Goal: Task Accomplishment & Management: Complete application form

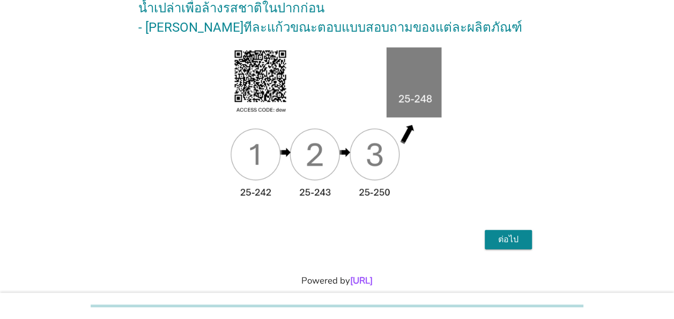
scroll to position [196, 0]
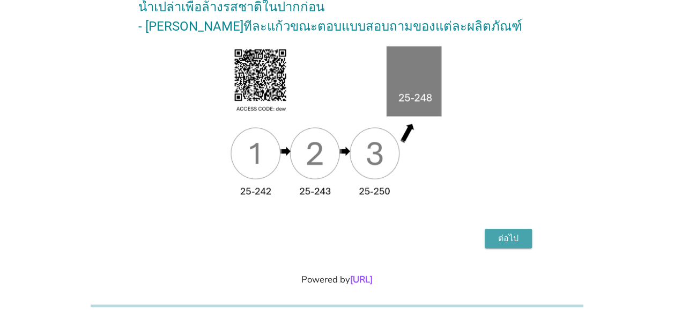
click at [515, 232] on div "ต่อไป" at bounding box center [509, 238] width 30 height 13
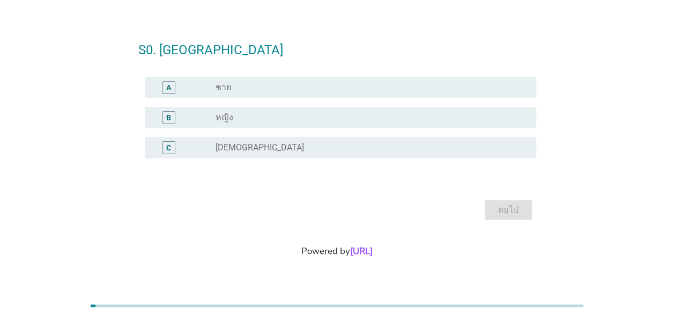
scroll to position [0, 0]
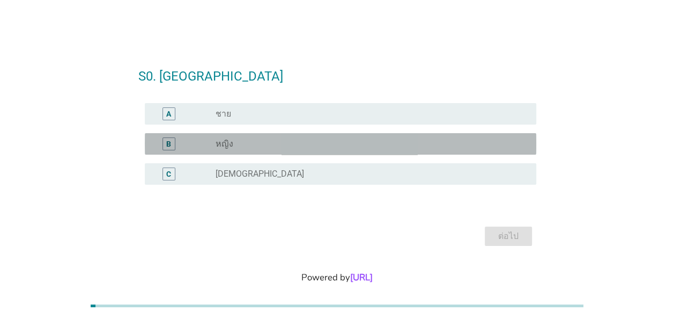
click at [165, 143] on div "B" at bounding box center [169, 143] width 13 height 13
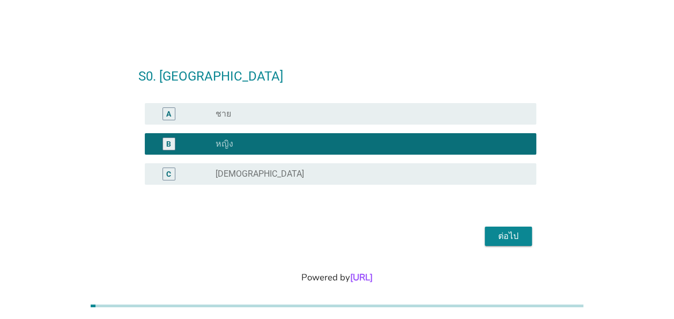
click at [506, 233] on div "ต่อไป" at bounding box center [509, 236] width 30 height 13
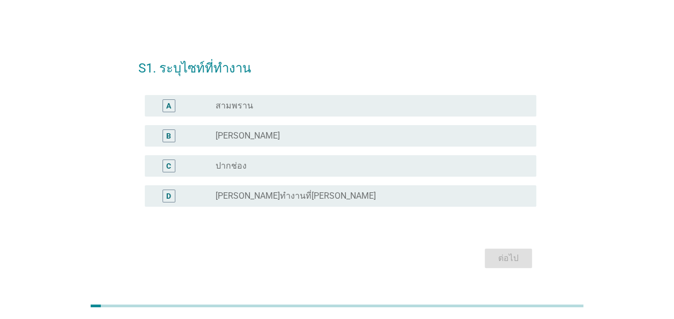
click at [171, 133] on div "B" at bounding box center [168, 135] width 5 height 11
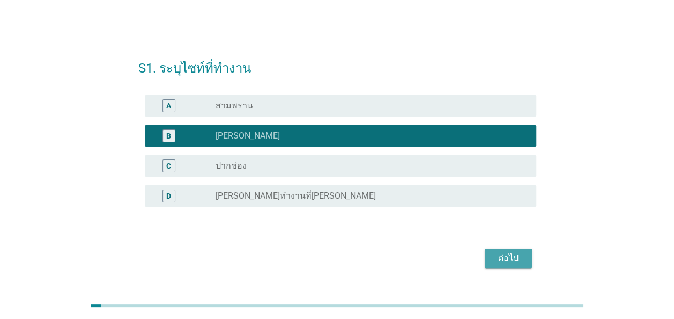
click at [520, 259] on div "ต่อไป" at bounding box center [509, 258] width 30 height 13
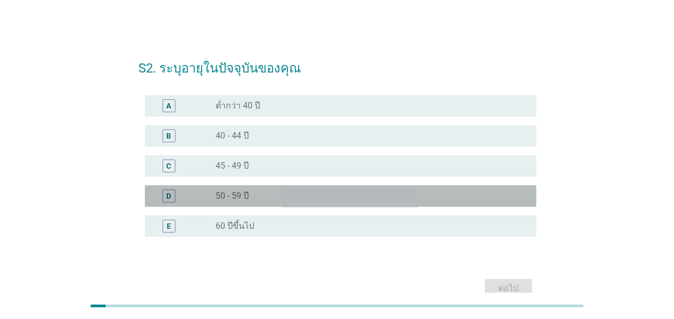
click at [169, 195] on div "D" at bounding box center [168, 195] width 5 height 11
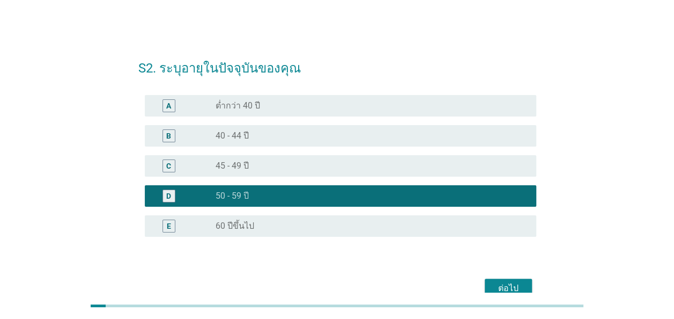
click at [508, 286] on div "ต่อไป" at bounding box center [509, 288] width 30 height 13
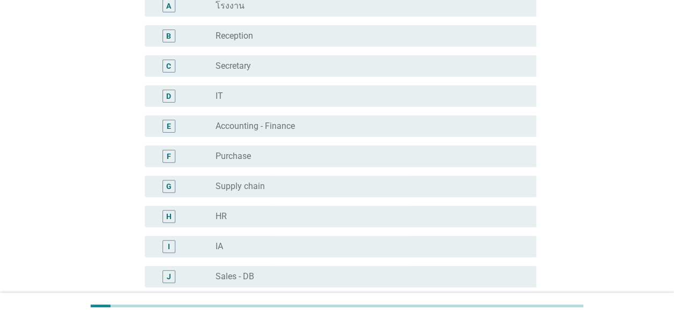
scroll to position [107, 0]
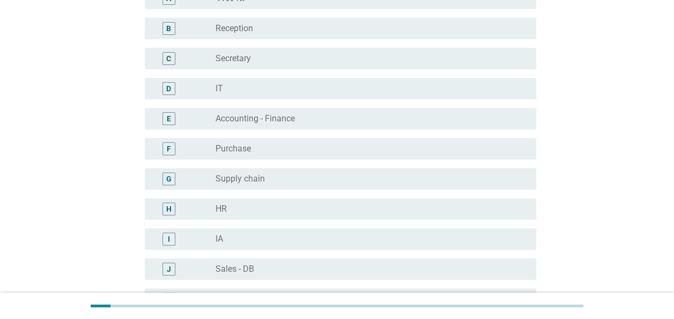
click at [166, 208] on div "H" at bounding box center [168, 208] width 5 height 11
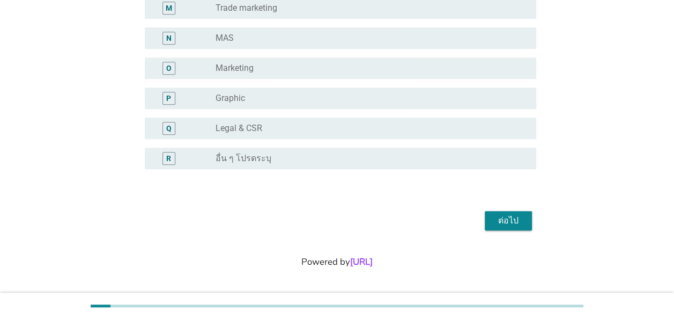
scroll to position [460, 0]
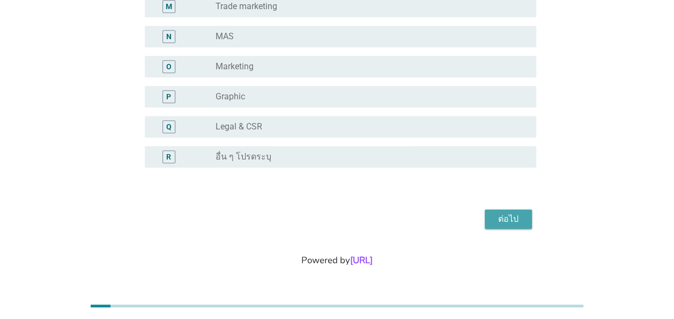
click at [526, 218] on button "ต่อไป" at bounding box center [508, 218] width 47 height 19
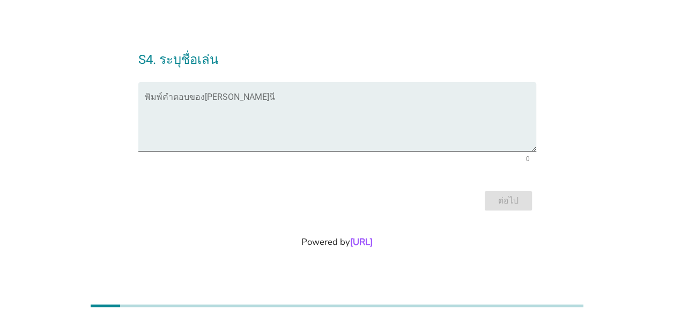
scroll to position [0, 0]
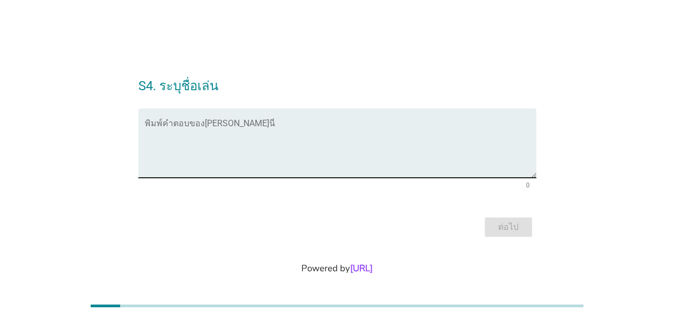
click at [148, 145] on textarea "พิมพ์คำตอบของคุณ ที่นี่" at bounding box center [341, 149] width 392 height 56
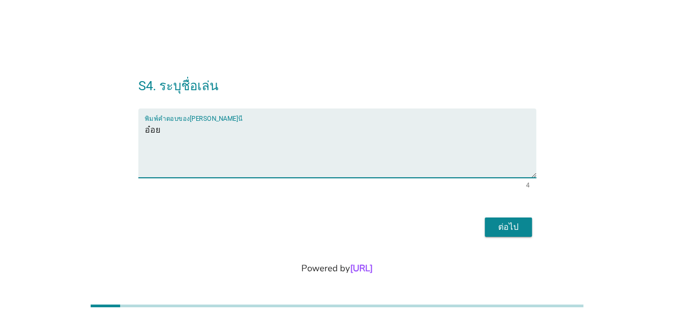
type textarea "อ๋อย"
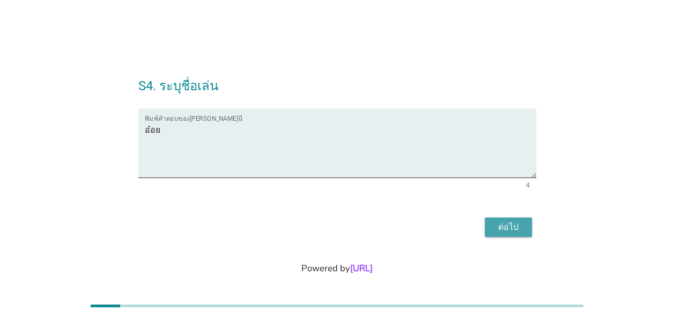
click at [520, 230] on div "ต่อไป" at bounding box center [509, 227] width 30 height 13
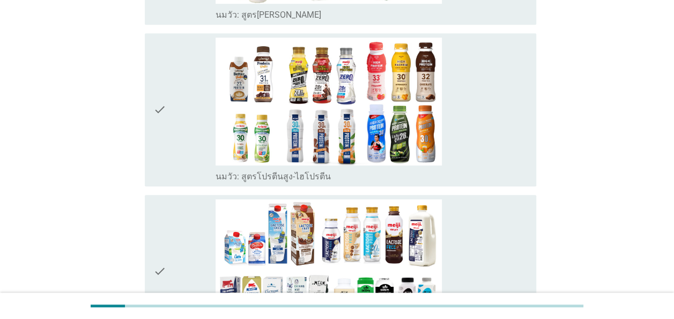
scroll to position [54, 0]
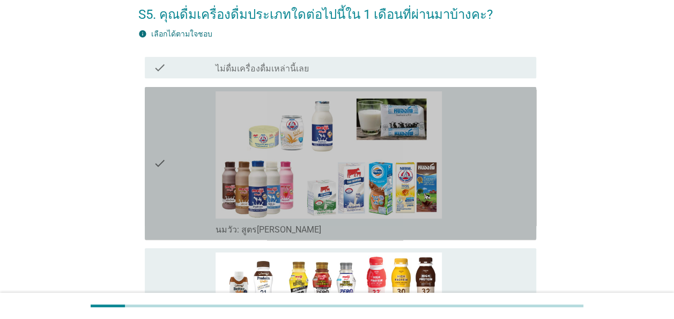
click at [200, 152] on div "check" at bounding box center [184, 163] width 62 height 144
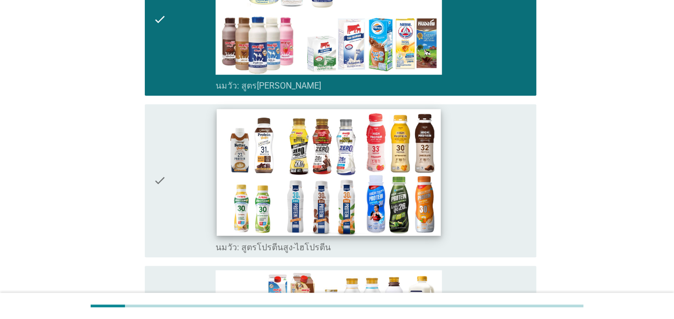
scroll to position [215, 0]
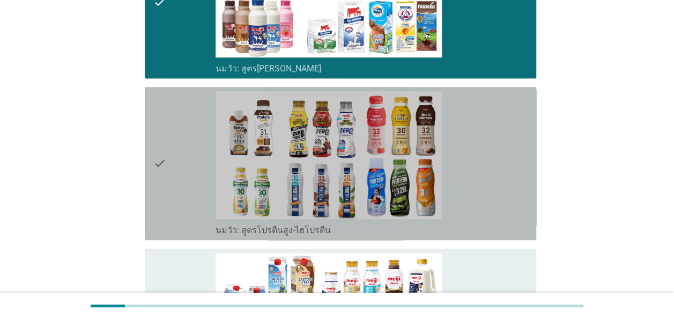
click at [189, 143] on div "check" at bounding box center [184, 163] width 62 height 144
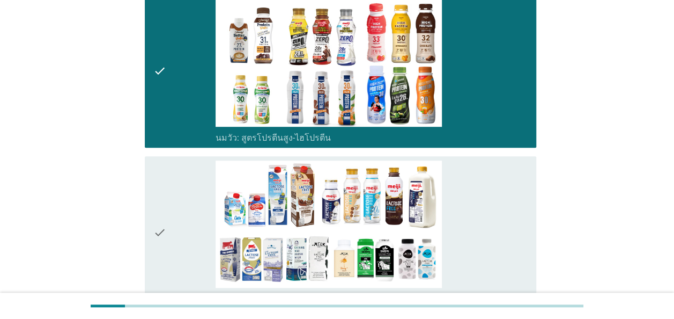
scroll to position [322, 0]
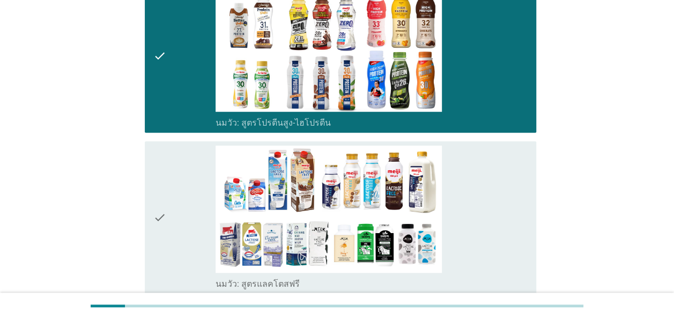
click at [167, 168] on div "check" at bounding box center [184, 217] width 62 height 144
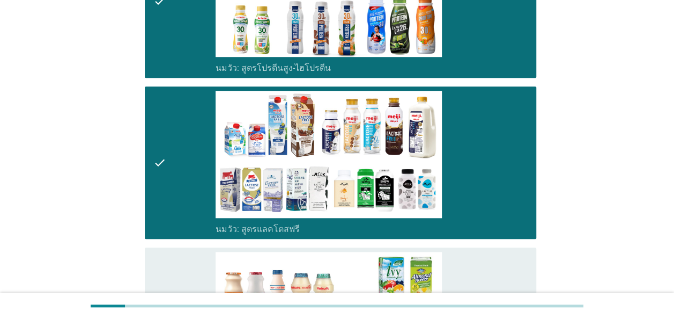
scroll to position [429, 0]
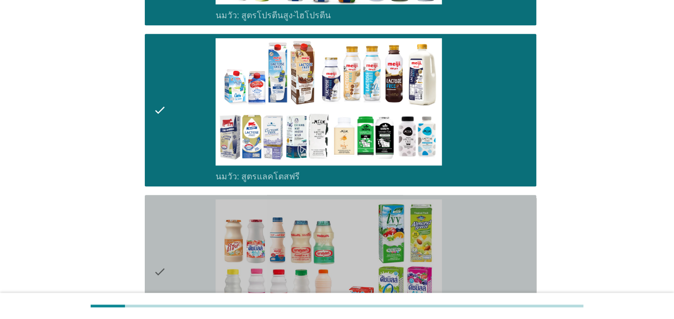
click at [175, 215] on div "check" at bounding box center [184, 271] width 62 height 144
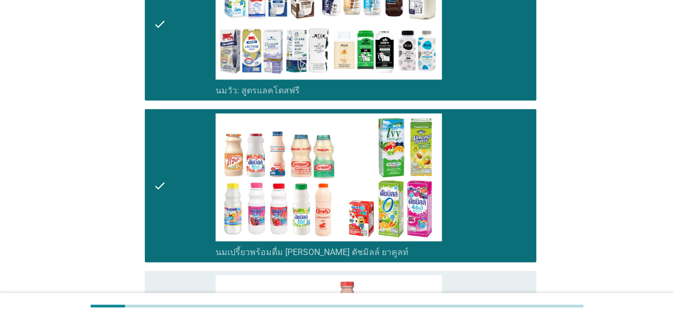
scroll to position [644, 0]
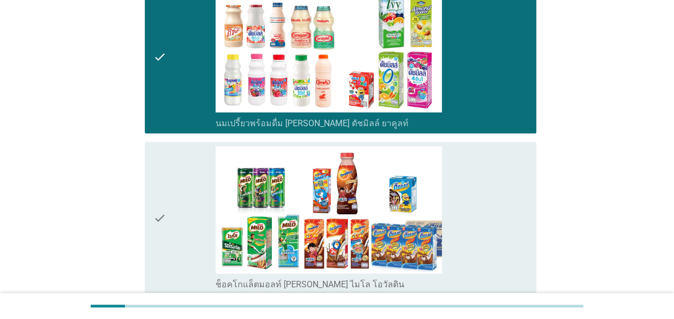
click at [179, 178] on div "check" at bounding box center [184, 218] width 62 height 144
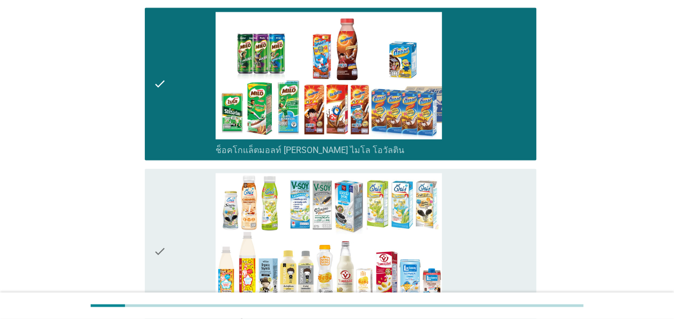
scroll to position [805, 0]
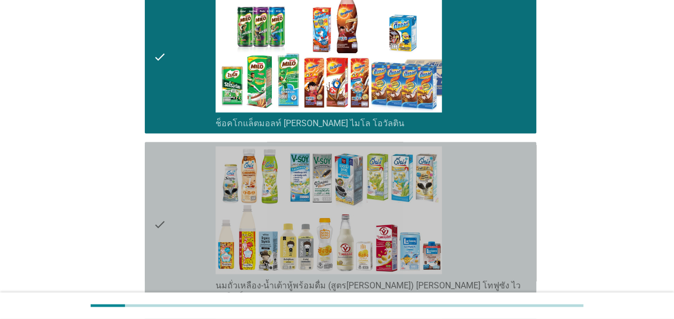
click at [175, 180] on div "check" at bounding box center [184, 223] width 62 height 155
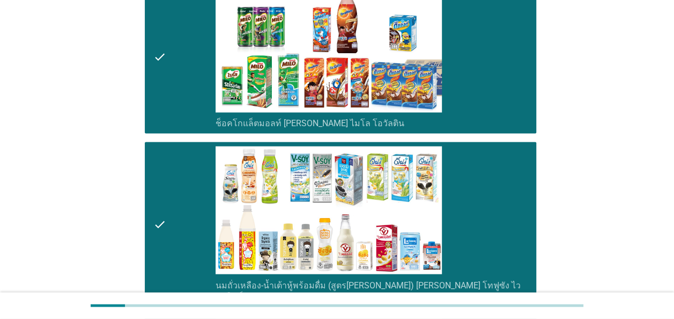
scroll to position [966, 0]
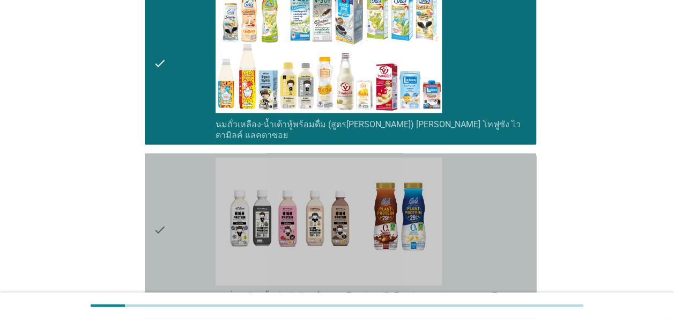
click at [174, 180] on div "check" at bounding box center [184, 229] width 62 height 144
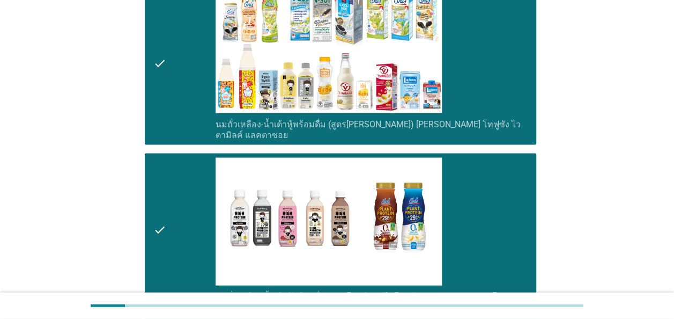
scroll to position [1180, 0]
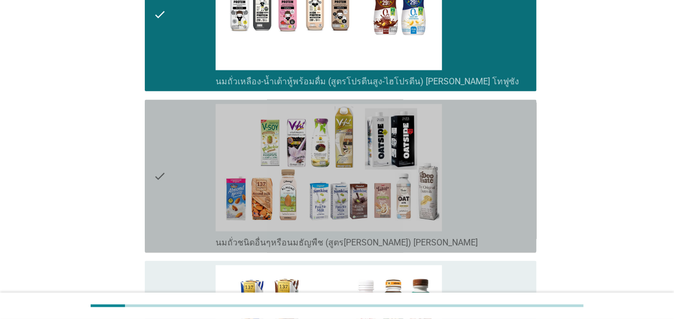
click at [170, 124] on div "check" at bounding box center [184, 176] width 62 height 144
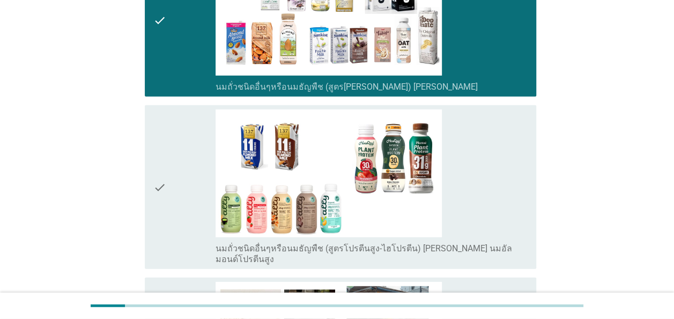
scroll to position [1449, 0]
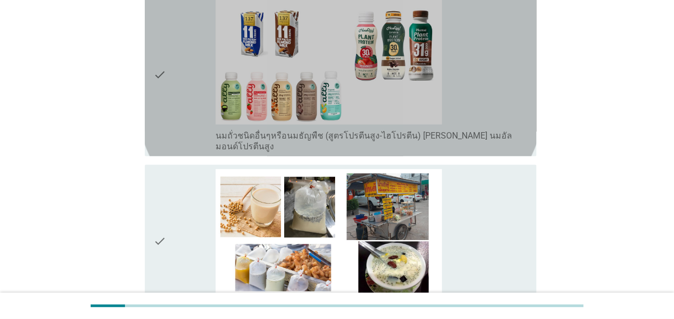
click at [194, 44] on div "check" at bounding box center [184, 74] width 62 height 155
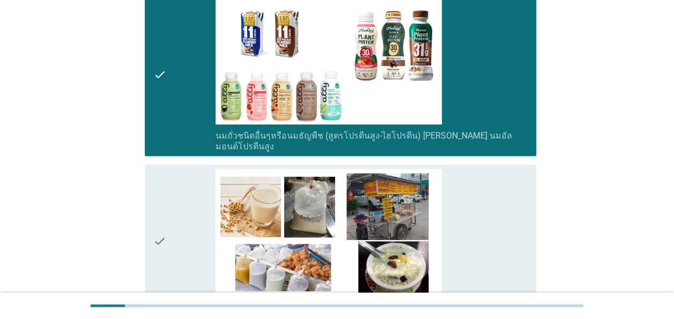
scroll to position [1502, 0]
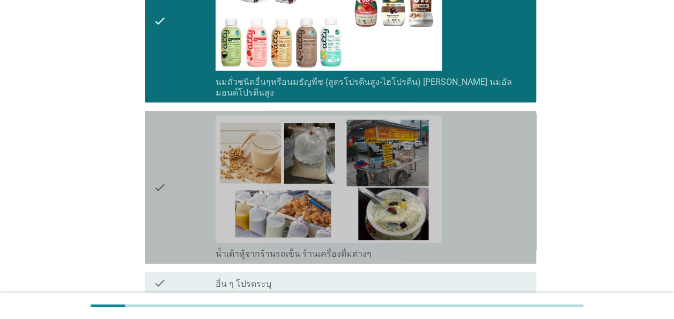
click at [168, 135] on div "check" at bounding box center [184, 187] width 62 height 144
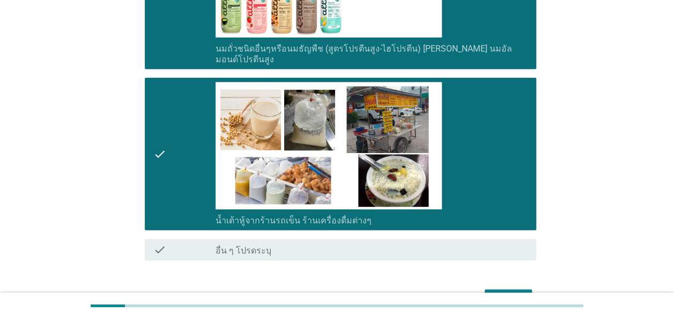
scroll to position [1592, 0]
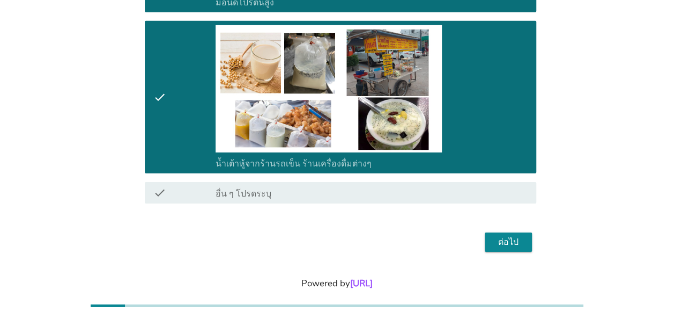
click at [522, 236] on div "ต่อไป" at bounding box center [509, 242] width 30 height 13
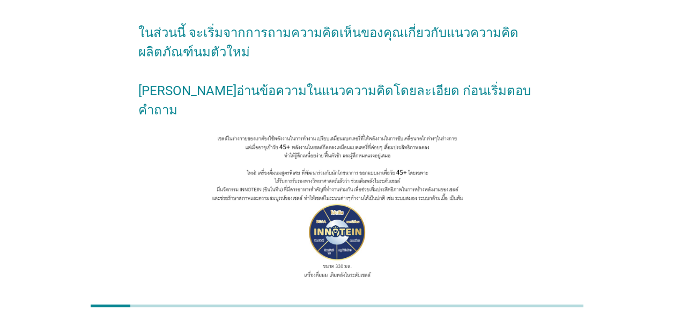
scroll to position [107, 0]
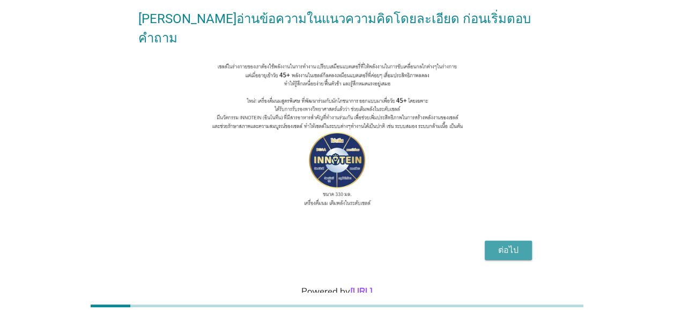
click at [506, 244] on div "ต่อไป" at bounding box center [509, 250] width 30 height 13
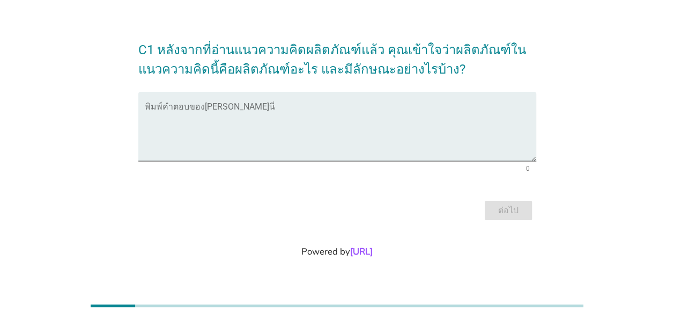
scroll to position [0, 0]
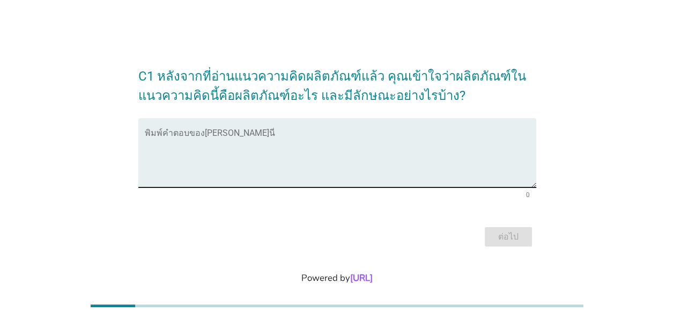
click at [150, 143] on textarea "พิมพ์คำตอบของคุณ ที่นี่" at bounding box center [341, 159] width 392 height 56
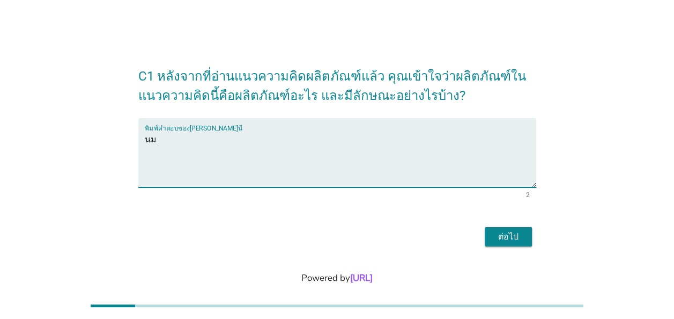
type textarea "น"
type textarea "ผลิตภัณฑ์นม มีแคลเซียม ไขมันน้อย"
click at [511, 235] on div "ต่อไป" at bounding box center [509, 236] width 30 height 13
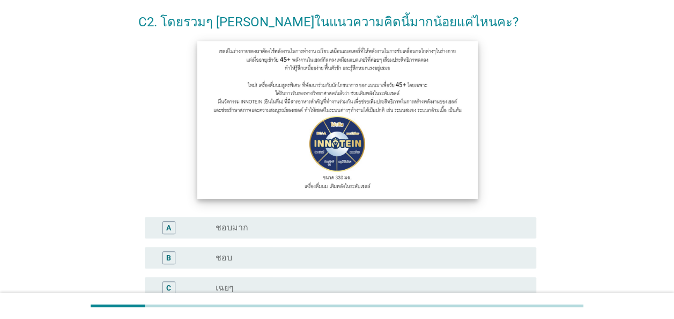
scroll to position [107, 0]
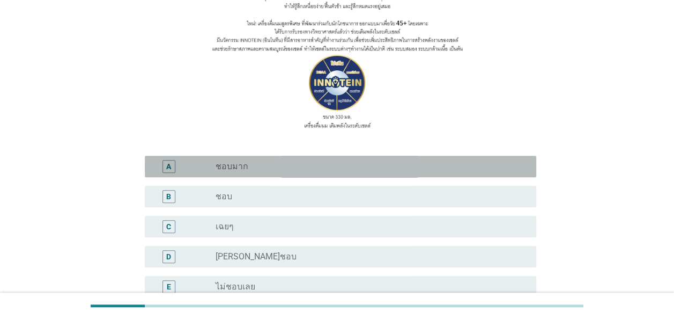
click at [170, 163] on div "A" at bounding box center [168, 165] width 5 height 11
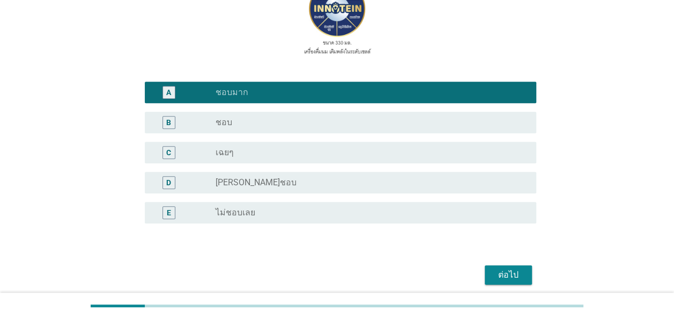
scroll to position [237, 0]
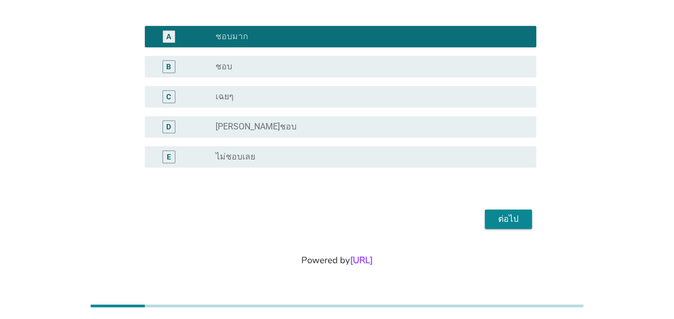
click at [512, 214] on div "ต่อไป" at bounding box center [509, 218] width 30 height 13
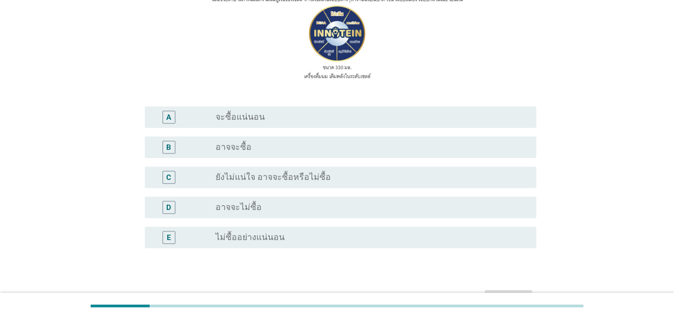
scroll to position [161, 0]
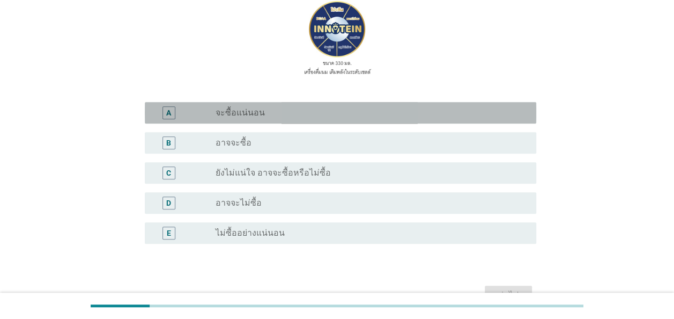
click at [171, 111] on div "A" at bounding box center [168, 112] width 5 height 11
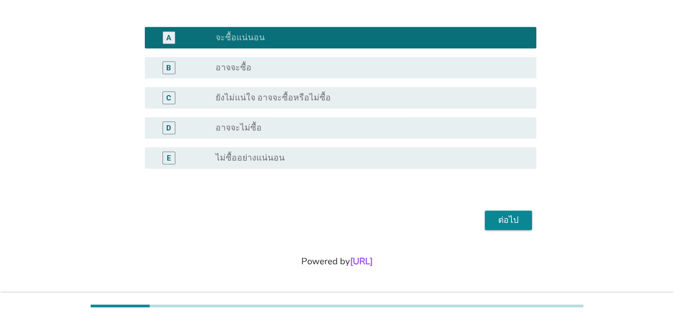
scroll to position [237, 0]
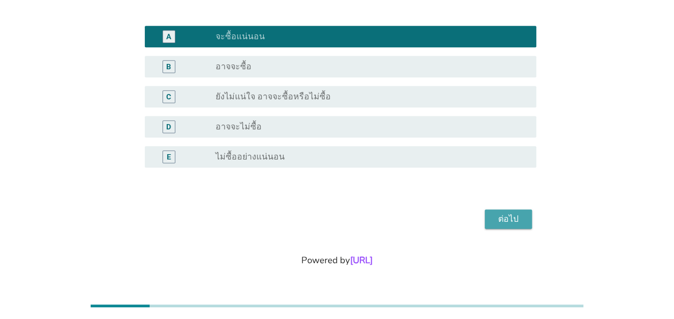
click at [509, 215] on div "ต่อไป" at bounding box center [509, 218] width 30 height 13
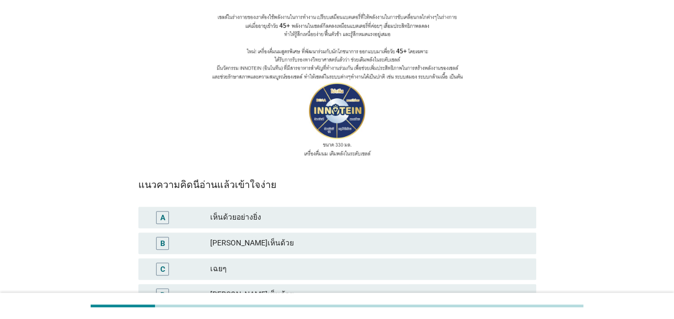
scroll to position [107, 0]
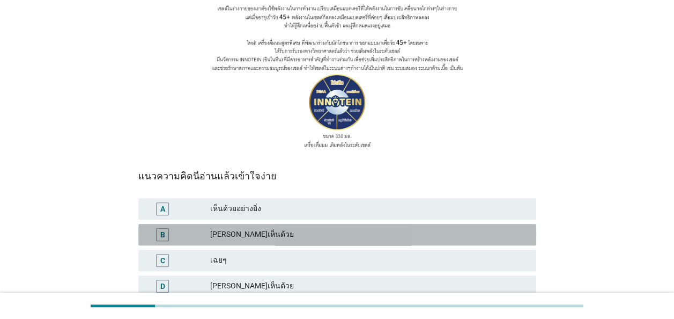
click at [162, 233] on div "B" at bounding box center [162, 234] width 5 height 11
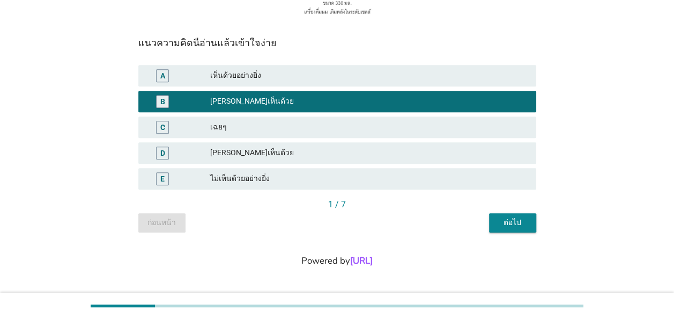
scroll to position [241, 0]
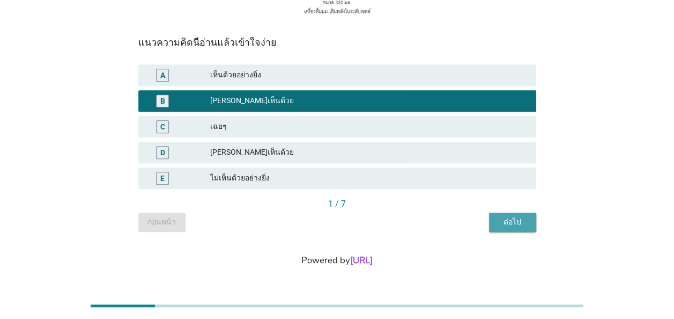
click at [511, 217] on div "ต่อไป" at bounding box center [513, 221] width 30 height 11
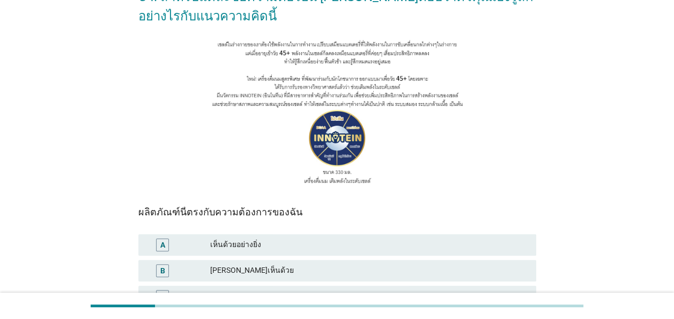
scroll to position [107, 0]
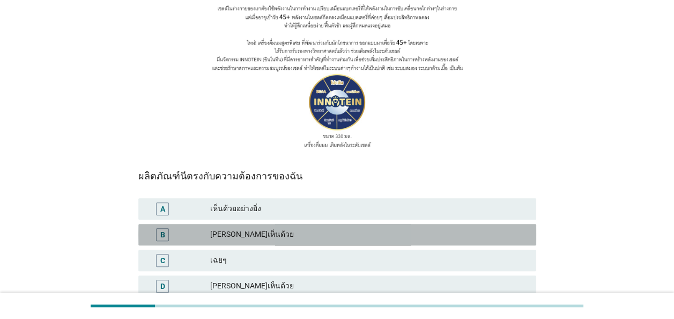
click at [163, 232] on div "B" at bounding box center [162, 234] width 5 height 11
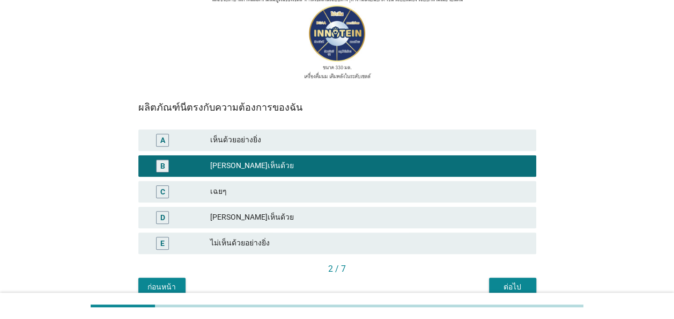
scroll to position [241, 0]
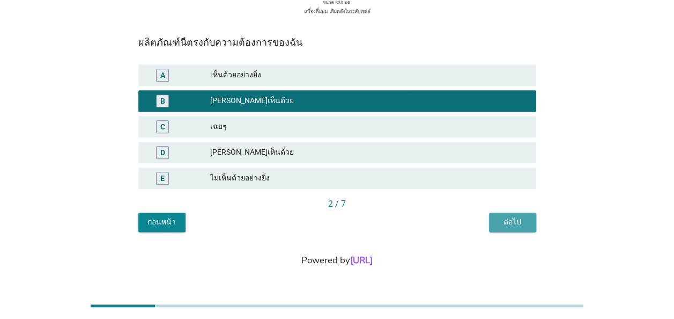
click at [525, 223] on div "ต่อไป" at bounding box center [513, 221] width 30 height 11
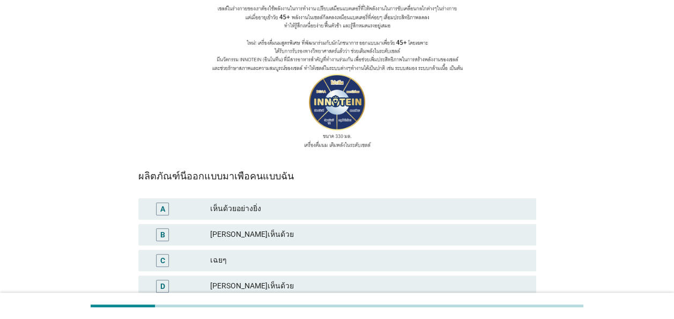
scroll to position [161, 0]
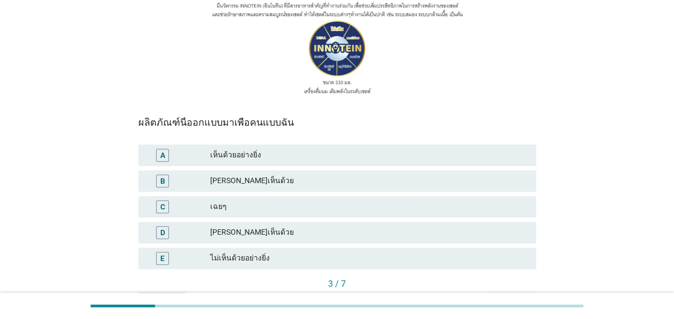
click at [161, 180] on div "B" at bounding box center [162, 180] width 5 height 11
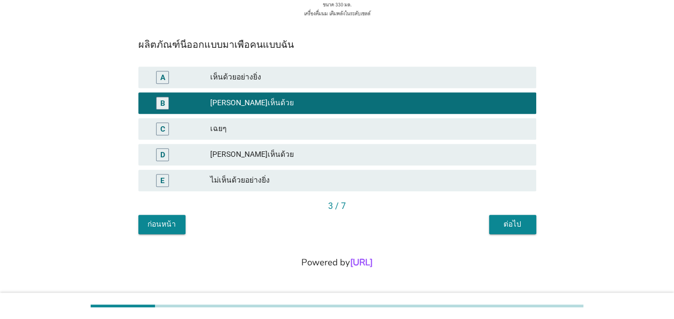
scroll to position [241, 0]
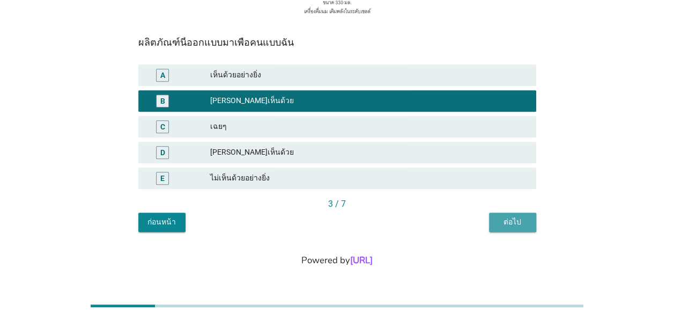
click at [508, 224] on div "ต่อไป" at bounding box center [513, 221] width 30 height 11
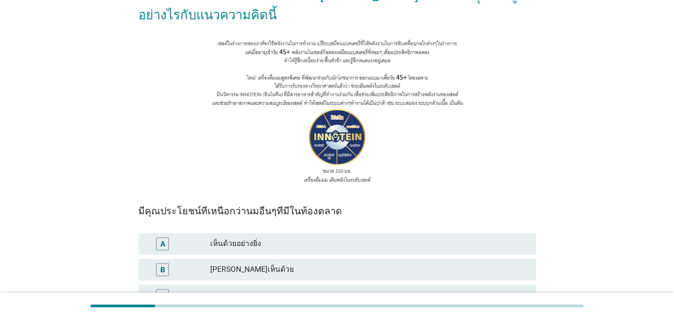
scroll to position [161, 0]
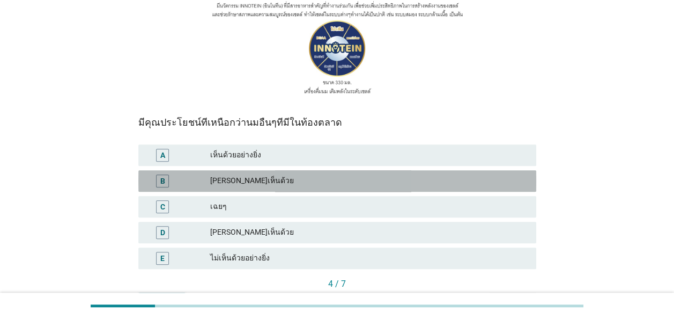
click at [161, 181] on div "B" at bounding box center [162, 180] width 5 height 11
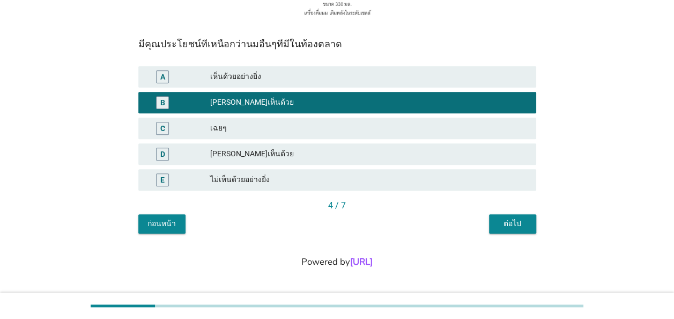
scroll to position [241, 0]
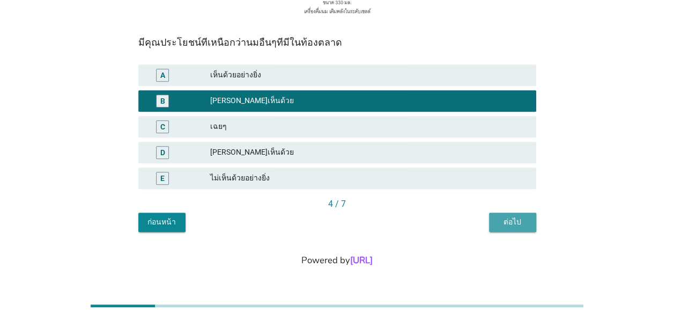
click at [522, 222] on div "ต่อไป" at bounding box center [513, 221] width 30 height 11
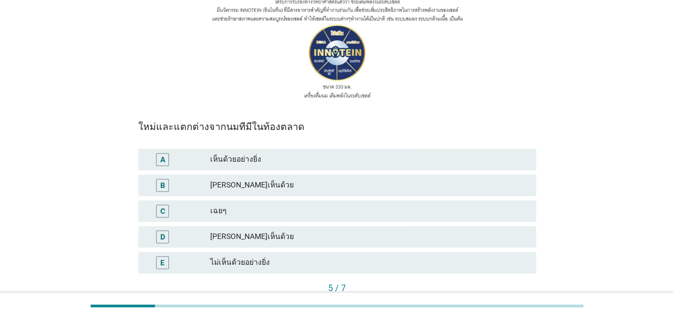
scroll to position [161, 0]
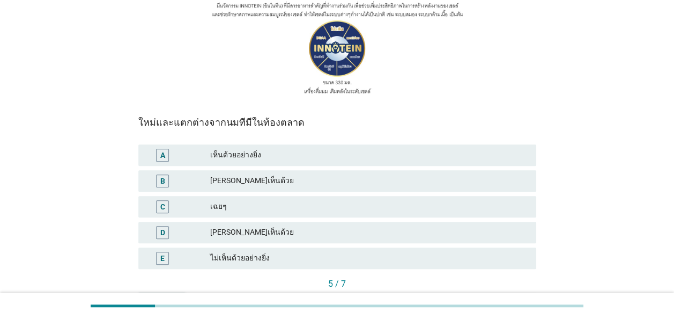
click at [165, 180] on div "B" at bounding box center [162, 180] width 5 height 11
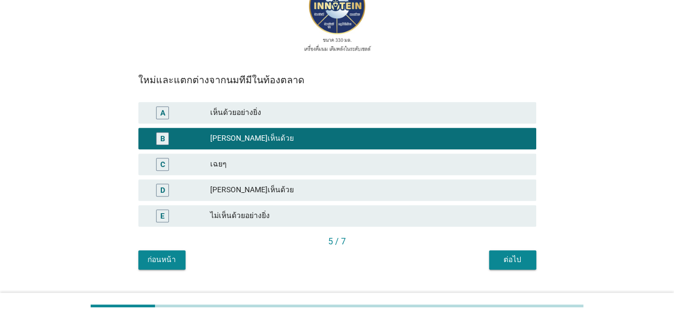
scroll to position [241, 0]
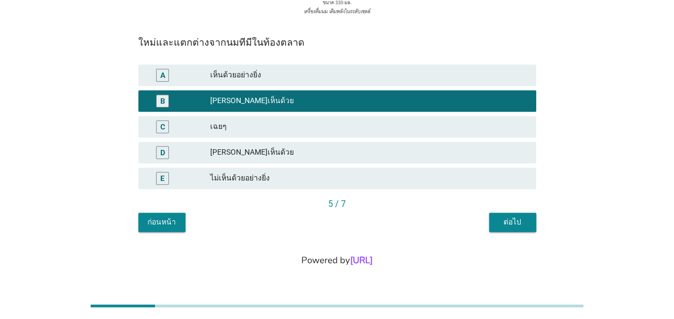
click at [515, 222] on div "ต่อไป" at bounding box center [513, 221] width 30 height 11
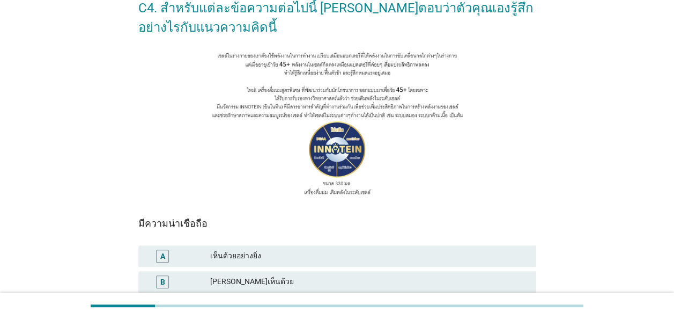
scroll to position [161, 0]
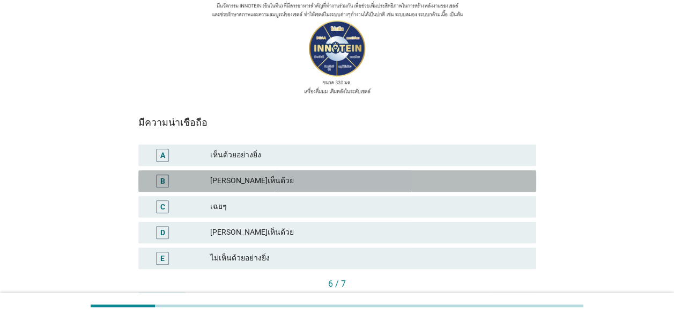
click at [166, 179] on div "B" at bounding box center [162, 180] width 13 height 13
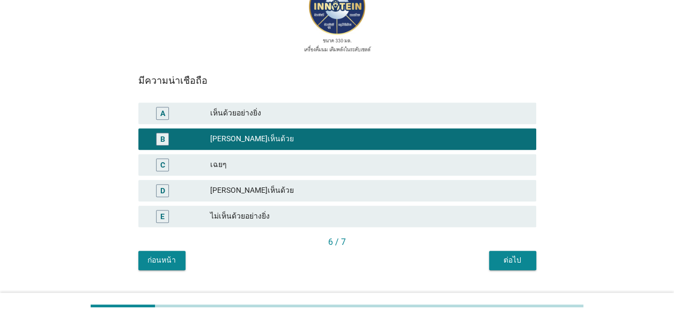
scroll to position [241, 0]
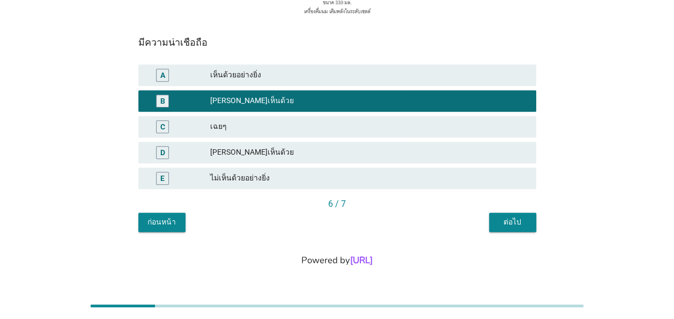
click at [516, 216] on div "ต่อไป" at bounding box center [513, 221] width 30 height 11
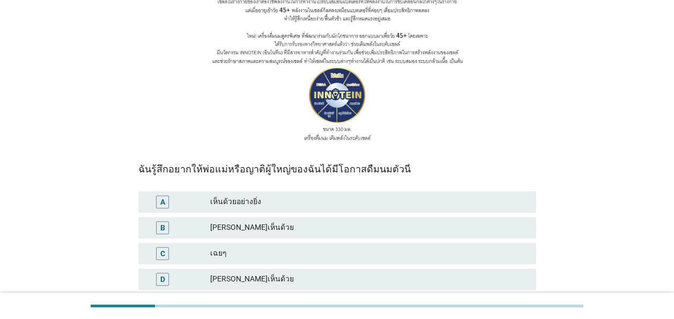
scroll to position [161, 0]
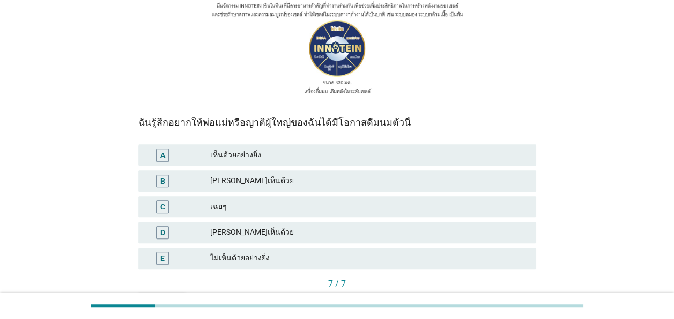
click at [163, 180] on div "B" at bounding box center [162, 180] width 5 height 11
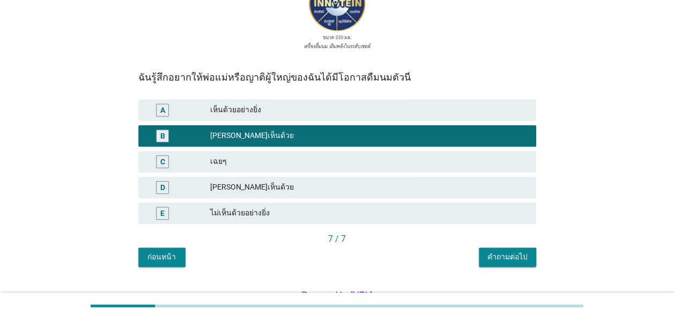
scroll to position [241, 0]
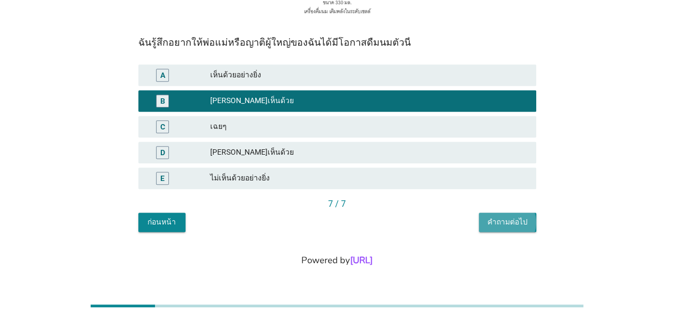
click at [513, 224] on div "คำถามต่อไป" at bounding box center [508, 221] width 40 height 11
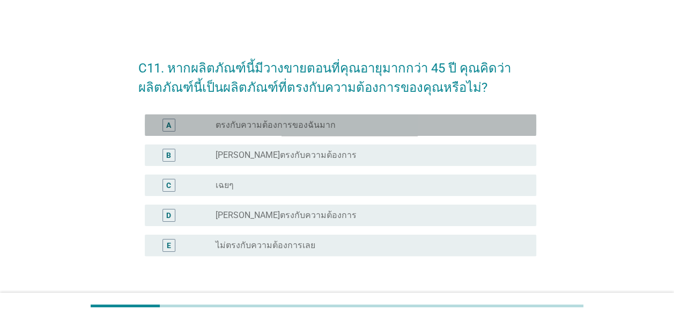
click at [171, 126] on div "A" at bounding box center [168, 124] width 5 height 11
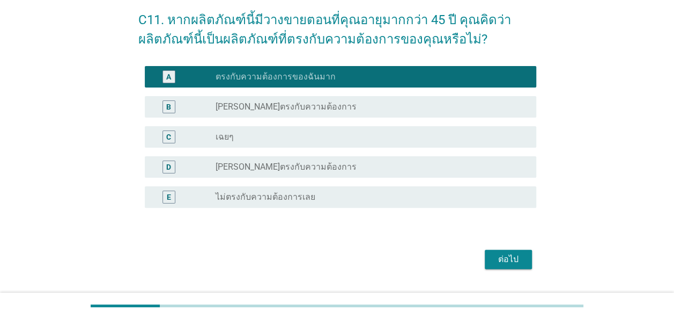
scroll to position [89, 0]
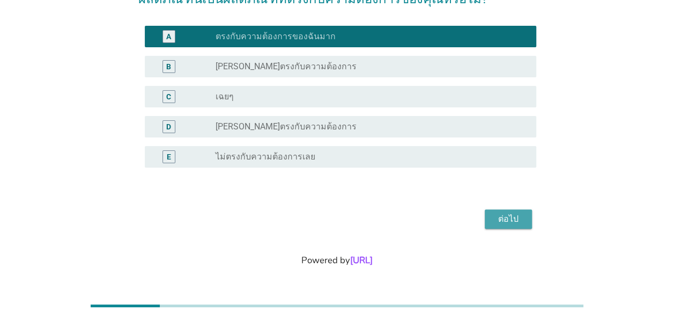
click at [503, 221] on div "ต่อไป" at bounding box center [509, 218] width 30 height 13
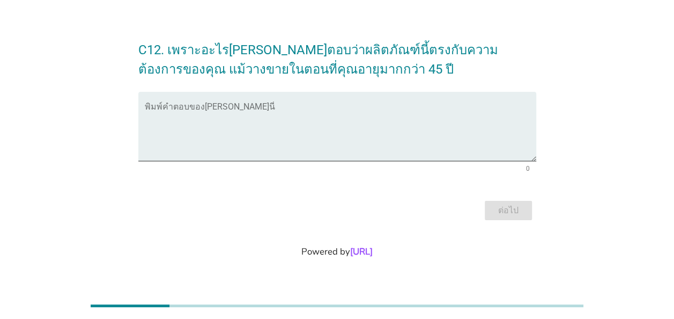
scroll to position [0, 0]
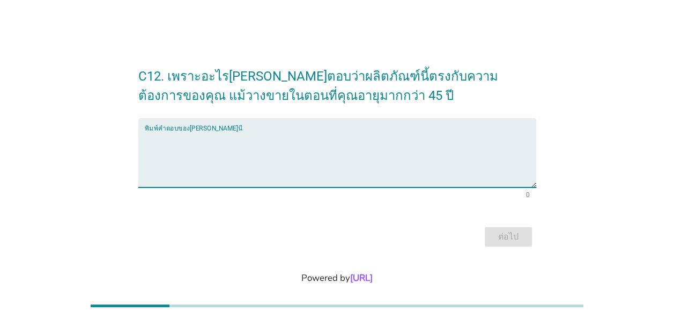
click at [146, 146] on textarea "พิมพ์คำตอบของคุณ ที่นี่" at bounding box center [341, 159] width 392 height 56
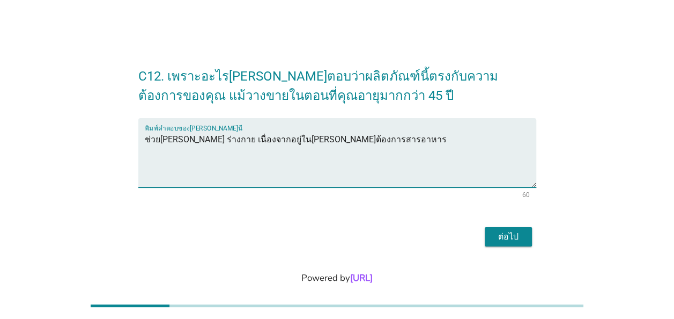
type textarea "ช่วย[PERSON_NAME] ร่างกาย เนื่องจากอยู่ใน[PERSON_NAME]ต้องการสารอาหาร"
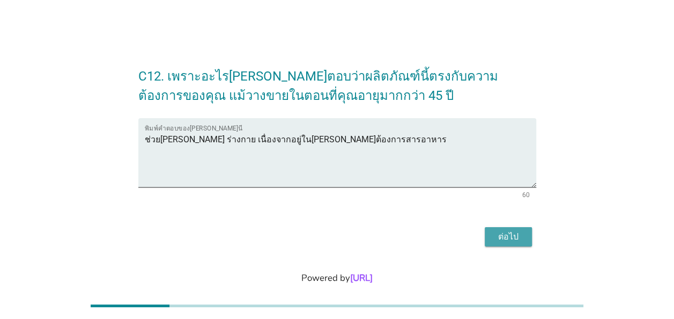
click at [506, 236] on div "ต่อไป" at bounding box center [509, 236] width 30 height 13
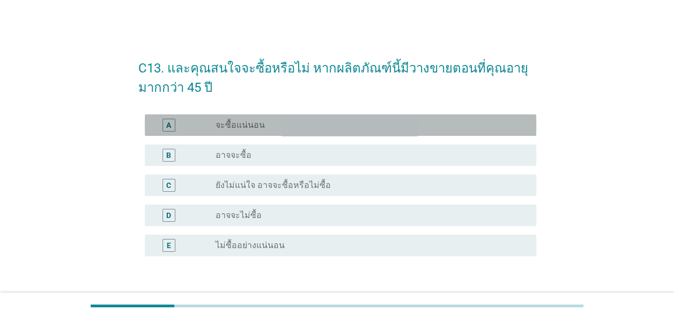
click at [172, 123] on div "A" at bounding box center [169, 125] width 13 height 13
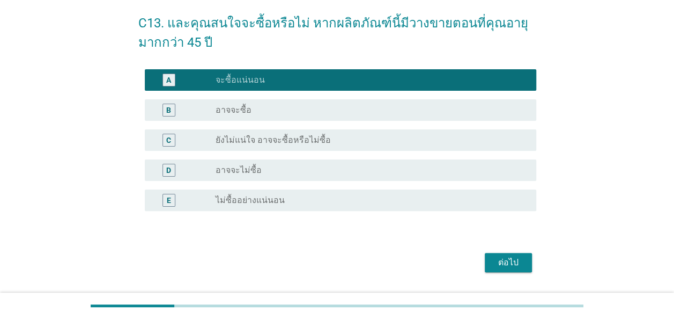
scroll to position [89, 0]
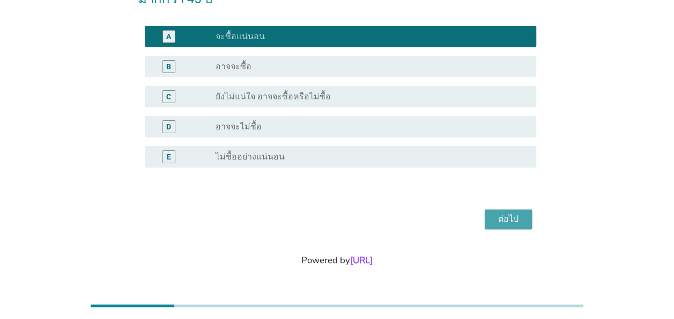
click at [512, 218] on div "ต่อไป" at bounding box center [509, 218] width 30 height 13
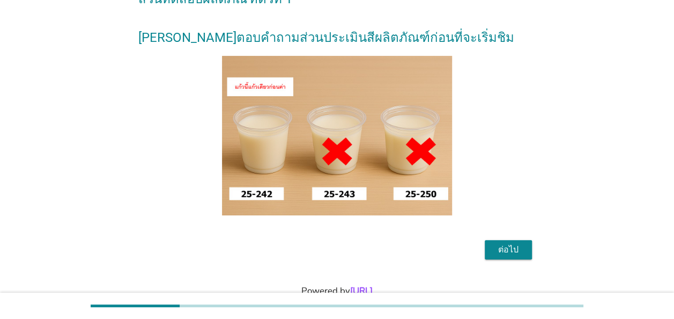
scroll to position [107, 0]
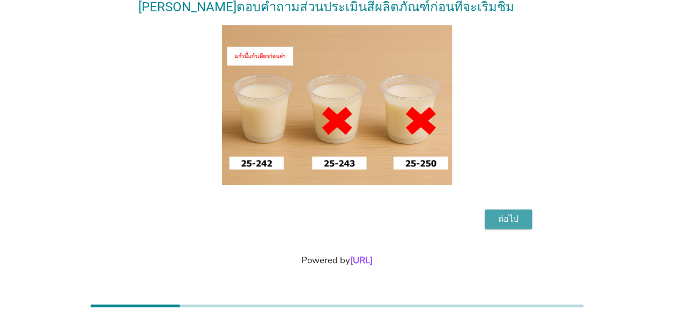
click at [514, 225] on div "ต่อไป" at bounding box center [509, 218] width 30 height 13
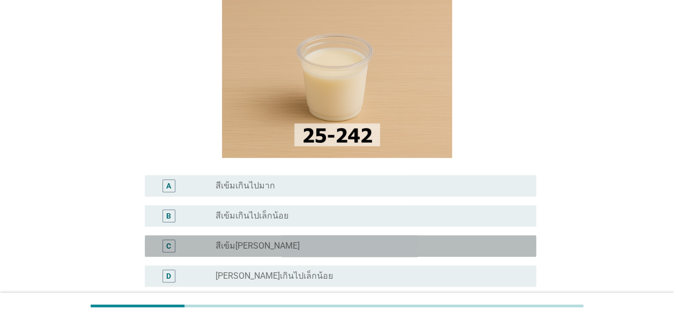
click at [168, 240] on div "C" at bounding box center [168, 245] width 5 height 11
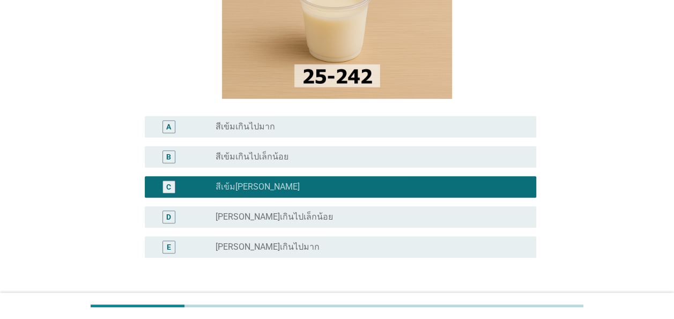
scroll to position [237, 0]
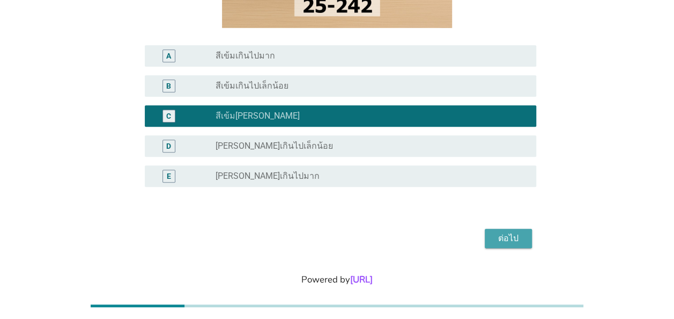
click at [510, 232] on div "ต่อไป" at bounding box center [509, 238] width 30 height 13
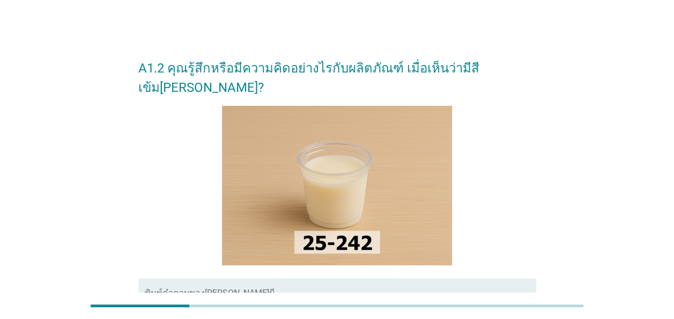
scroll to position [54, 0]
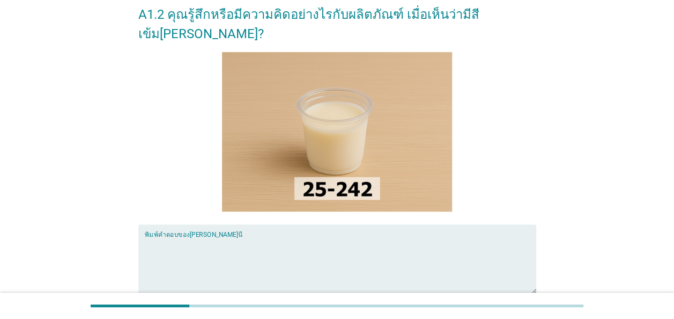
click at [158, 238] on textarea "พิมพ์คำตอบของคุณ ที่นี่" at bounding box center [341, 265] width 392 height 56
type textarea "ใ"
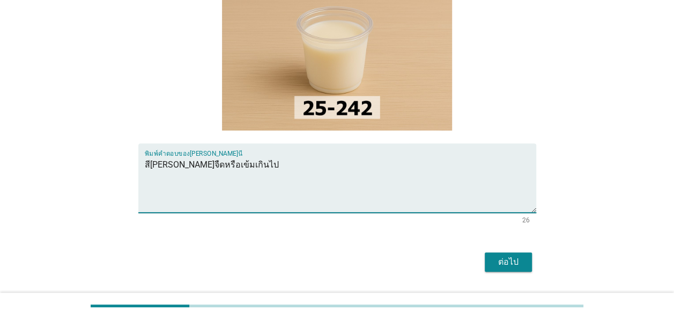
scroll to position [158, 0]
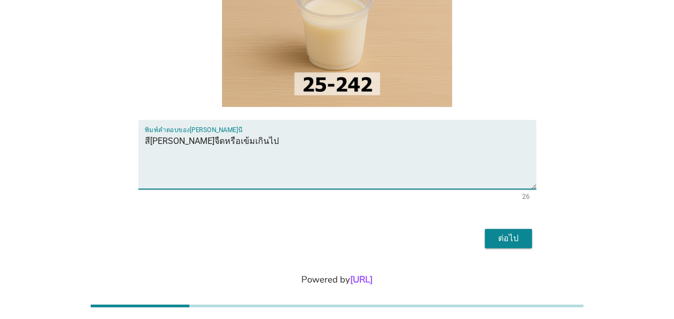
type textarea "สี[PERSON_NAME]จืดหรือเข้มเกินไป"
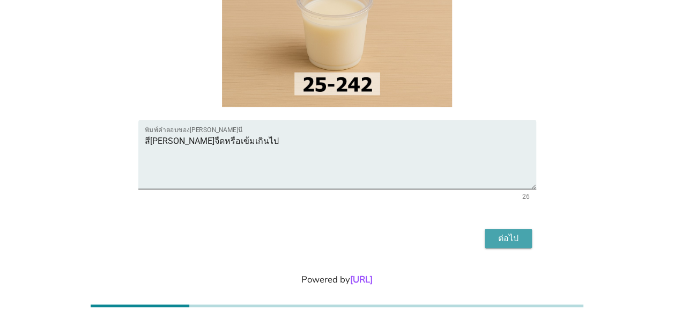
click at [517, 232] on div "ต่อไป" at bounding box center [509, 238] width 30 height 13
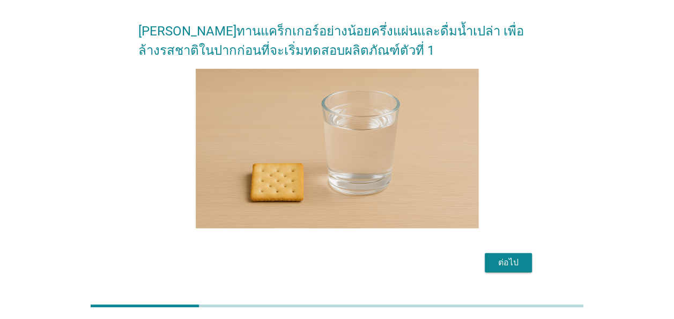
scroll to position [54, 0]
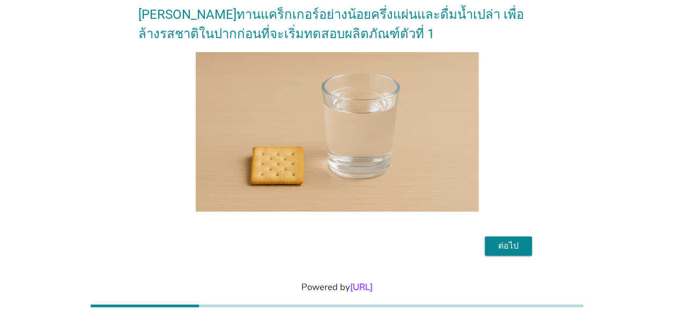
click at [519, 245] on div "ต่อไป" at bounding box center [509, 245] width 30 height 13
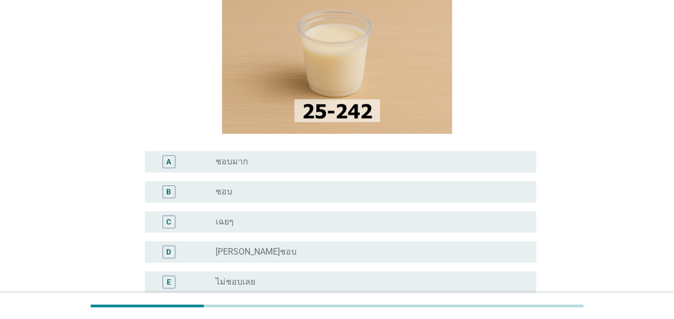
scroll to position [161, 0]
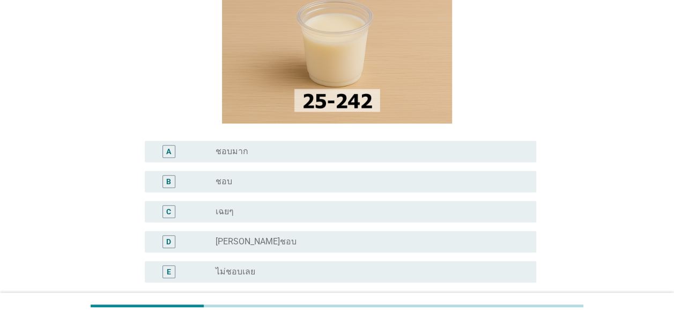
click at [167, 151] on div "A" at bounding box center [168, 150] width 5 height 11
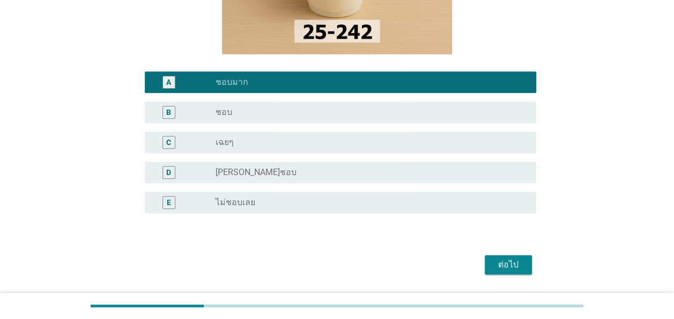
scroll to position [268, 0]
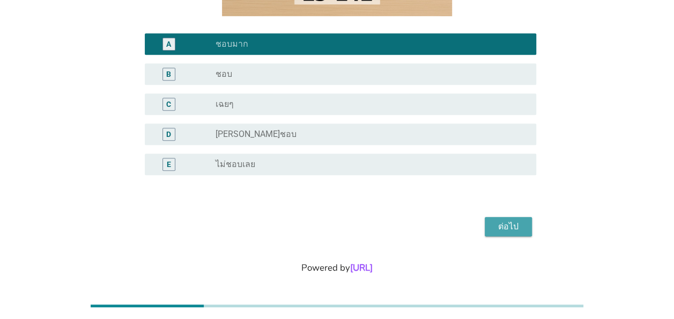
click at [516, 227] on div "ต่อไป" at bounding box center [509, 226] width 30 height 13
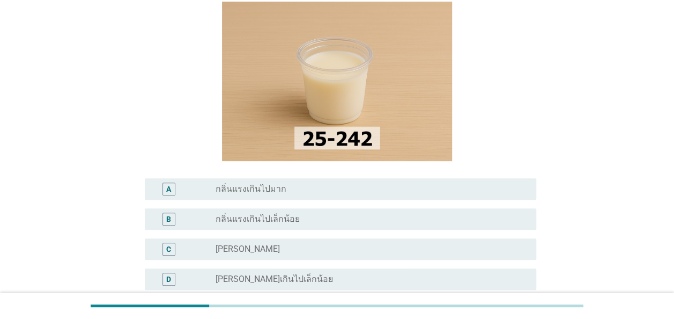
scroll to position [107, 0]
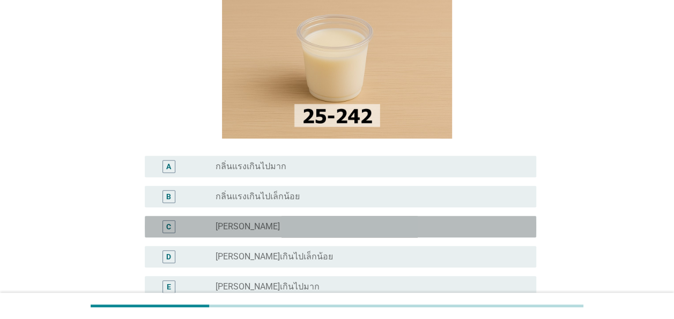
click at [166, 225] on div "C" at bounding box center [168, 226] width 5 height 11
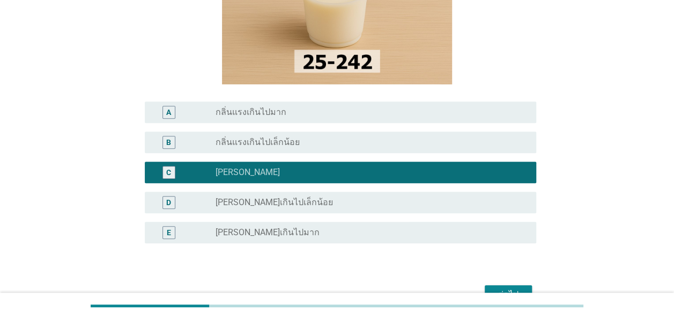
scroll to position [215, 0]
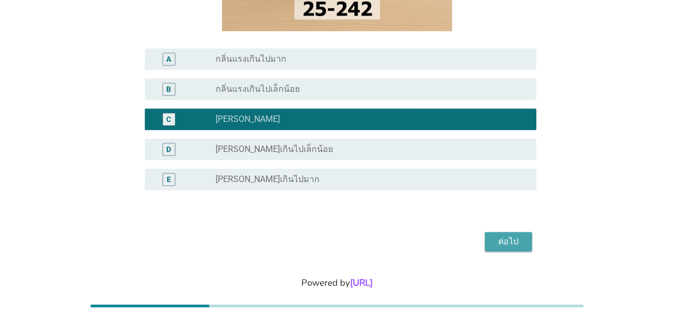
click at [512, 239] on div "ต่อไป" at bounding box center [509, 241] width 30 height 13
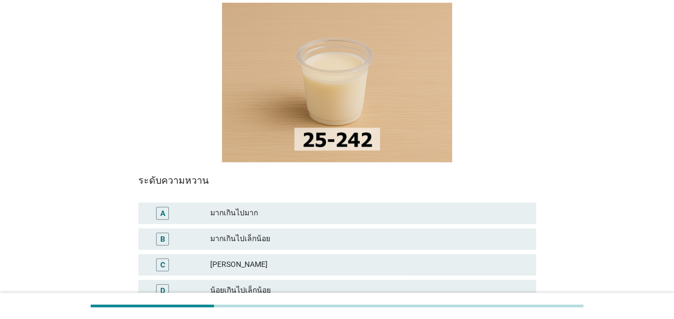
scroll to position [107, 0]
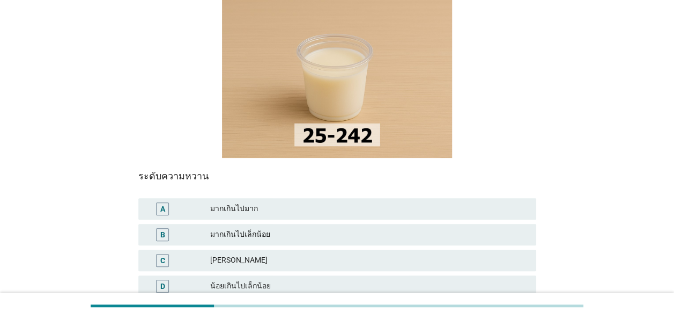
click at [164, 254] on div "C" at bounding box center [162, 259] width 5 height 11
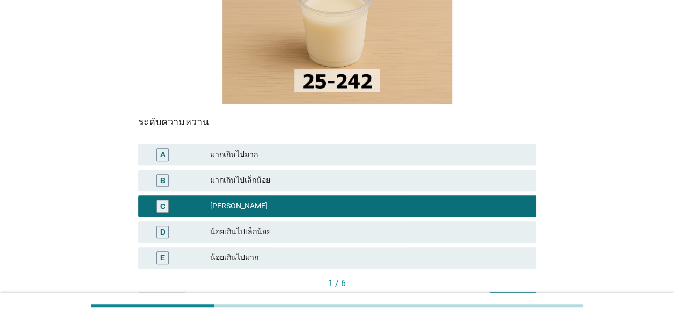
scroll to position [215, 0]
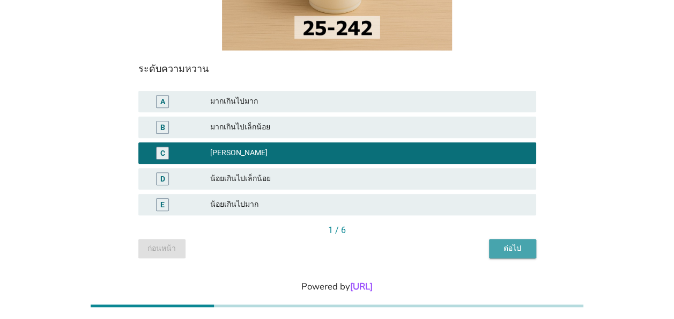
click at [512, 243] on div "ต่อไป" at bounding box center [513, 248] width 30 height 11
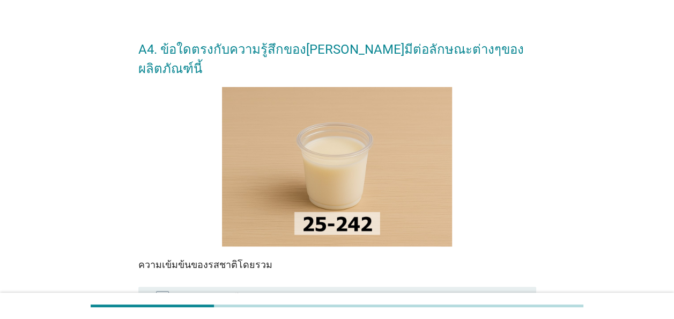
scroll to position [161, 0]
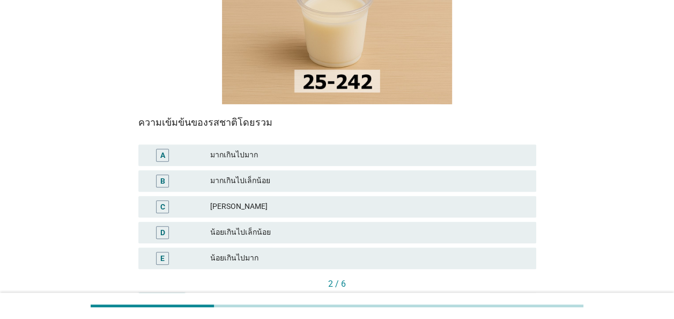
click at [164, 201] on div "C" at bounding box center [162, 206] width 5 height 11
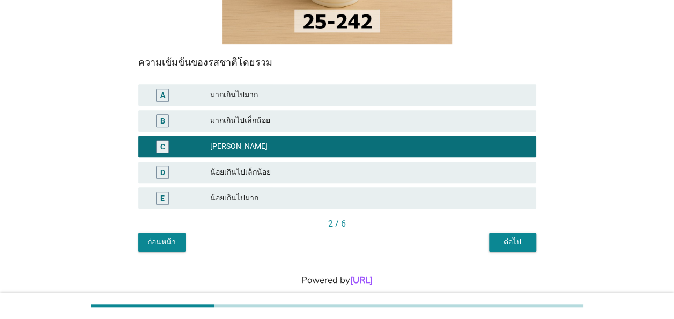
scroll to position [222, 0]
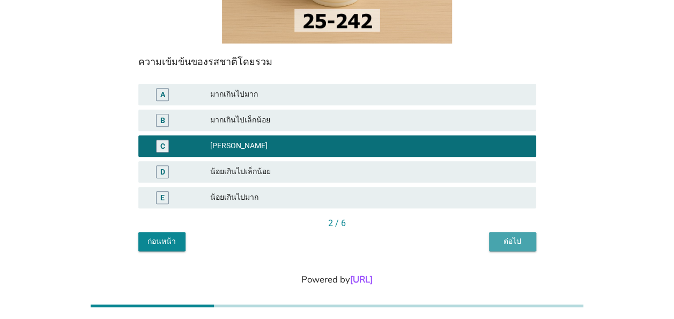
click at [519, 236] on div "ต่อไป" at bounding box center [513, 241] width 30 height 11
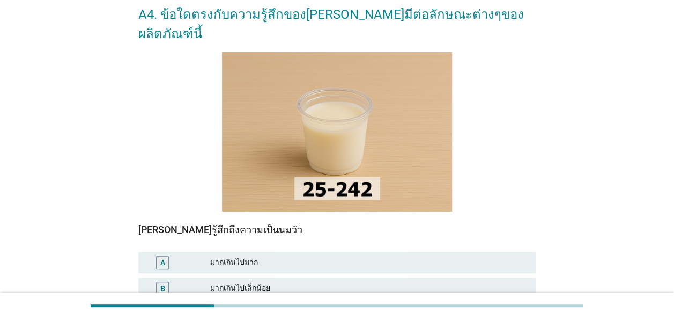
scroll to position [107, 0]
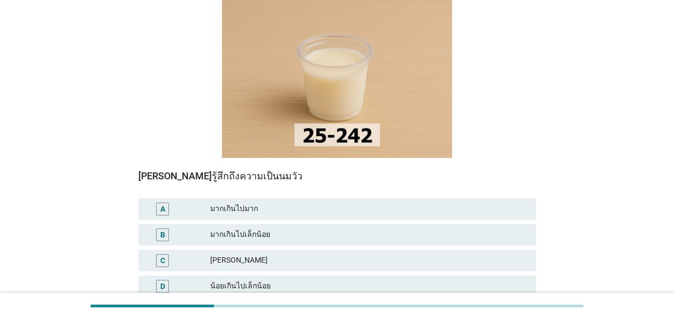
click at [162, 254] on div "C" at bounding box center [162, 259] width 5 height 11
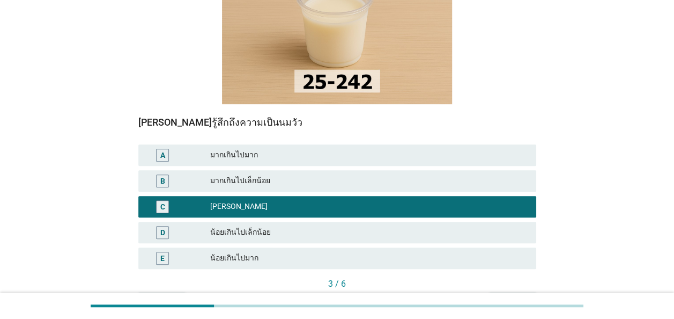
scroll to position [215, 0]
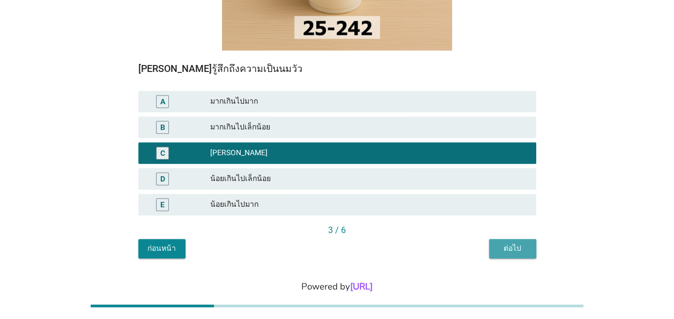
click at [520, 243] on div "ต่อไป" at bounding box center [513, 248] width 30 height 11
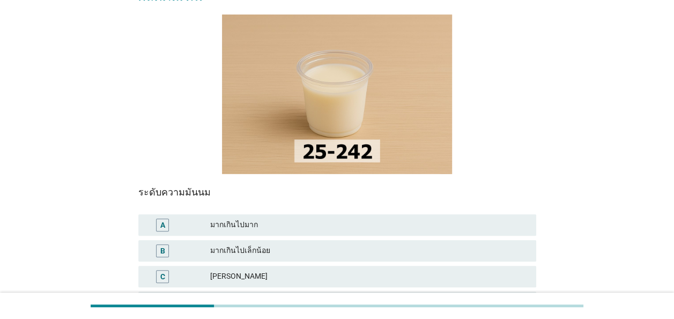
scroll to position [161, 0]
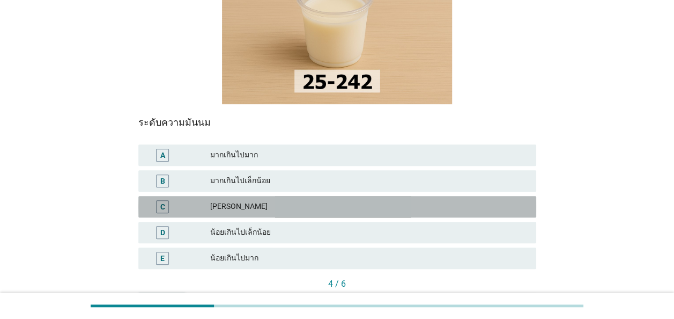
click at [161, 201] on div "C" at bounding box center [162, 206] width 5 height 11
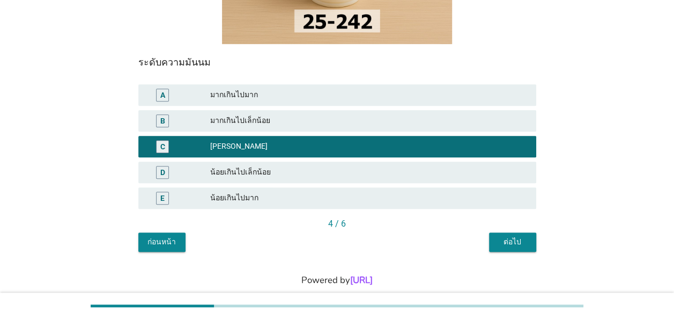
scroll to position [222, 0]
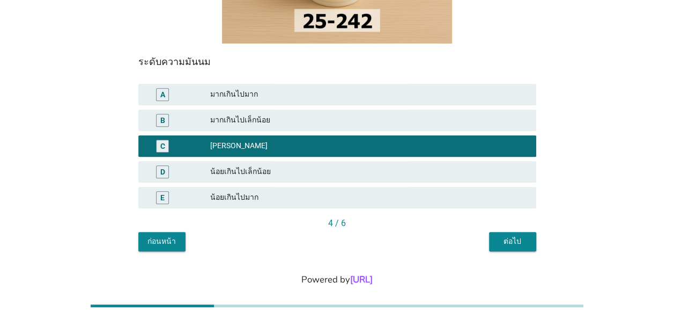
click at [502, 236] on div "ต่อไป" at bounding box center [513, 241] width 30 height 11
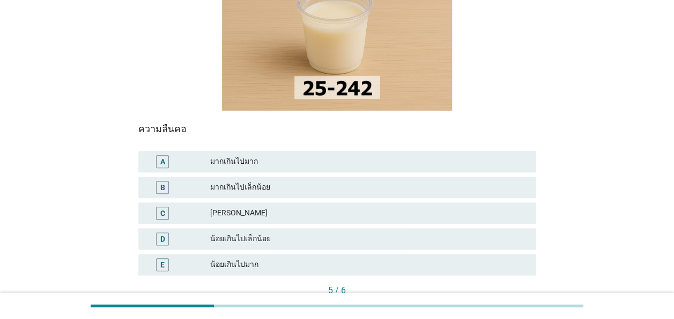
scroll to position [161, 0]
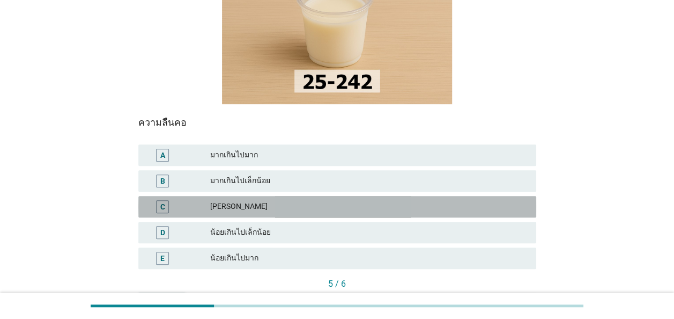
click at [163, 201] on div "C" at bounding box center [162, 206] width 5 height 11
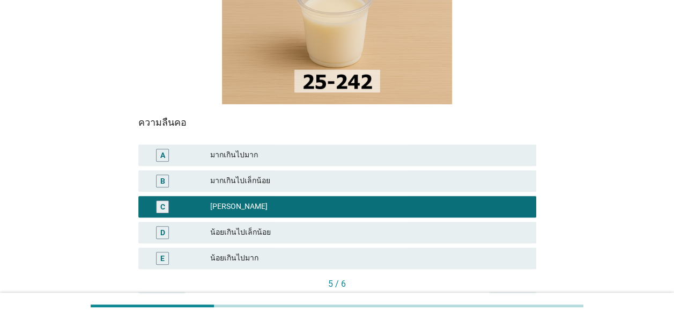
click at [502, 296] on div "ต่อไป" at bounding box center [513, 301] width 30 height 11
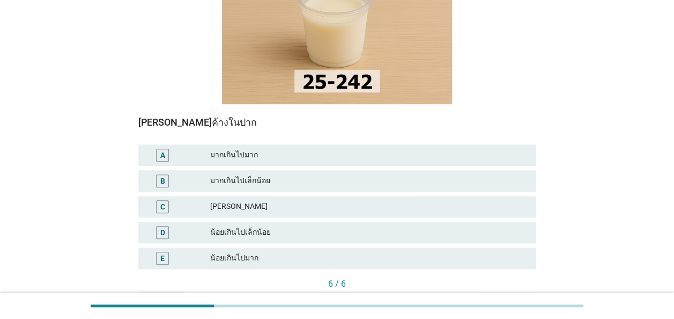
click at [162, 226] on div "D" at bounding box center [162, 231] width 5 height 11
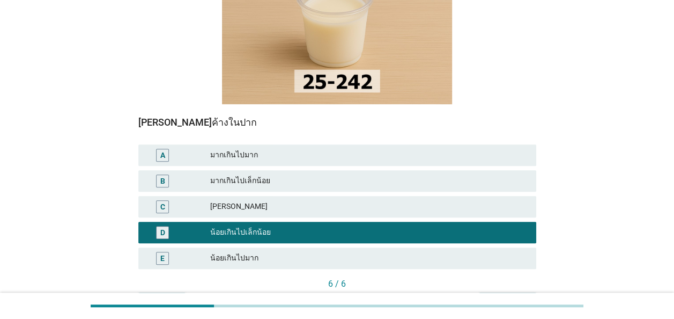
click at [512, 296] on div "คำถามต่อไป" at bounding box center [508, 301] width 40 height 11
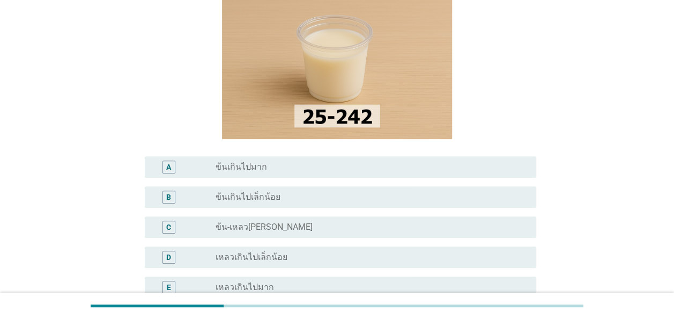
scroll to position [107, 0]
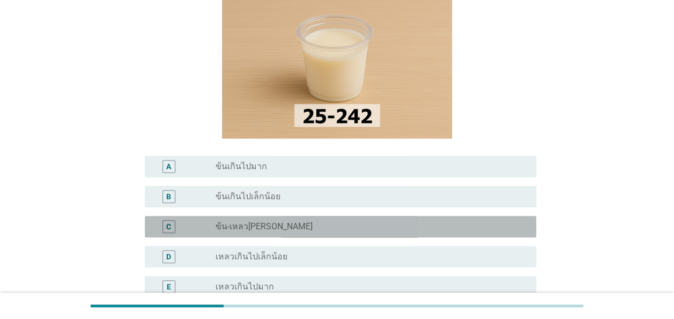
click at [167, 225] on div "C" at bounding box center [168, 226] width 5 height 11
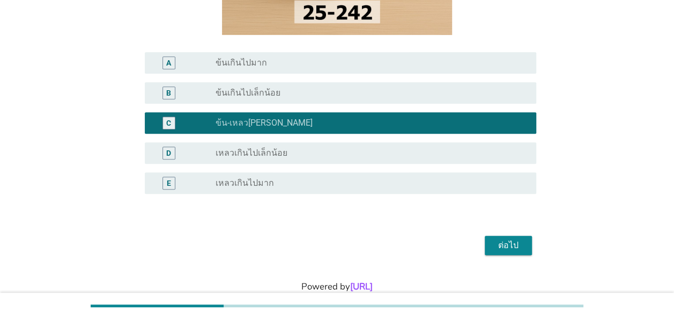
scroll to position [215, 0]
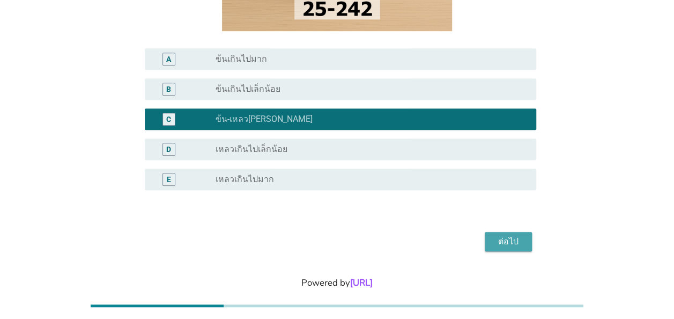
click at [514, 236] on div "ต่อไป" at bounding box center [509, 241] width 30 height 13
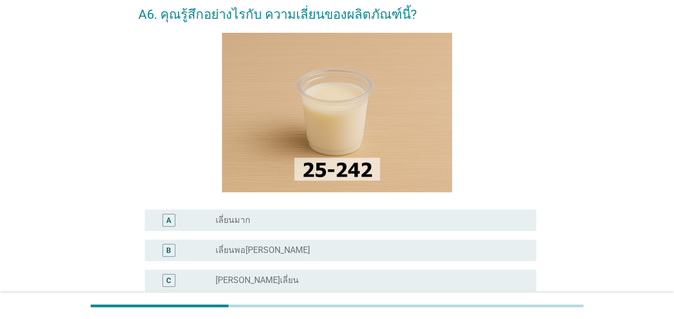
scroll to position [107, 0]
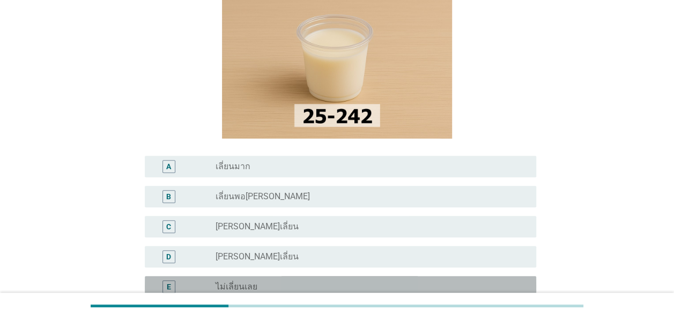
drag, startPoint x: 167, startPoint y: 284, endPoint x: 434, endPoint y: 288, distance: 266.7
click at [167, 285] on div "E" at bounding box center [169, 286] width 4 height 11
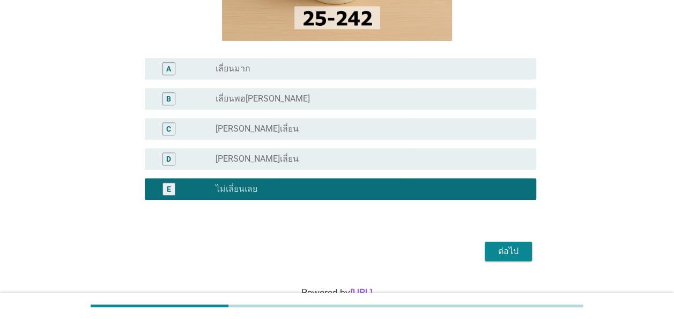
scroll to position [215, 0]
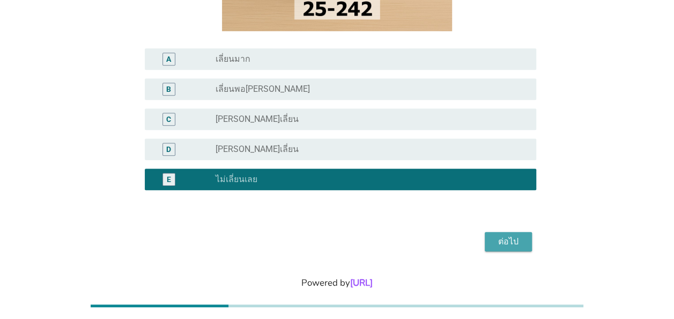
click at [509, 237] on div "ต่อไป" at bounding box center [509, 241] width 30 height 13
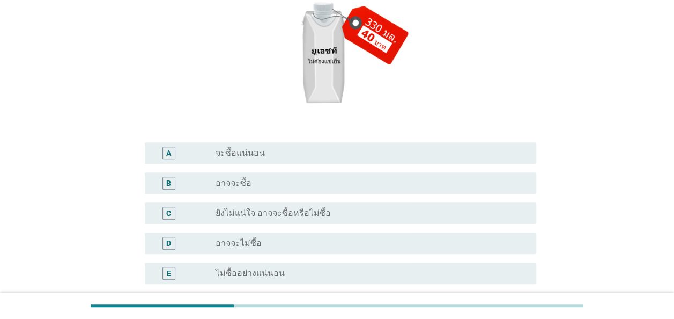
scroll to position [161, 0]
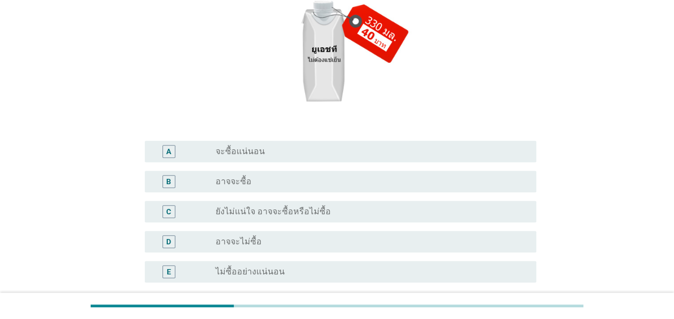
click at [172, 150] on div "A" at bounding box center [169, 151] width 13 height 13
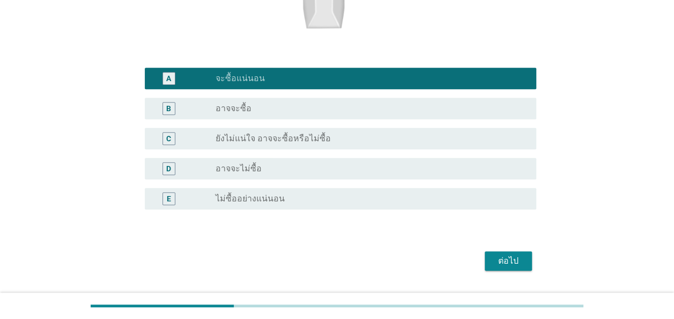
scroll to position [268, 0]
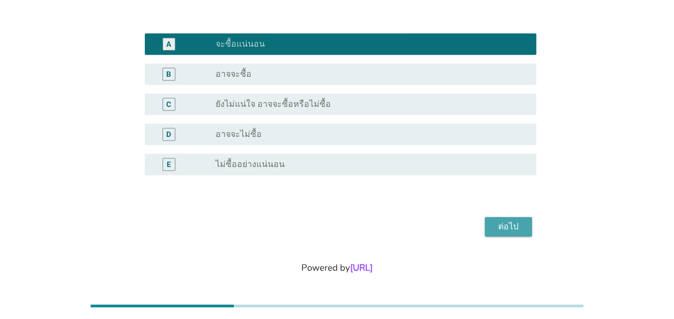
click at [512, 225] on div "ต่อไป" at bounding box center [509, 226] width 30 height 13
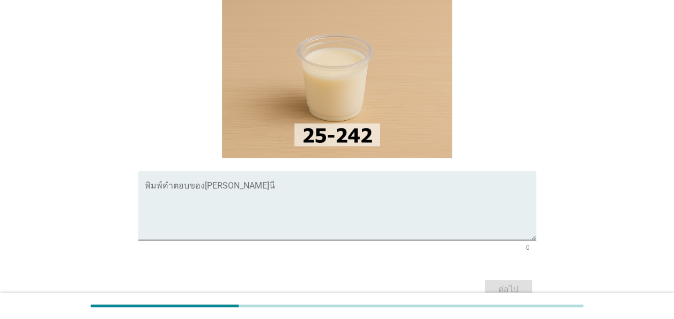
scroll to position [54, 0]
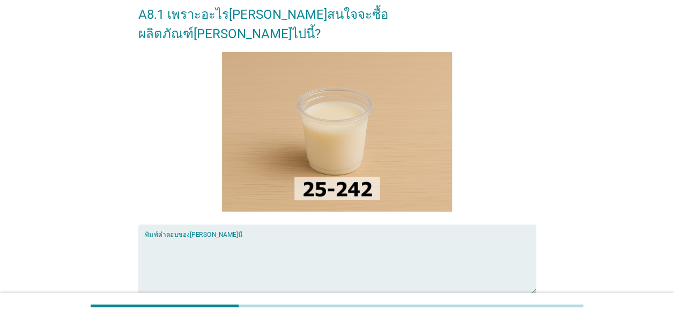
click at [148, 237] on textarea "พิมพ์คำตอบของคุณ ที่นี่" at bounding box center [341, 265] width 392 height 56
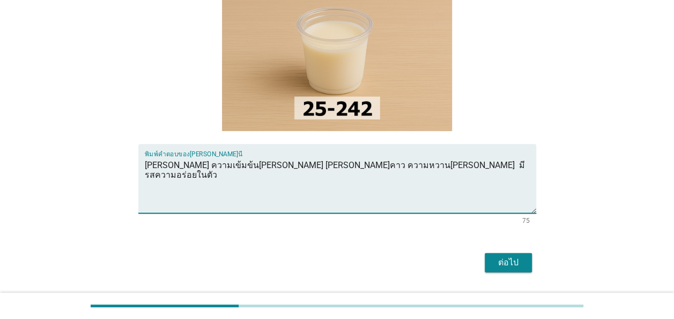
scroll to position [158, 0]
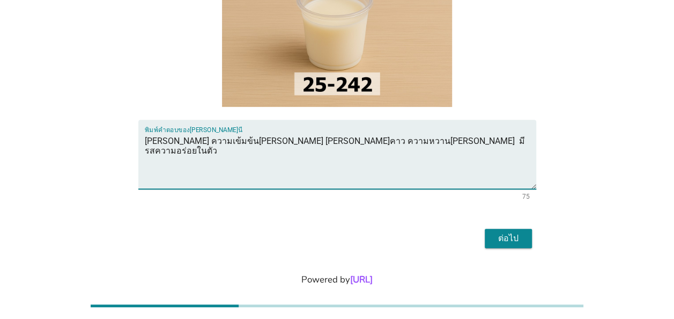
type textarea "[PERSON_NAME] ความเข้มข้น[PERSON_NAME] [PERSON_NAME]คาว ความหวาน[PERSON_NAME] ม…"
click at [518, 232] on div "ต่อไป" at bounding box center [509, 238] width 30 height 13
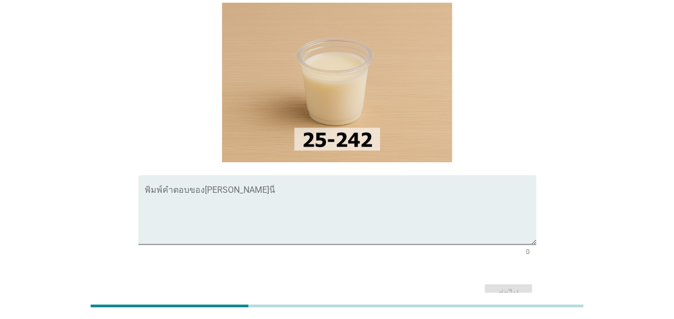
scroll to position [107, 0]
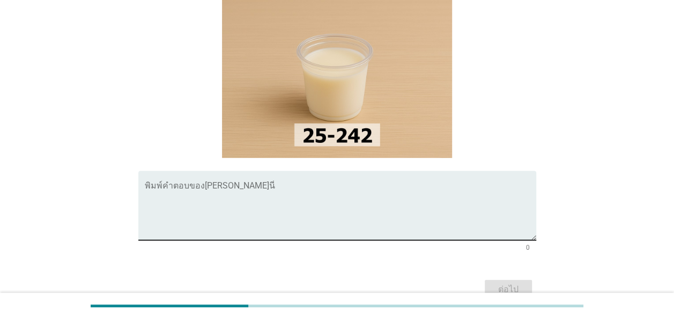
click at [146, 183] on textarea "พิมพ์คำตอบของคุณ ที่นี่" at bounding box center [341, 211] width 392 height 56
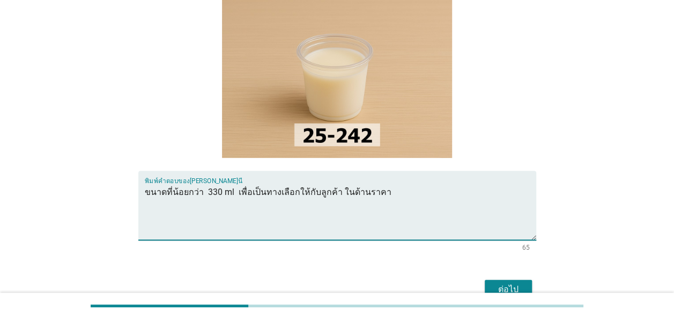
type textarea "ขนาดที่น้อยกว่า 330 ml เพื่อเป็นทางเลือกให้กับลูกค้า ในด้านราคา"
click at [512, 283] on div "ต่อไป" at bounding box center [509, 289] width 30 height 13
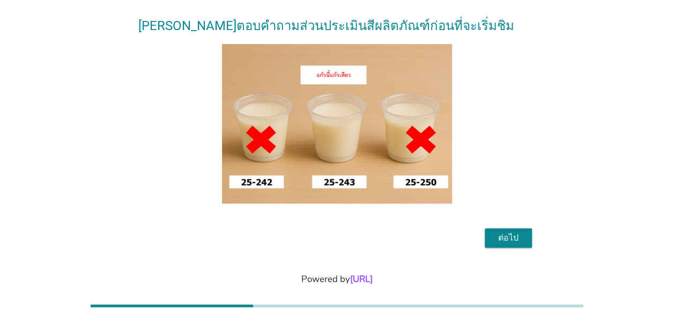
scroll to position [100, 0]
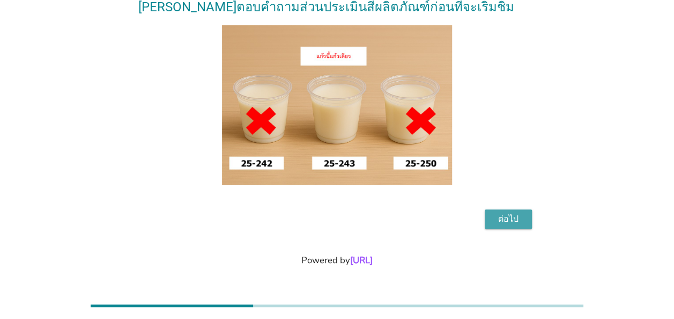
click at [501, 213] on div "ต่อไป" at bounding box center [509, 218] width 30 height 13
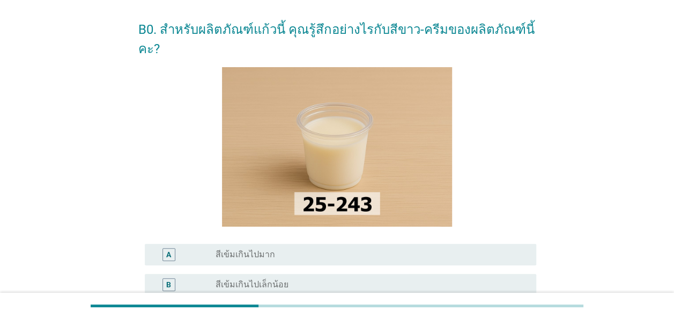
scroll to position [107, 0]
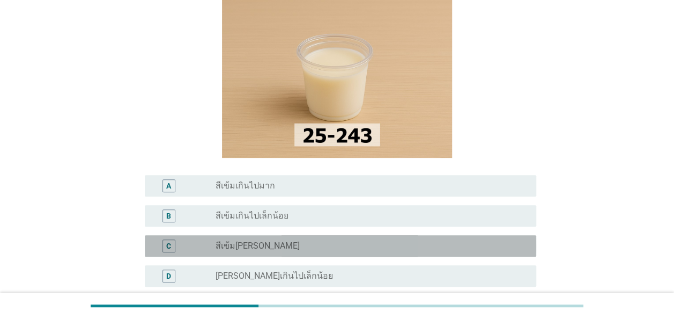
click at [171, 239] on div "C" at bounding box center [169, 245] width 13 height 13
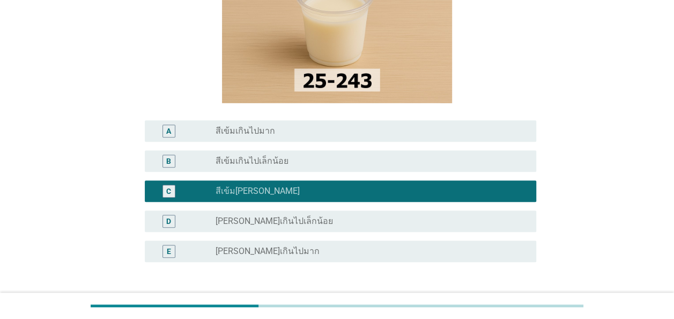
scroll to position [215, 0]
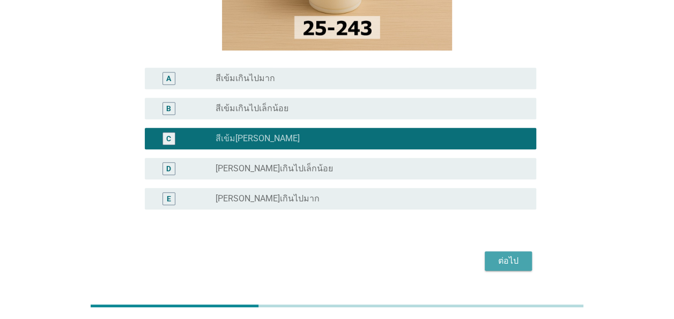
click at [521, 254] on div "ต่อไป" at bounding box center [509, 260] width 30 height 13
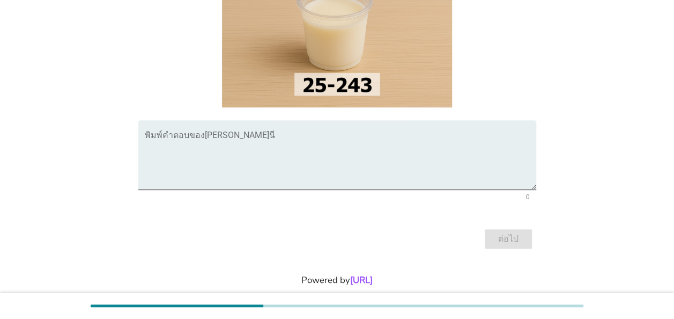
scroll to position [158, 0]
click at [153, 133] on textarea "พิมพ์คำตอบของคุณ ที่นี่" at bounding box center [341, 161] width 392 height 56
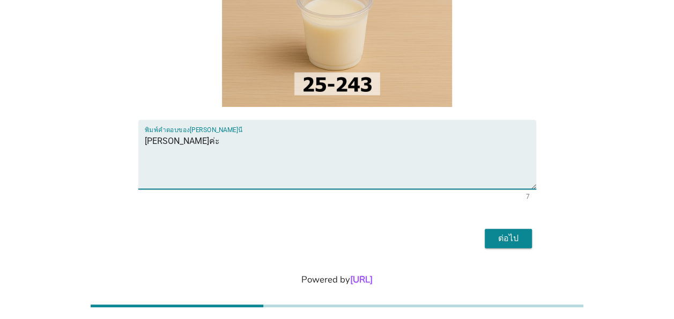
type textarea "[PERSON_NAME]ค่ะ"
click at [512, 232] on div "ต่อไป" at bounding box center [509, 238] width 30 height 13
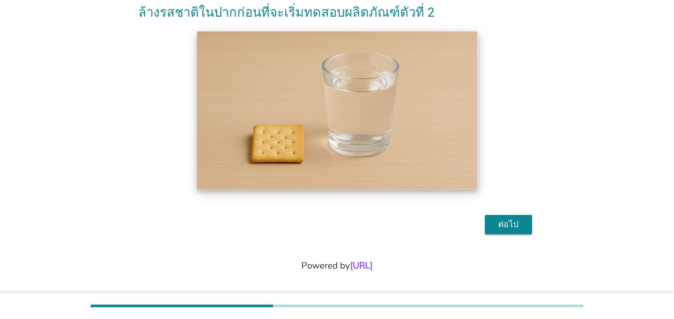
scroll to position [80, 0]
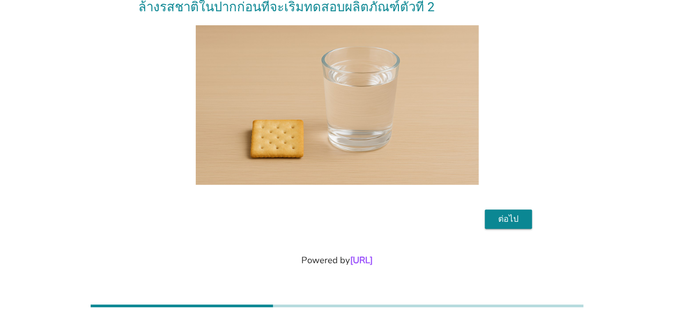
click at [501, 217] on div "ต่อไป" at bounding box center [509, 218] width 30 height 13
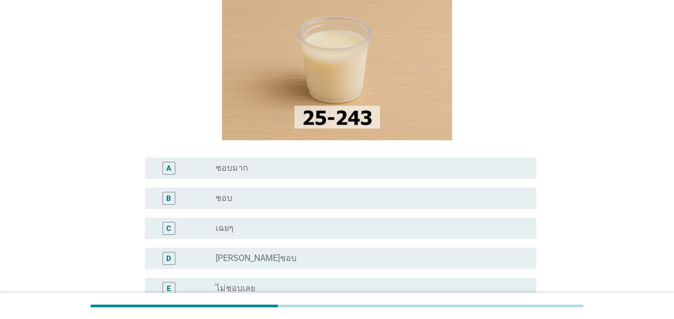
scroll to position [161, 0]
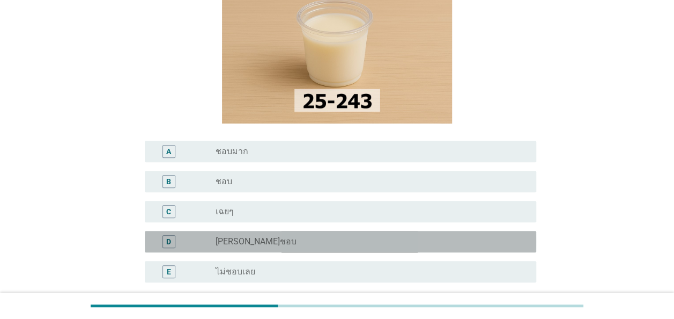
click at [169, 244] on div "D" at bounding box center [168, 241] width 5 height 11
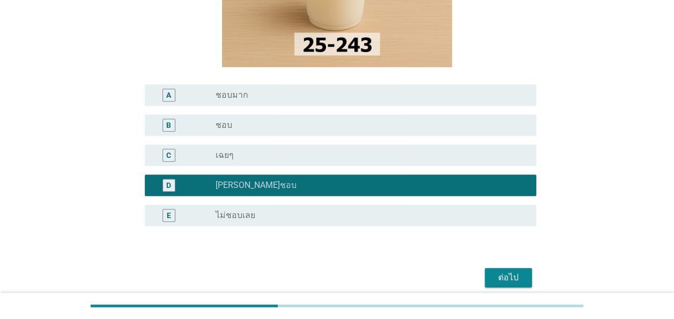
scroll to position [268, 0]
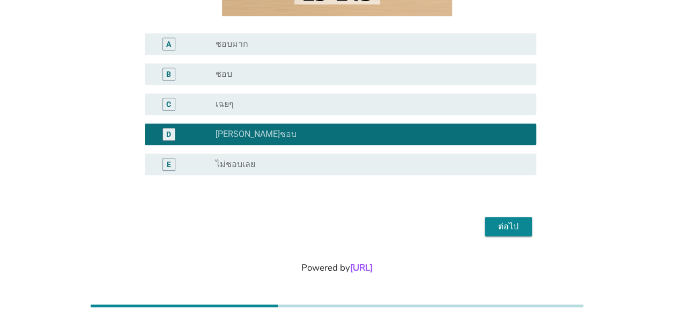
click at [516, 224] on div "ต่อไป" at bounding box center [509, 226] width 30 height 13
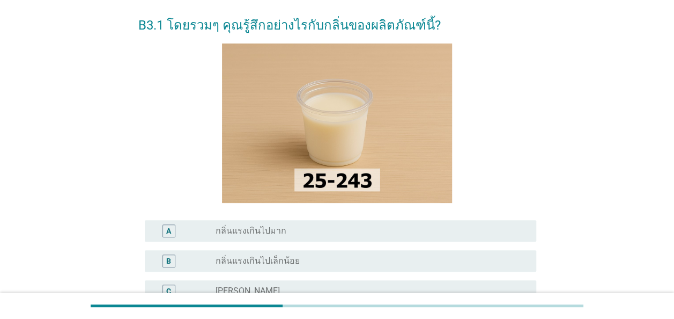
scroll to position [107, 0]
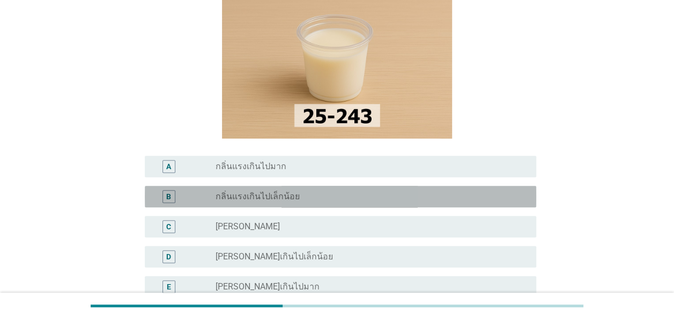
click at [173, 195] on div "B" at bounding box center [169, 196] width 13 height 13
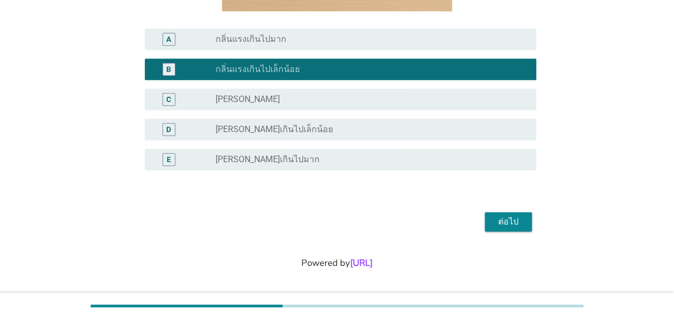
scroll to position [237, 0]
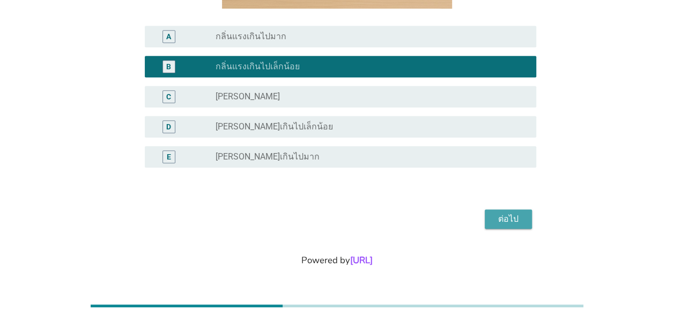
click at [504, 218] on div "ต่อไป" at bounding box center [509, 218] width 30 height 13
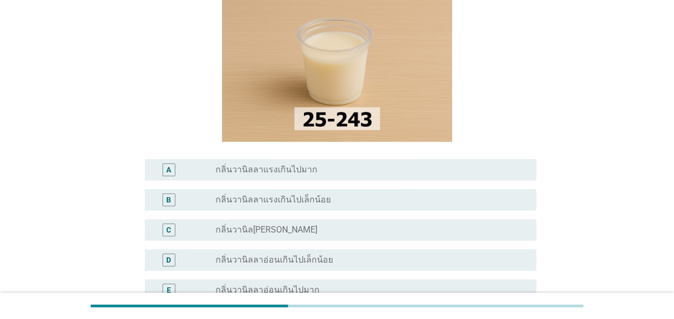
scroll to position [107, 0]
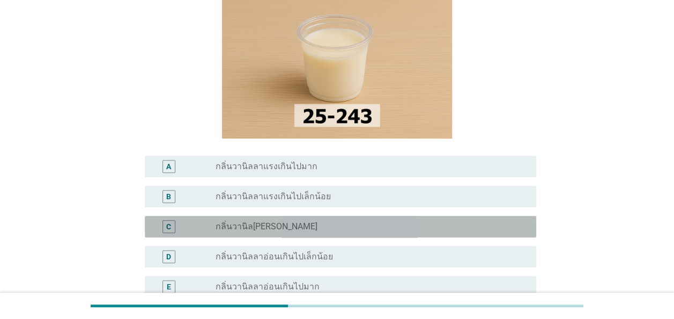
click at [168, 224] on div "C" at bounding box center [168, 226] width 5 height 11
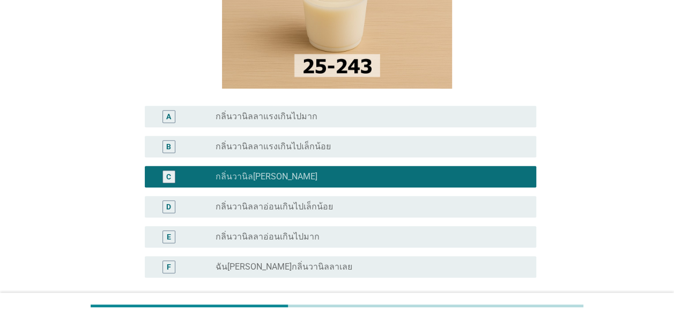
scroll to position [215, 0]
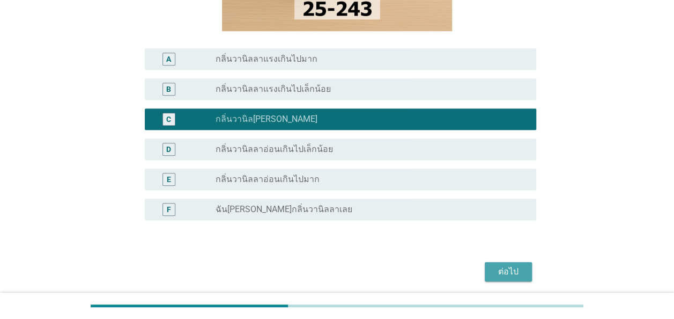
click at [504, 271] on div "ต่อไป" at bounding box center [509, 271] width 30 height 13
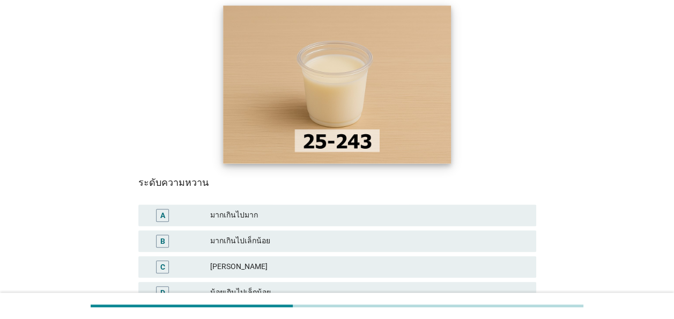
scroll to position [107, 0]
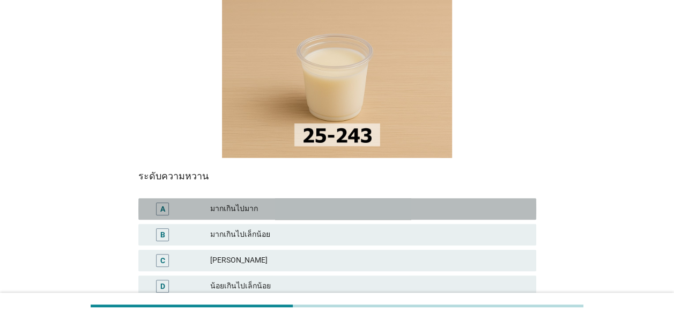
click at [163, 203] on div "A" at bounding box center [162, 208] width 5 height 11
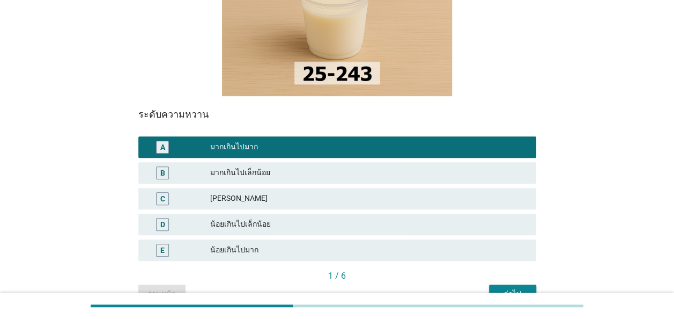
scroll to position [222, 0]
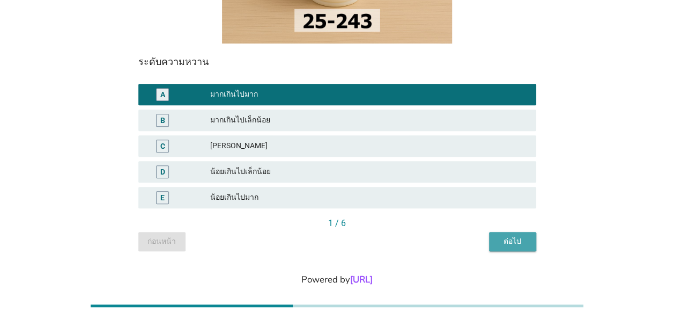
click at [523, 236] on div "ต่อไป" at bounding box center [513, 241] width 30 height 11
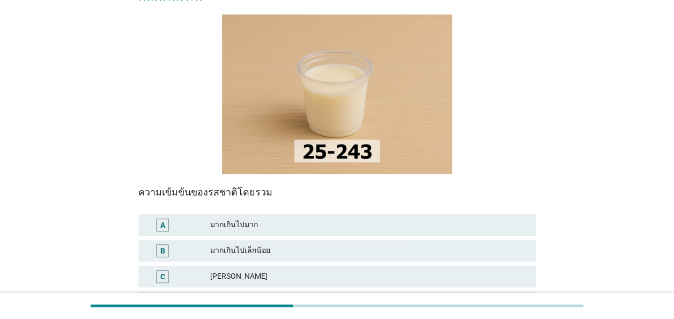
scroll to position [107, 0]
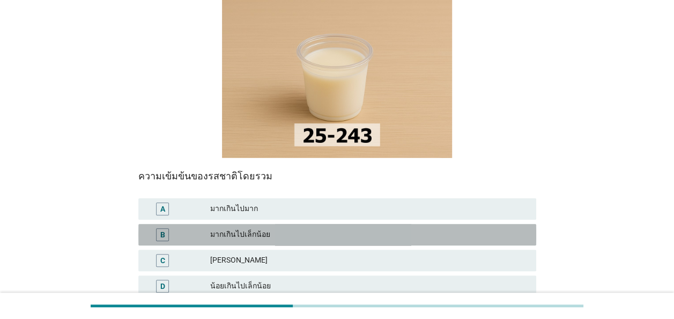
click at [159, 228] on div "B" at bounding box center [162, 234] width 13 height 13
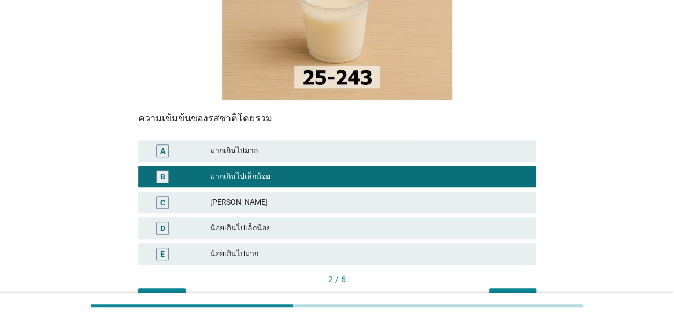
scroll to position [215, 0]
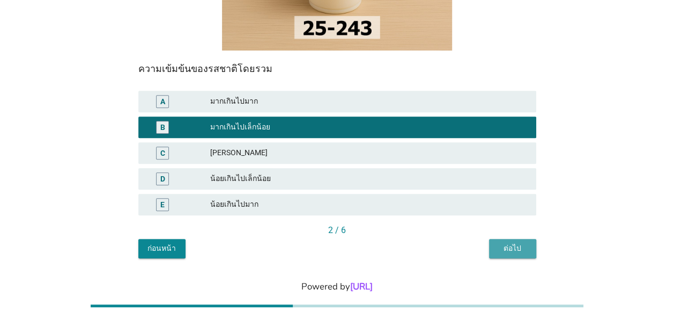
click at [514, 243] on div "ต่อไป" at bounding box center [513, 248] width 30 height 11
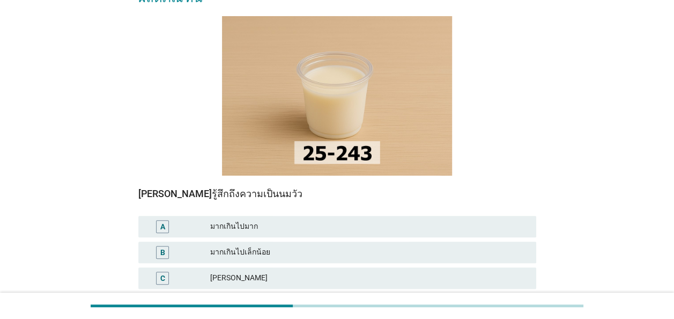
scroll to position [107, 0]
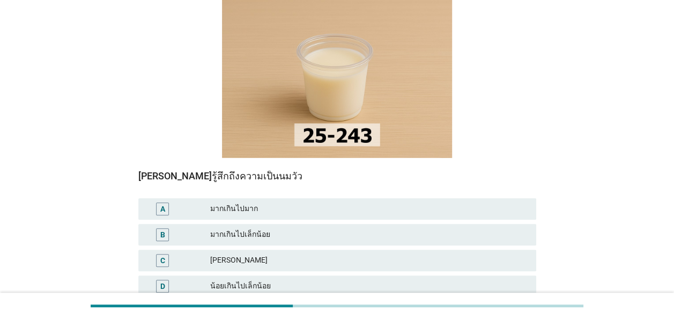
click at [162, 229] on div "B" at bounding box center [162, 234] width 5 height 11
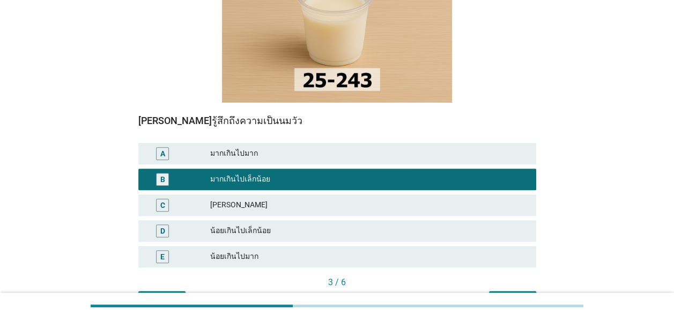
scroll to position [215, 0]
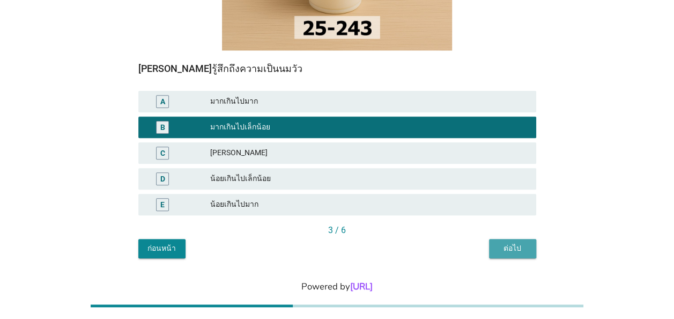
click at [512, 243] on div "ต่อไป" at bounding box center [513, 248] width 30 height 11
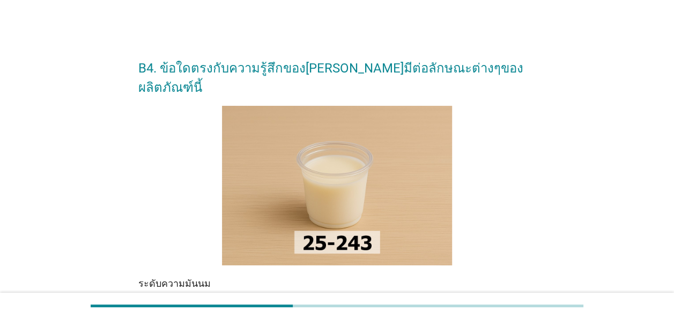
scroll to position [107, 0]
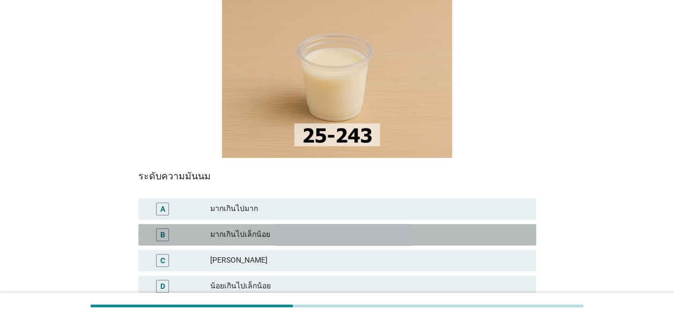
click at [163, 229] on div "B" at bounding box center [162, 234] width 5 height 11
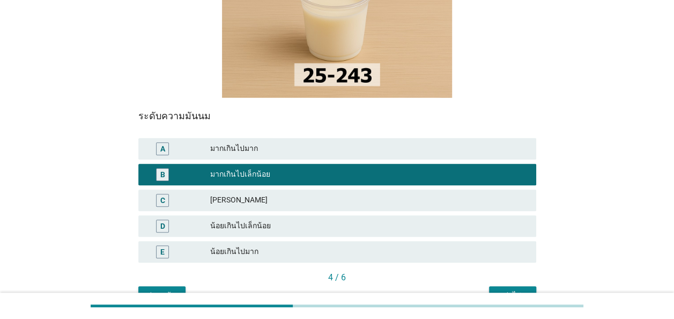
scroll to position [222, 0]
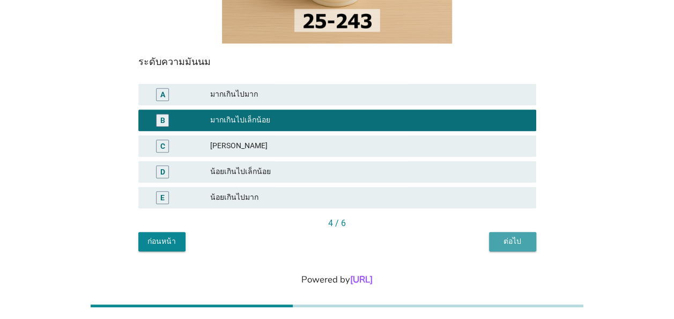
click at [501, 236] on div "ต่อไป" at bounding box center [513, 241] width 30 height 11
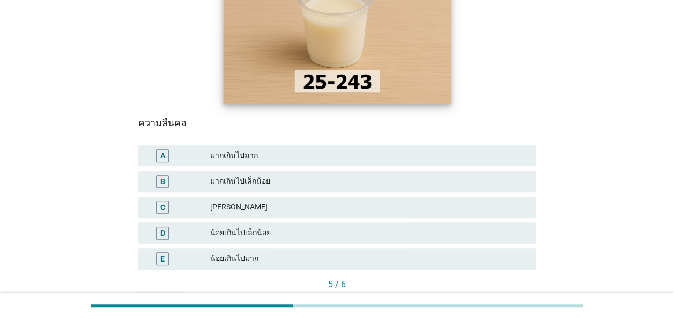
scroll to position [161, 0]
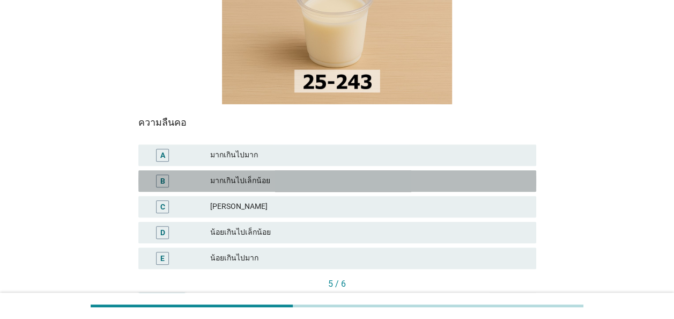
click at [165, 174] on div "B" at bounding box center [162, 180] width 13 height 13
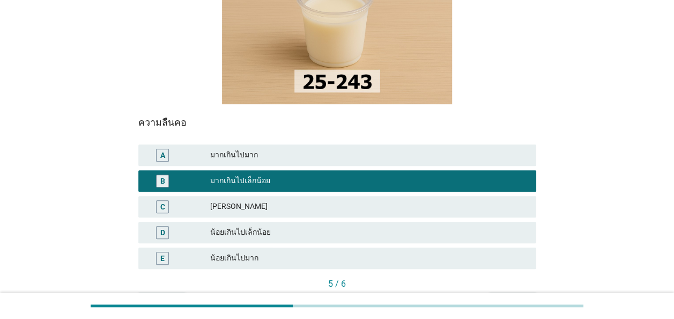
click at [510, 296] on div "ต่อไป" at bounding box center [513, 301] width 30 height 11
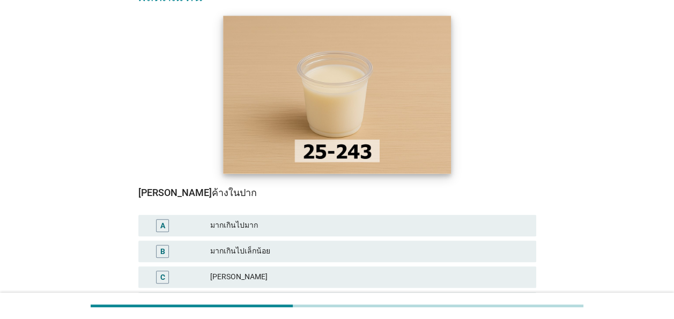
scroll to position [107, 0]
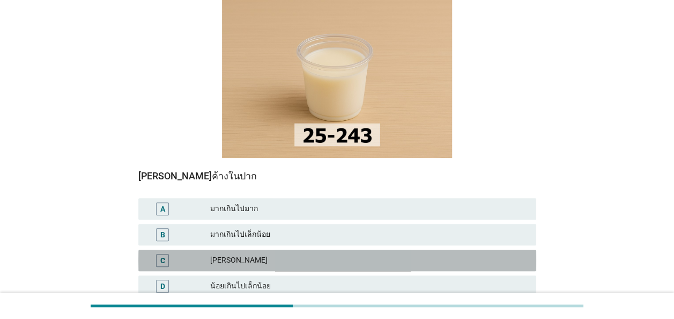
drag, startPoint x: 165, startPoint y: 237, endPoint x: 193, endPoint y: 241, distance: 28.8
click at [165, 254] on div "C" at bounding box center [162, 259] width 5 height 11
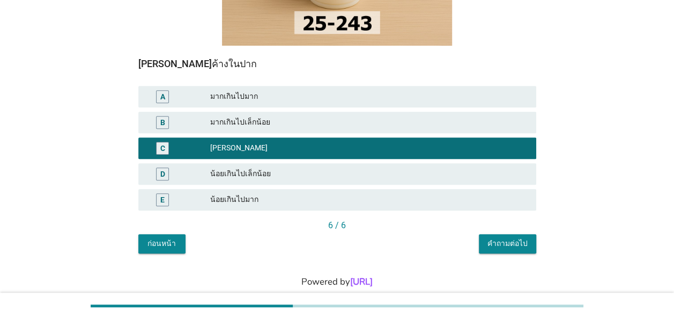
scroll to position [222, 0]
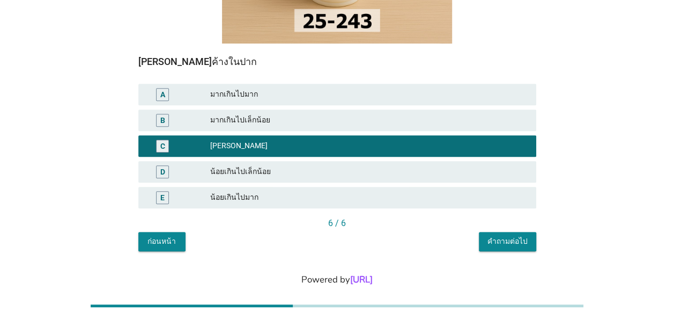
click at [512, 236] on div "คำถามต่อไป" at bounding box center [508, 241] width 40 height 11
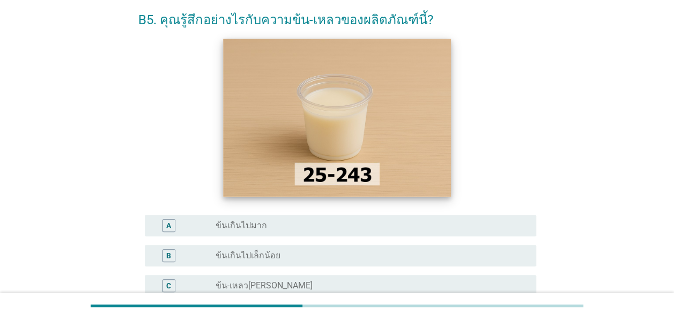
scroll to position [107, 0]
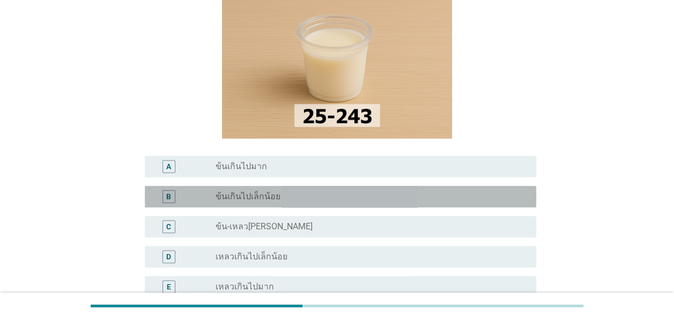
click at [171, 197] on div "B" at bounding box center [168, 195] width 5 height 11
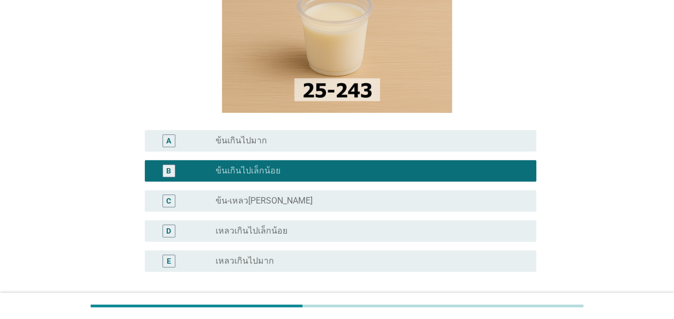
scroll to position [215, 0]
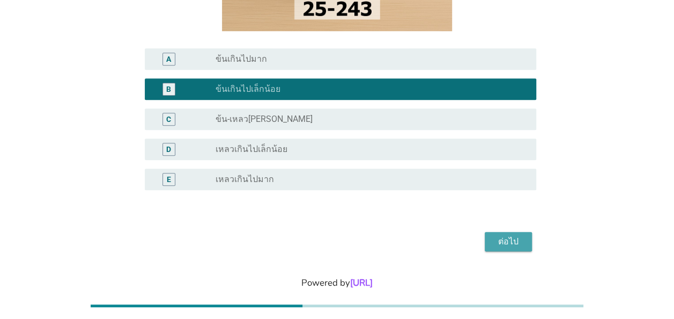
click at [499, 236] on div "ต่อไป" at bounding box center [509, 241] width 30 height 13
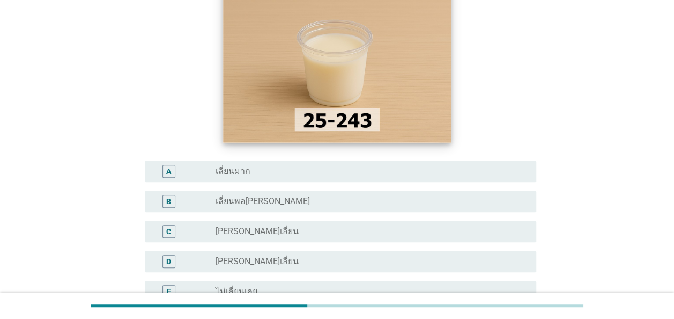
scroll to position [107, 0]
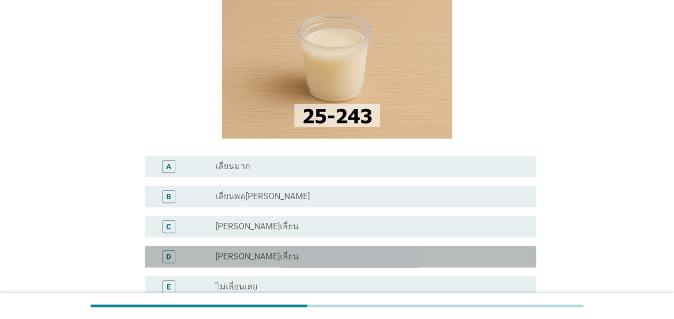
drag, startPoint x: 172, startPoint y: 256, endPoint x: 316, endPoint y: 246, distance: 144.6
click at [172, 255] on div "D" at bounding box center [169, 256] width 13 height 13
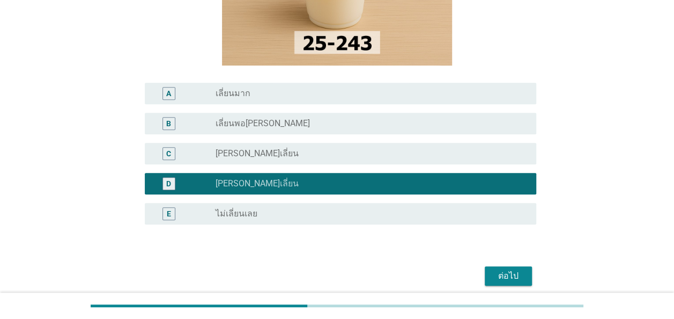
scroll to position [237, 0]
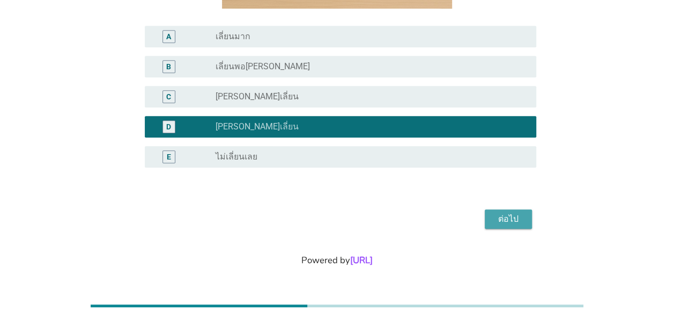
click at [497, 217] on div "ต่อไป" at bounding box center [509, 218] width 30 height 13
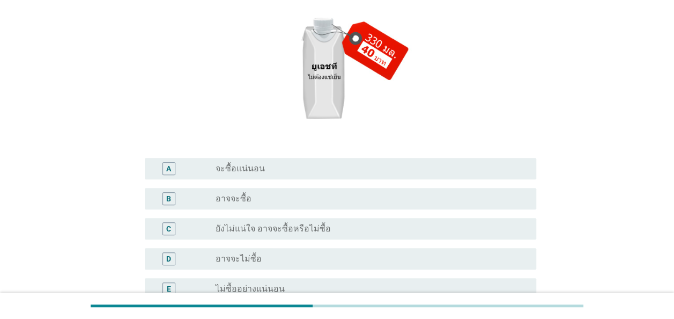
scroll to position [161, 0]
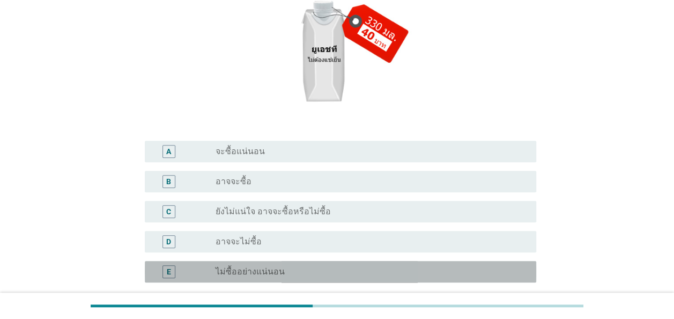
click at [172, 271] on div "E" at bounding box center [169, 271] width 13 height 13
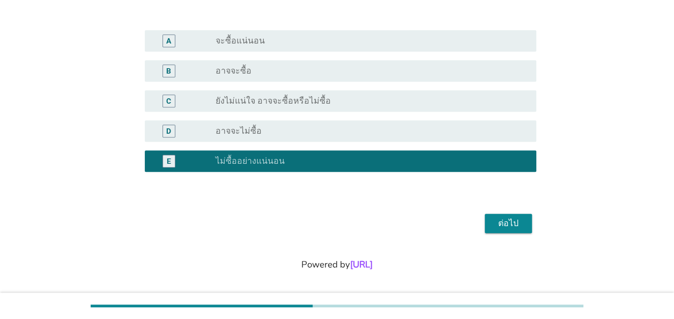
scroll to position [276, 0]
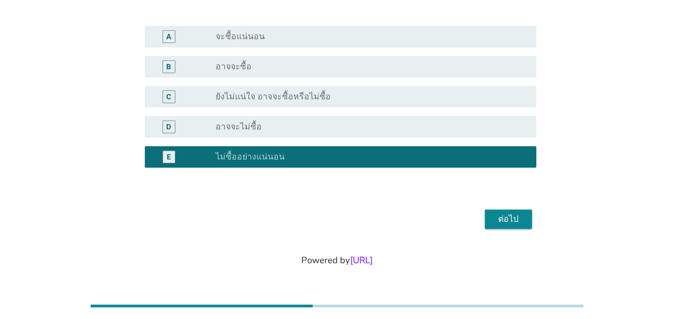
click at [502, 221] on div "ต่อไป" at bounding box center [509, 218] width 30 height 13
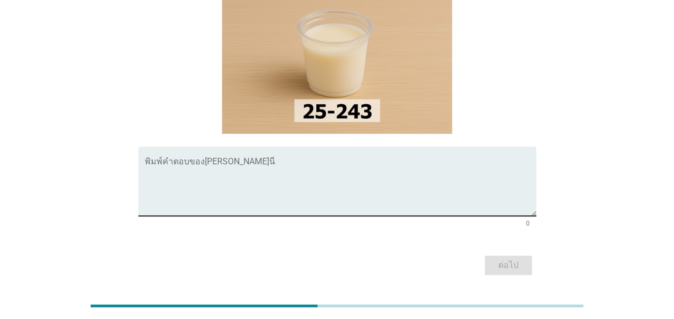
scroll to position [158, 0]
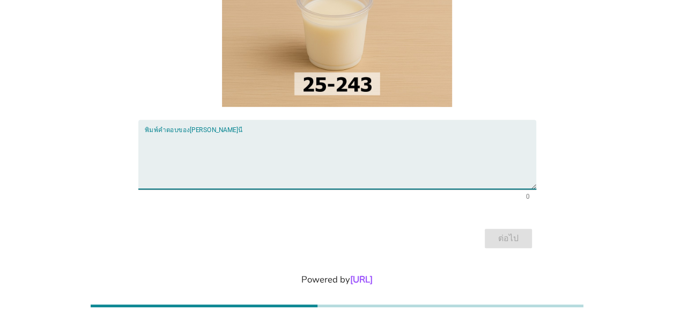
click at [159, 136] on textarea "พิมพ์คำตอบของคุณ ที่นี่" at bounding box center [341, 161] width 392 height 56
type textarea "มีความข้น และหวาน"
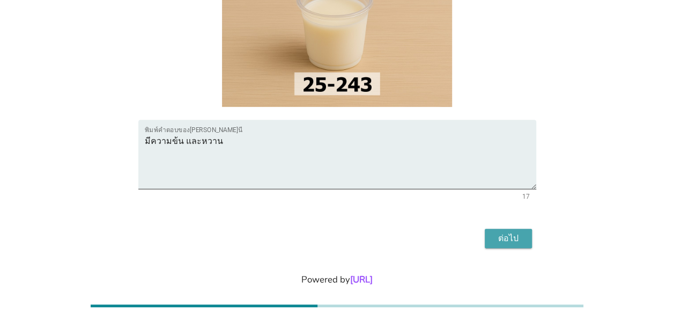
click at [506, 232] on div "ต่อไป" at bounding box center [509, 238] width 30 height 13
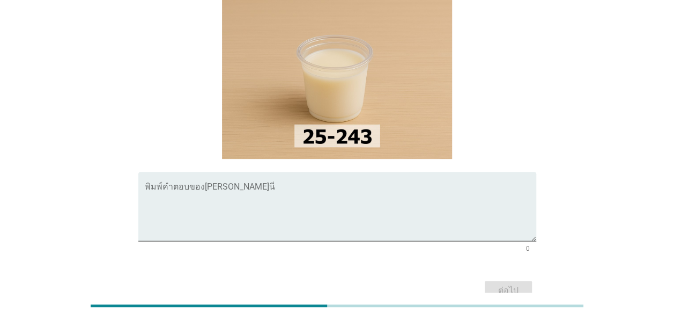
scroll to position [107, 0]
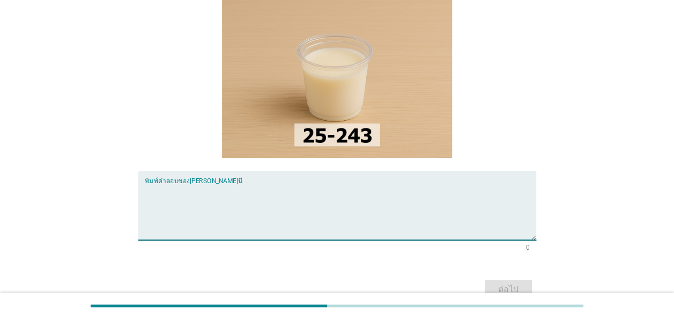
click at [157, 183] on textarea "พิมพ์คำตอบของคุณ ที่นี่" at bounding box center [341, 211] width 392 height 56
type textarea "ลดความข้น และหวาน"
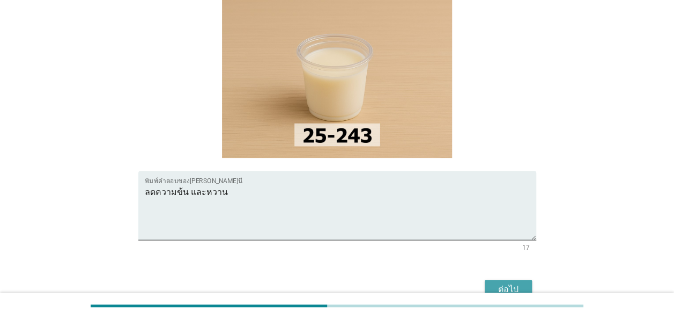
click at [510, 283] on div "ต่อไป" at bounding box center [509, 289] width 30 height 13
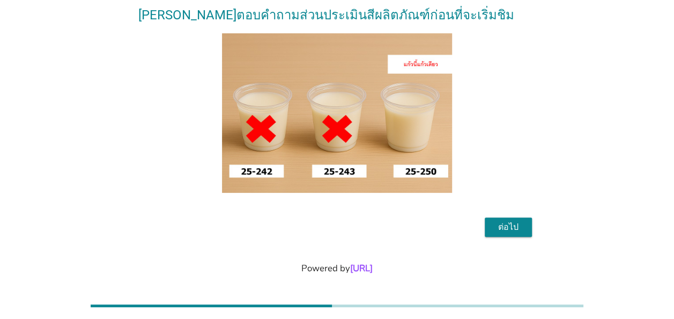
scroll to position [100, 0]
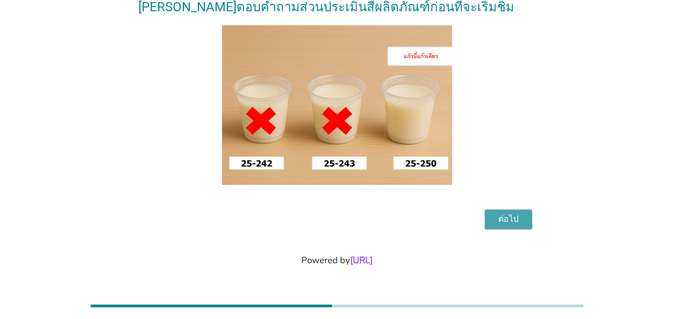
click at [510, 216] on div "ต่อไป" at bounding box center [509, 218] width 30 height 13
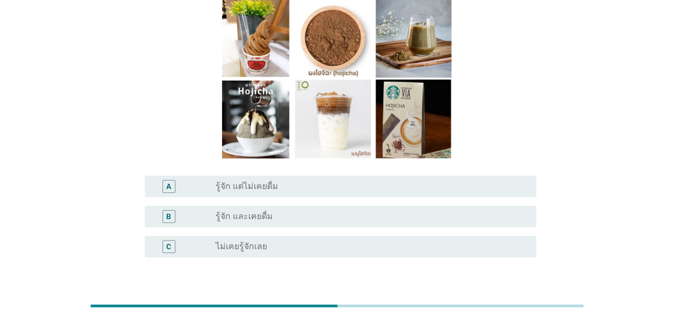
scroll to position [107, 0]
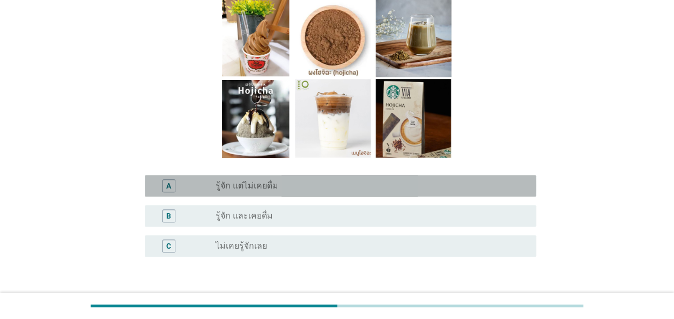
click at [165, 183] on div "A" at bounding box center [169, 185] width 13 height 13
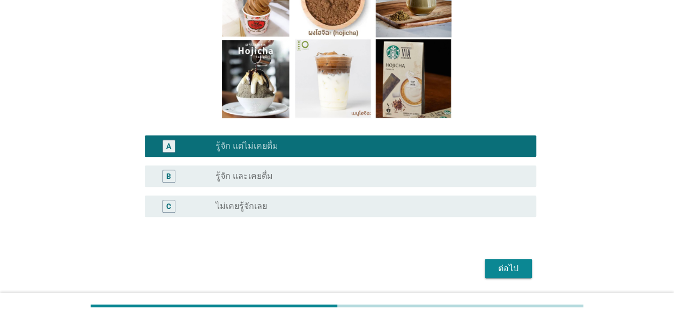
scroll to position [196, 0]
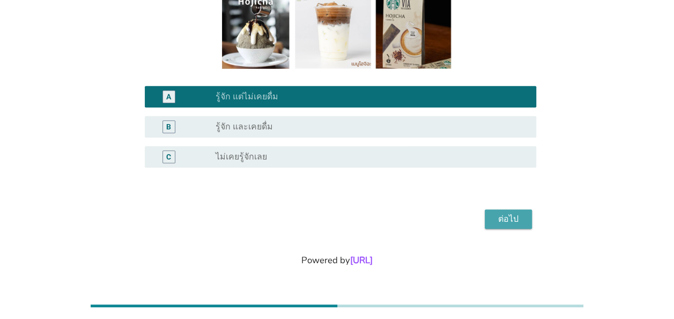
click at [518, 217] on div "ต่อไป" at bounding box center [509, 218] width 30 height 13
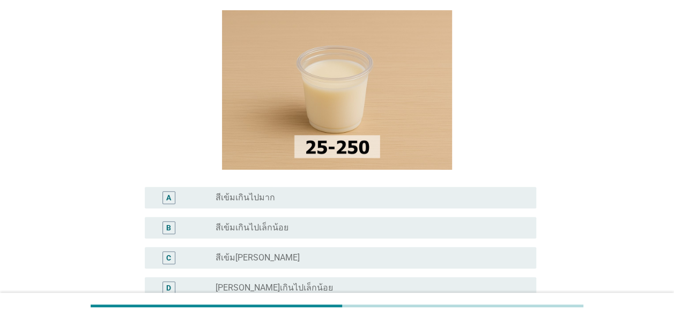
scroll to position [161, 0]
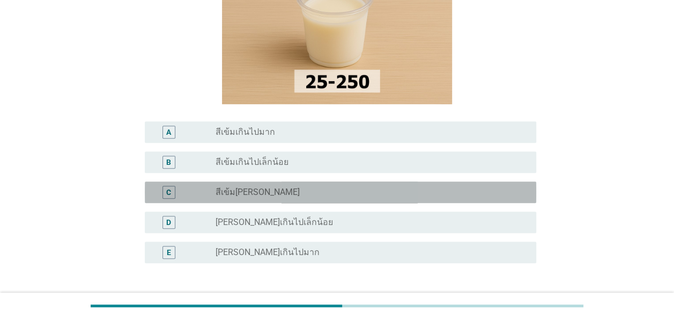
click at [166, 193] on div "C" at bounding box center [168, 191] width 5 height 11
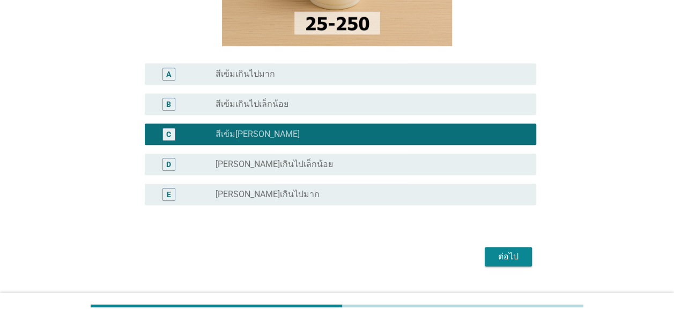
scroll to position [256, 0]
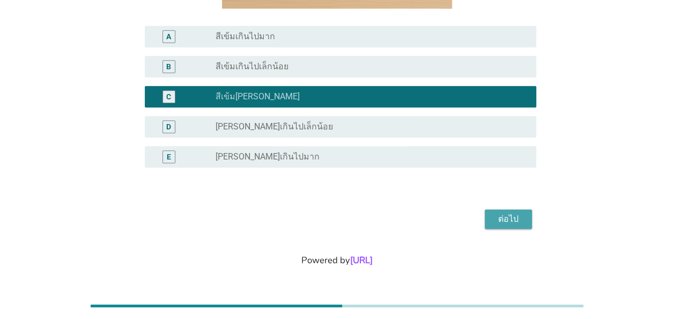
click at [502, 215] on div "ต่อไป" at bounding box center [509, 218] width 30 height 13
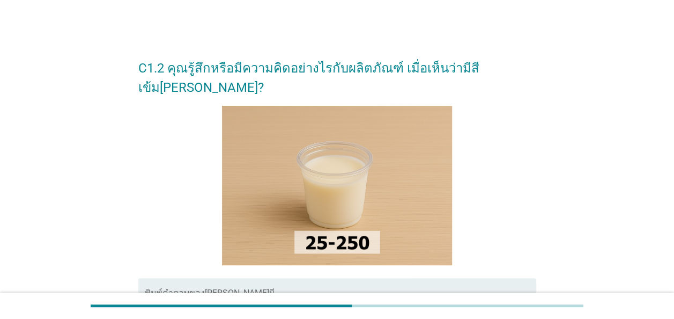
scroll to position [107, 0]
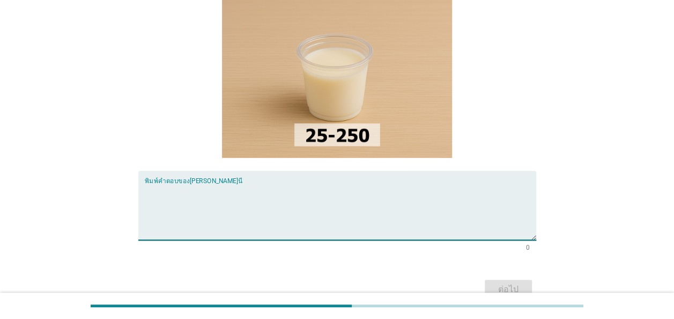
click at [157, 185] on textarea "พิมพ์คำตอบของคุณ ที่นี่" at bounding box center [341, 211] width 392 height 56
type textarea "[PERSON_NAME]ค่ะ"
click at [513, 283] on div "ต่อไป" at bounding box center [509, 289] width 30 height 13
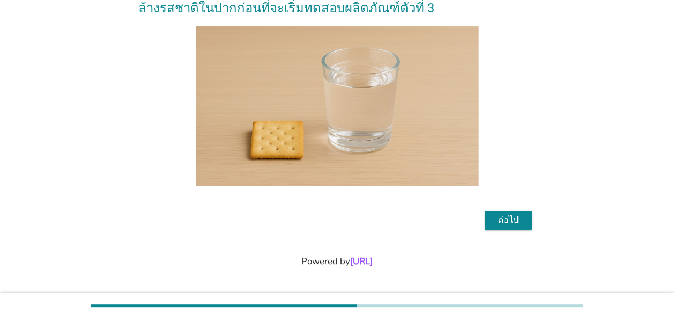
scroll to position [80, 0]
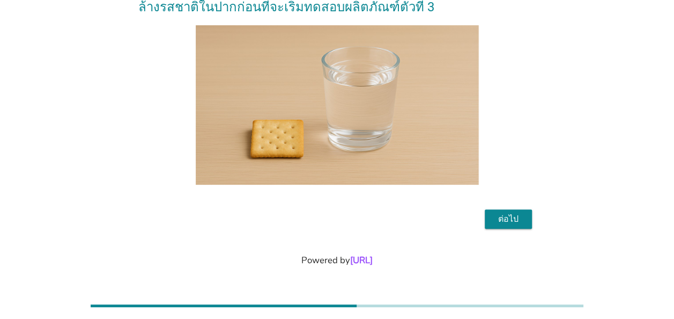
click at [511, 218] on div "ต่อไป" at bounding box center [509, 218] width 30 height 13
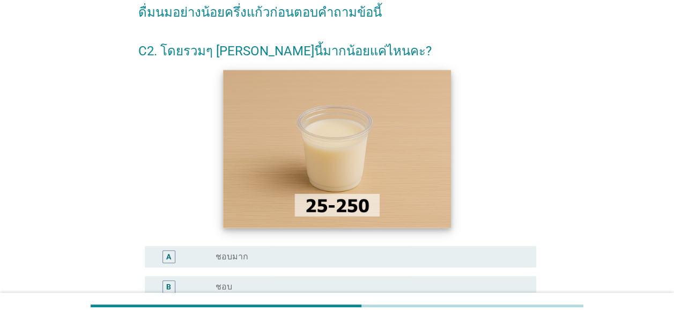
scroll to position [107, 0]
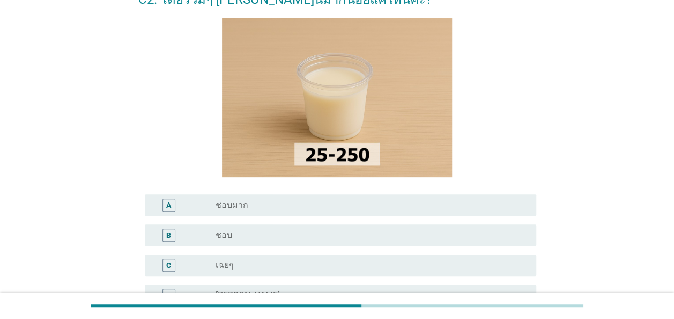
click at [169, 203] on div "A" at bounding box center [168, 204] width 5 height 11
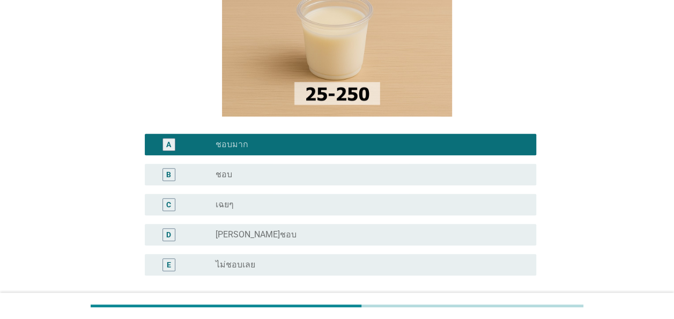
scroll to position [268, 0]
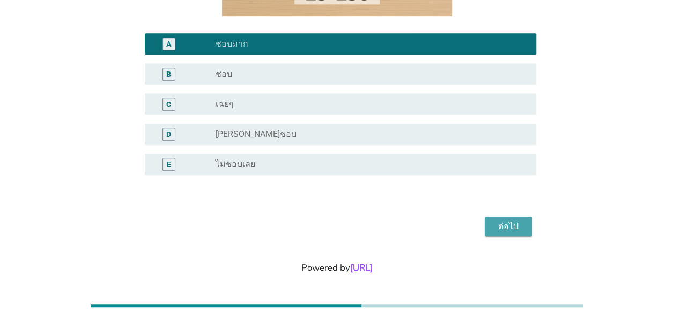
click at [520, 225] on div "ต่อไป" at bounding box center [509, 226] width 30 height 13
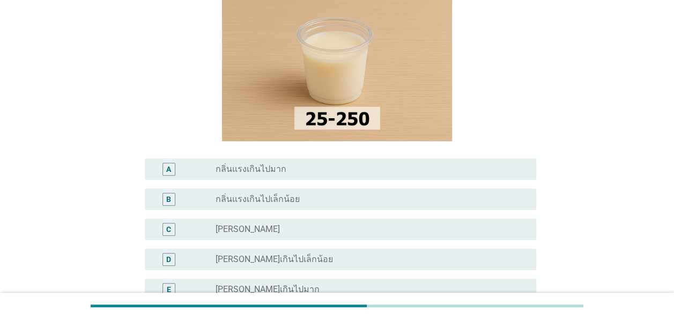
scroll to position [107, 0]
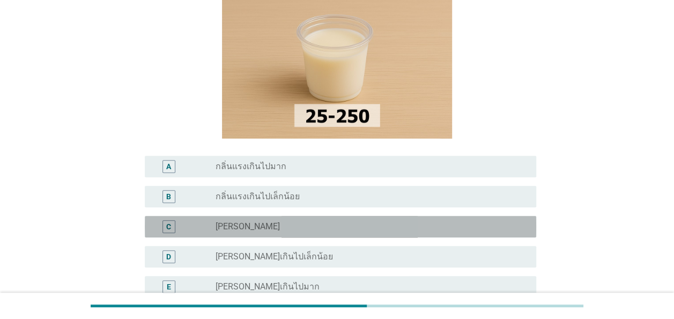
click at [168, 226] on div "C" at bounding box center [168, 226] width 5 height 11
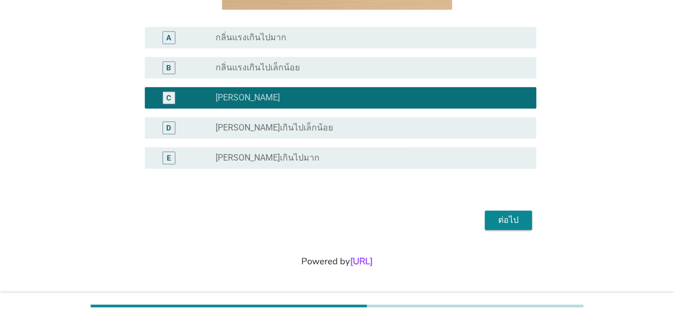
scroll to position [237, 0]
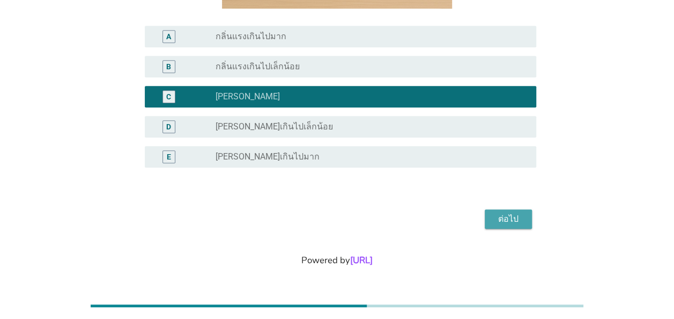
click at [506, 218] on div "ต่อไป" at bounding box center [509, 218] width 30 height 13
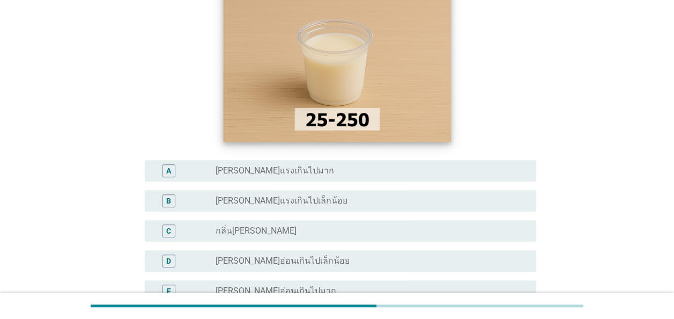
scroll to position [107, 0]
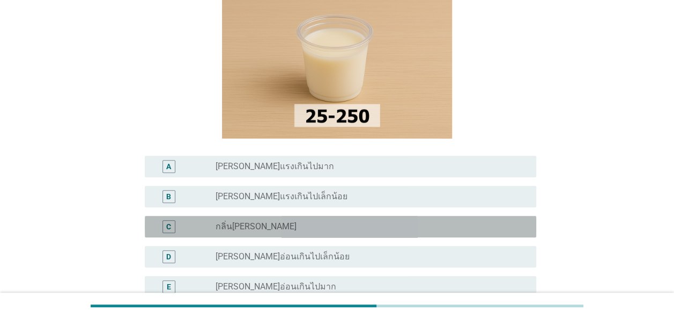
click at [171, 225] on div "C" at bounding box center [169, 226] width 13 height 13
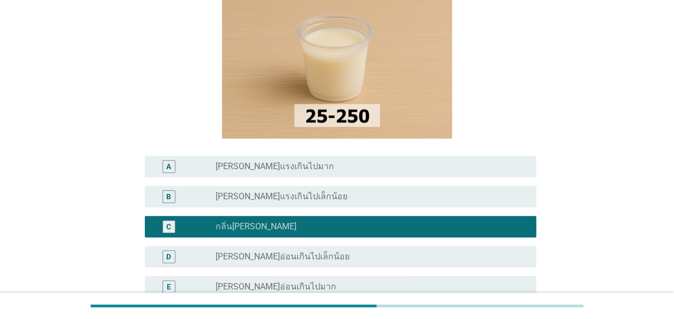
scroll to position [267, 0]
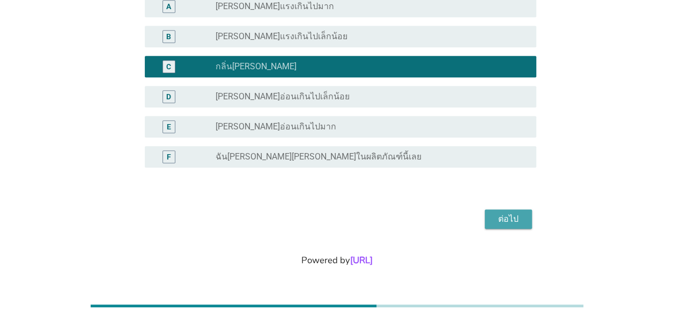
click at [510, 222] on div "ต่อไป" at bounding box center [509, 218] width 30 height 13
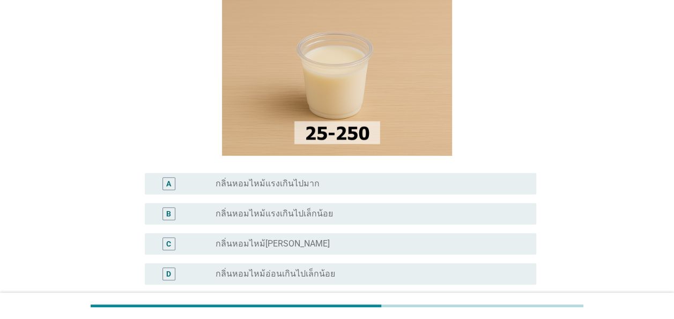
scroll to position [107, 0]
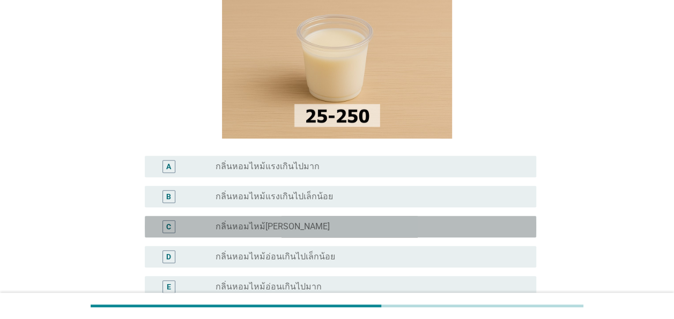
click at [168, 226] on div "C" at bounding box center [168, 226] width 5 height 11
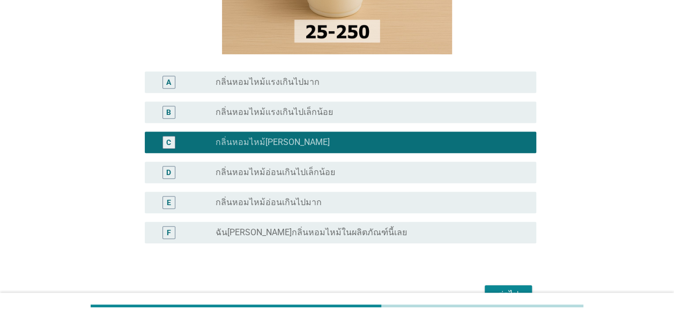
scroll to position [215, 0]
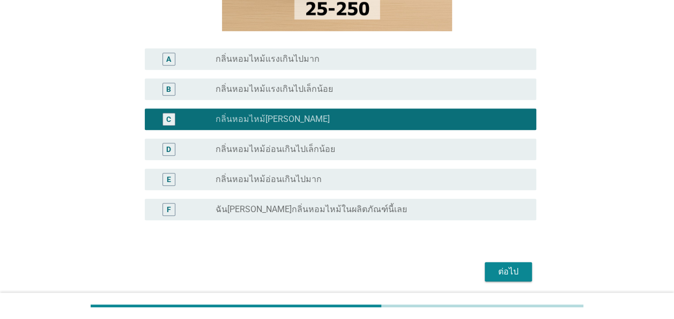
click at [510, 272] on div "ต่อไป" at bounding box center [509, 271] width 30 height 13
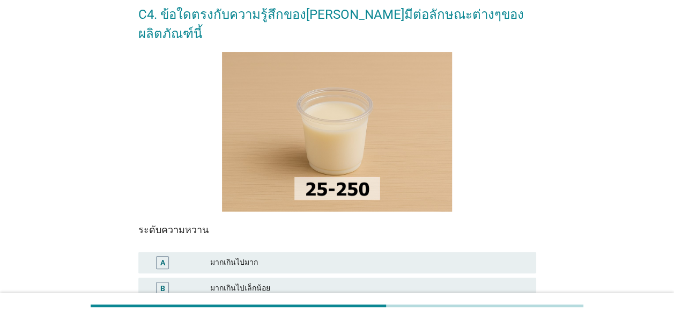
scroll to position [107, 0]
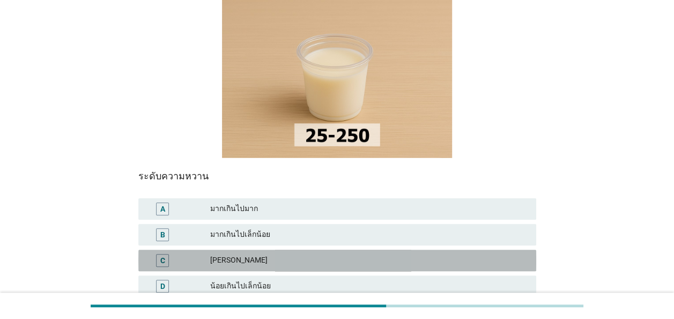
click at [161, 254] on div "C" at bounding box center [162, 259] width 5 height 11
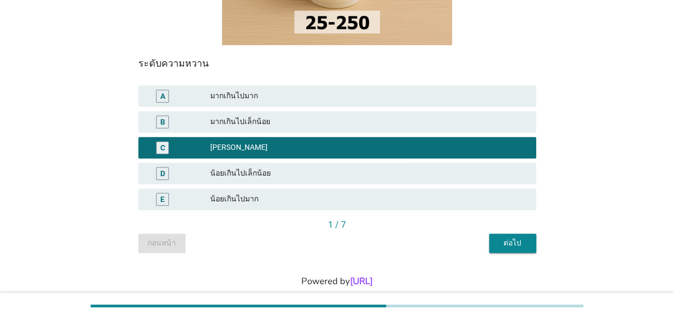
scroll to position [222, 0]
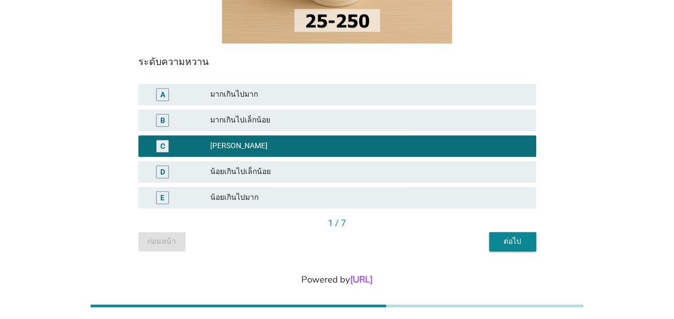
click at [521, 236] on div "ต่อไป" at bounding box center [513, 241] width 30 height 11
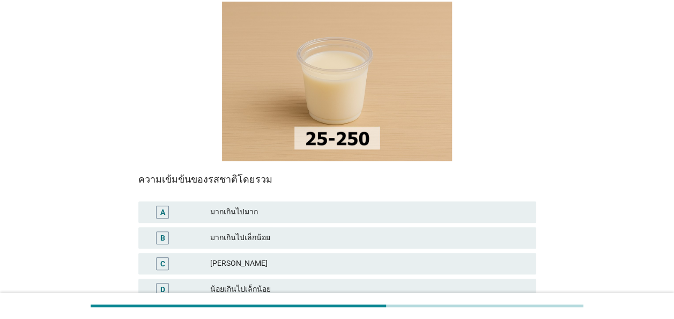
scroll to position [107, 0]
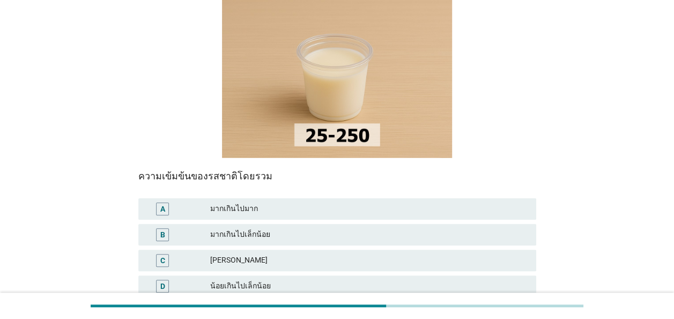
click at [160, 229] on div "B" at bounding box center [162, 234] width 5 height 11
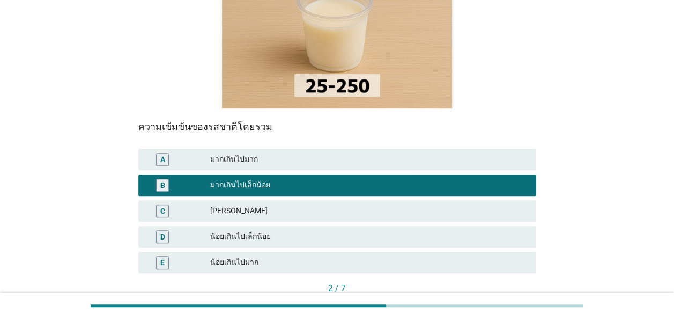
scroll to position [215, 0]
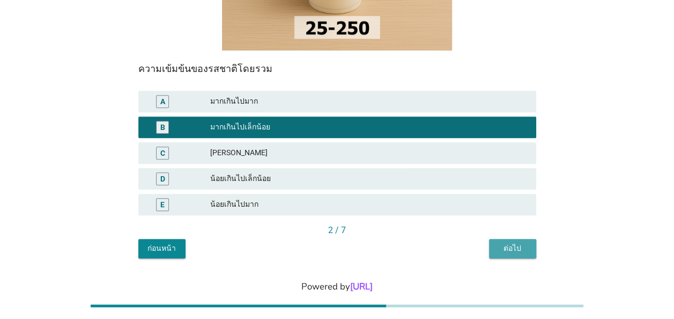
click at [510, 243] on div "ต่อไป" at bounding box center [513, 248] width 30 height 11
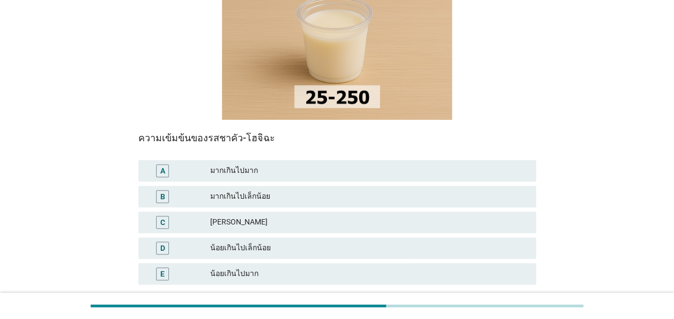
scroll to position [161, 0]
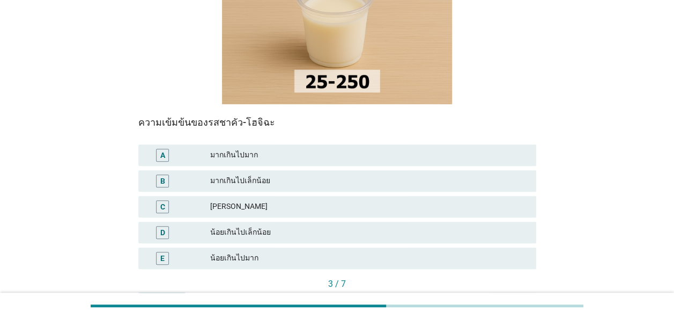
click at [164, 201] on div "C" at bounding box center [162, 206] width 5 height 11
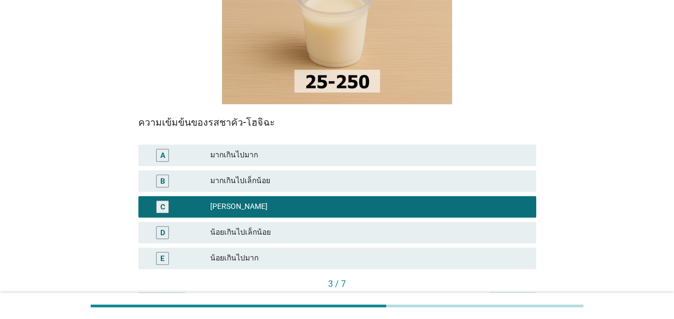
click at [513, 296] on div "ต่อไป" at bounding box center [513, 301] width 30 height 11
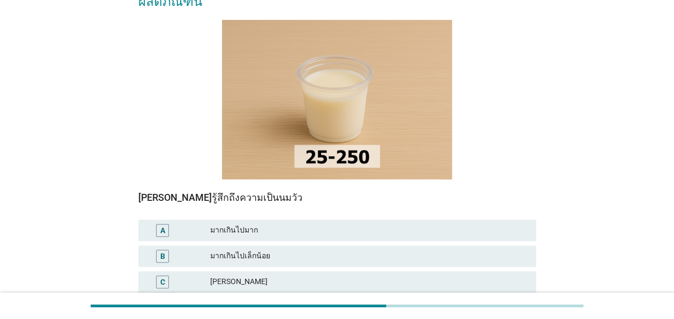
scroll to position [107, 0]
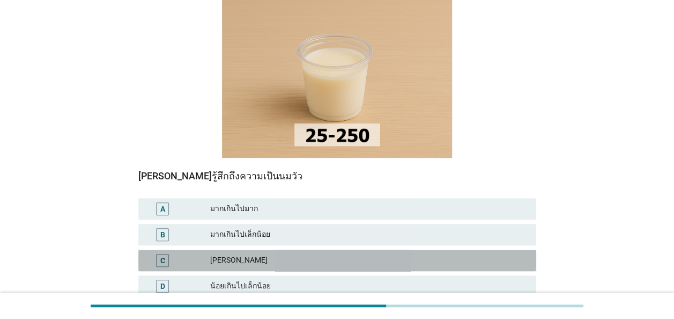
drag, startPoint x: 161, startPoint y: 241, endPoint x: 243, endPoint y: 251, distance: 82.1
click at [161, 254] on div "C" at bounding box center [162, 259] width 5 height 11
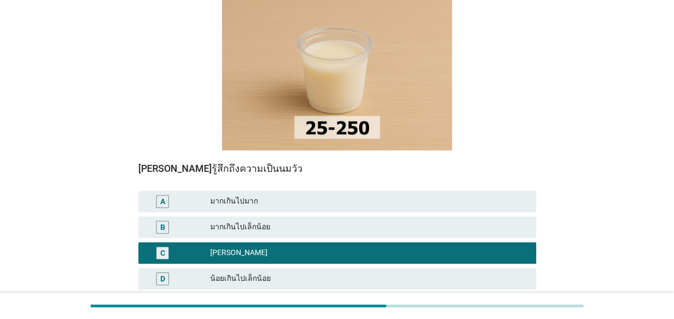
scroll to position [215, 0]
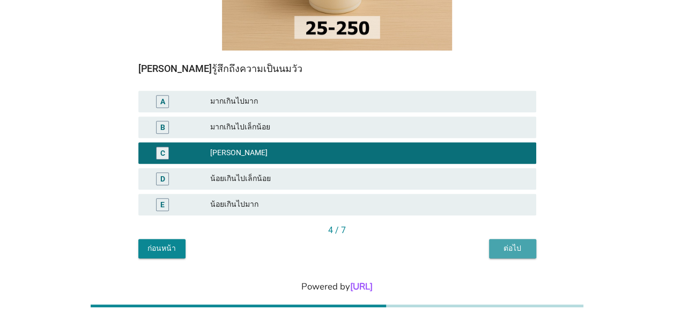
click at [509, 243] on div "ต่อไป" at bounding box center [513, 248] width 30 height 11
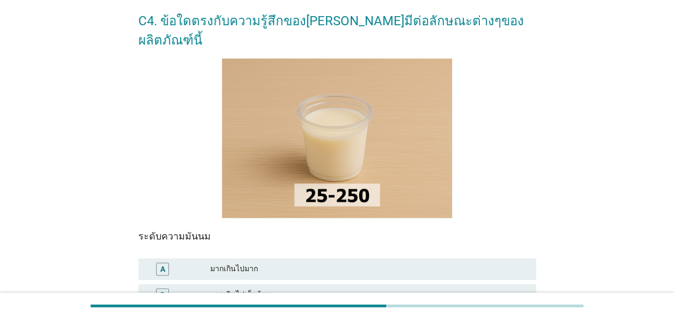
scroll to position [107, 0]
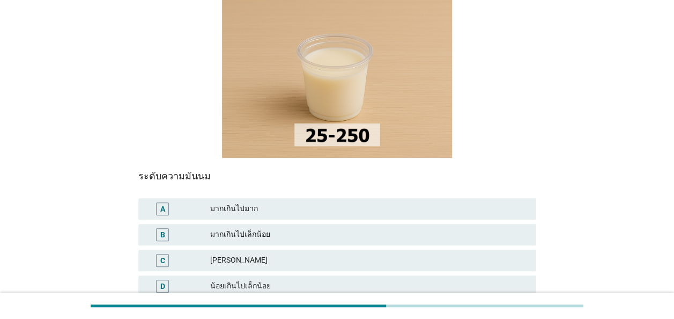
click at [167, 254] on div "C" at bounding box center [162, 260] width 13 height 13
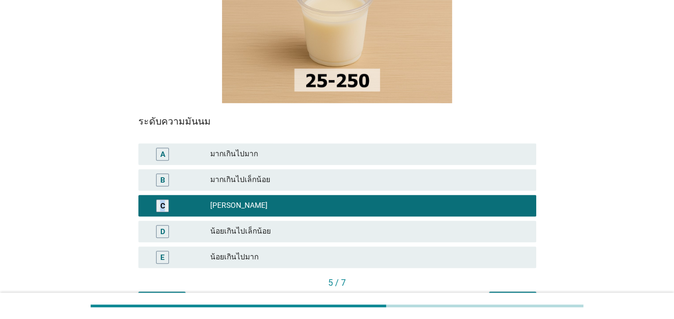
scroll to position [215, 0]
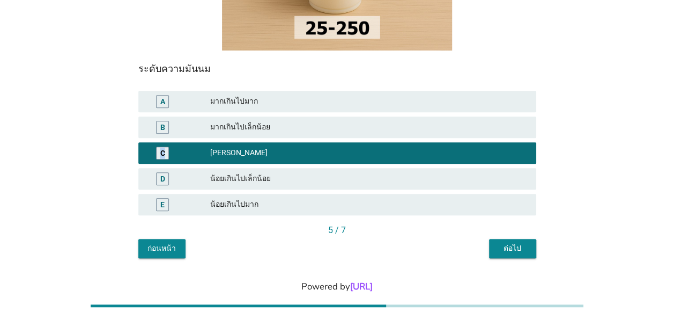
click at [517, 243] on div "ต่อไป" at bounding box center [513, 248] width 30 height 11
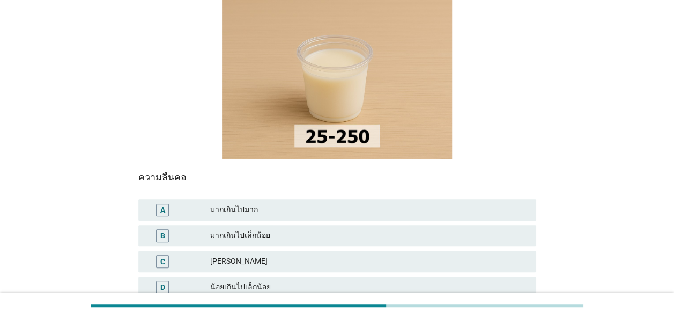
scroll to position [107, 0]
click at [162, 254] on div "C" at bounding box center [162, 259] width 5 height 11
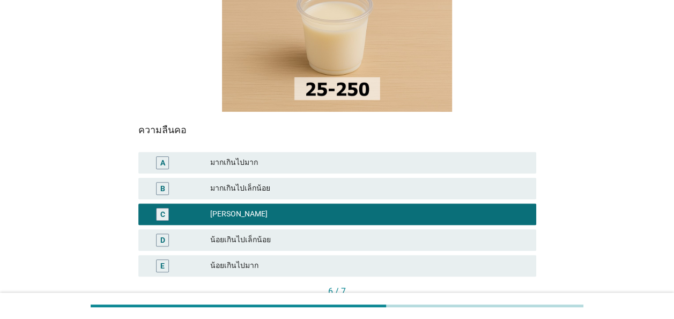
scroll to position [215, 0]
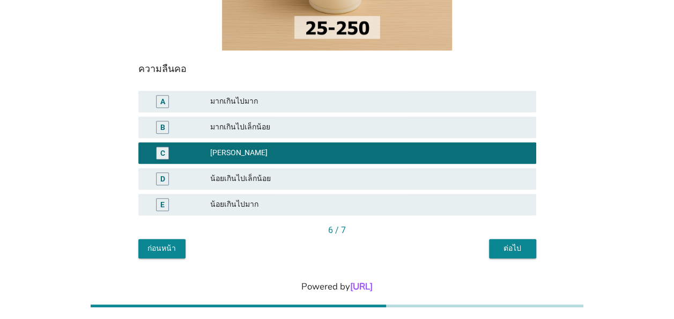
click at [510, 243] on div "ต่อไป" at bounding box center [513, 248] width 30 height 11
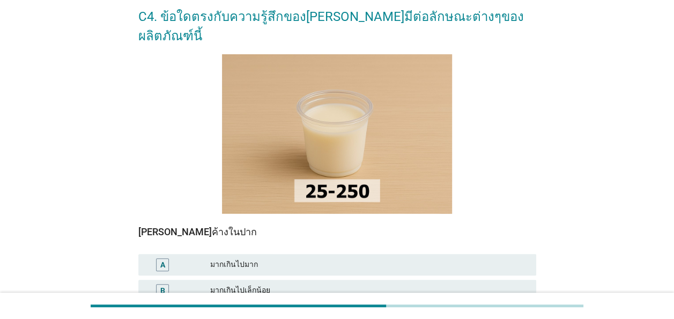
scroll to position [161, 0]
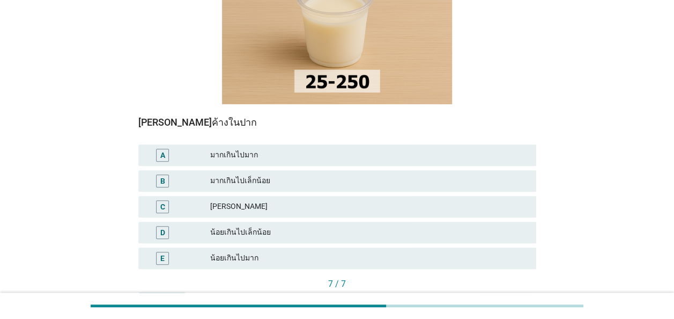
click at [162, 201] on div "C" at bounding box center [162, 206] width 5 height 11
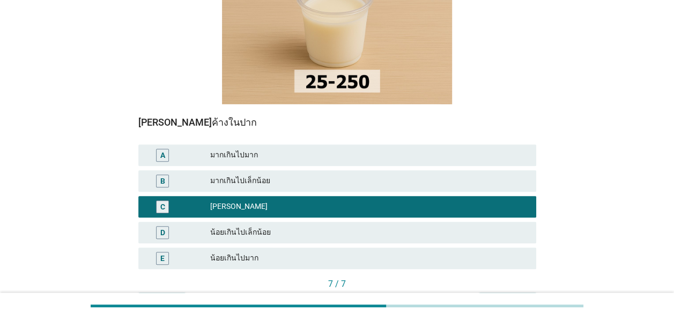
click at [519, 296] on div "คำถามต่อไป" at bounding box center [508, 301] width 40 height 11
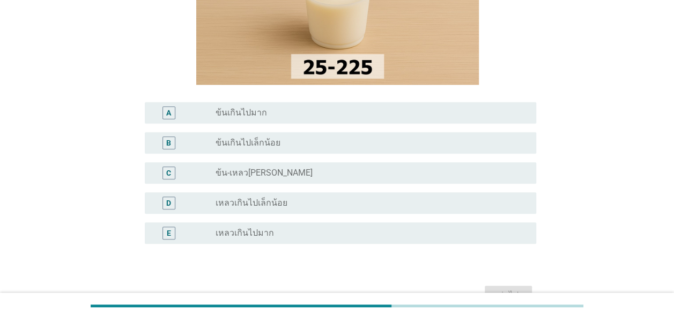
click at [170, 174] on div "C" at bounding box center [168, 172] width 5 height 11
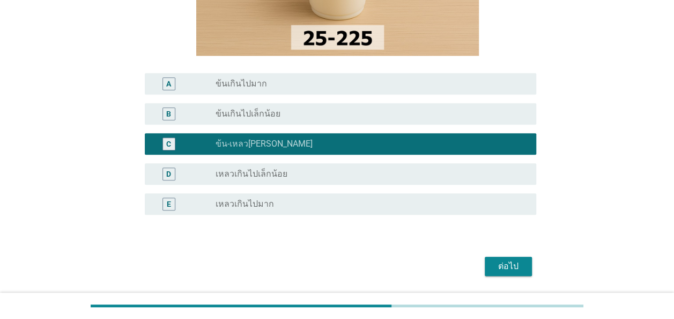
scroll to position [215, 0]
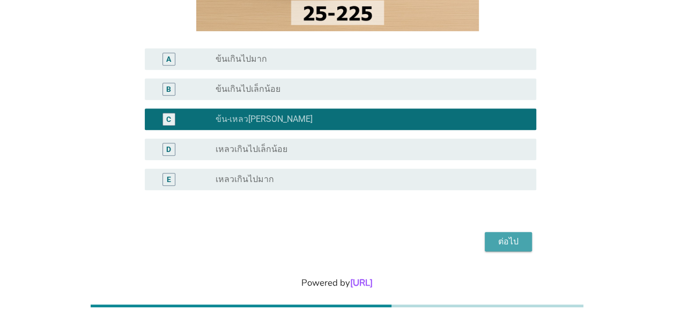
click at [498, 242] on div "ต่อไป" at bounding box center [509, 241] width 30 height 13
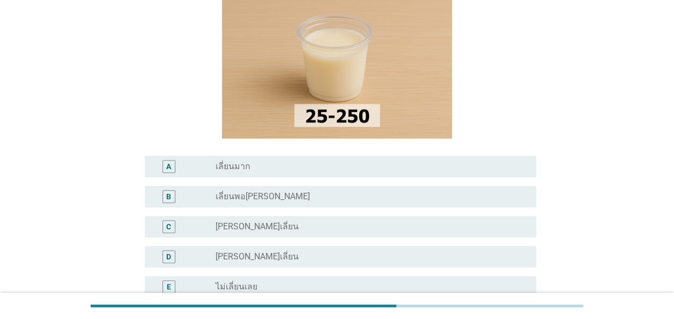
scroll to position [161, 0]
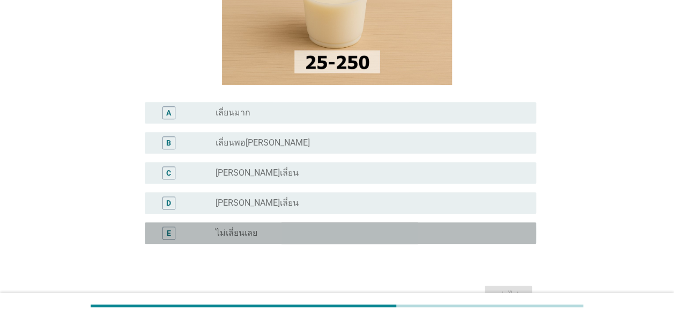
click at [171, 230] on div "E" at bounding box center [169, 232] width 4 height 11
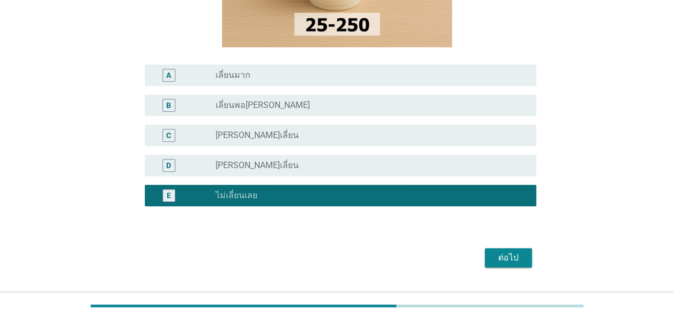
scroll to position [215, 0]
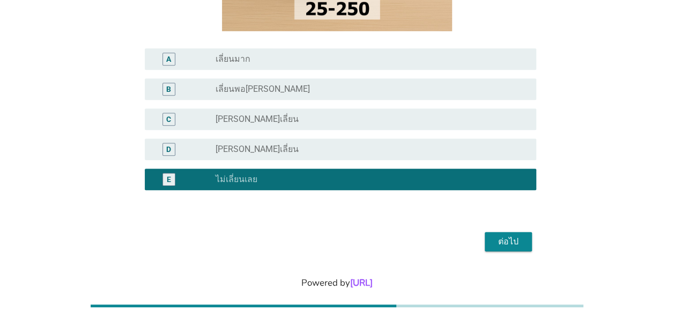
click at [499, 240] on div "ต่อไป" at bounding box center [509, 241] width 30 height 13
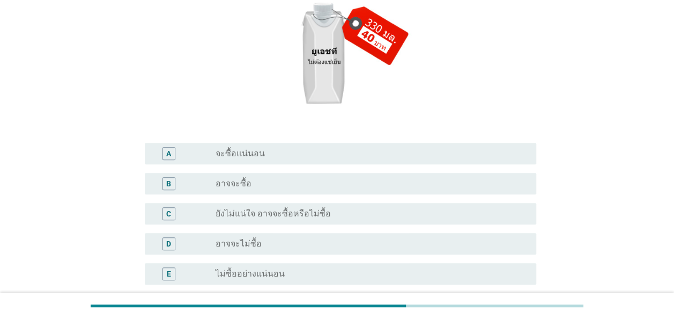
scroll to position [161, 0]
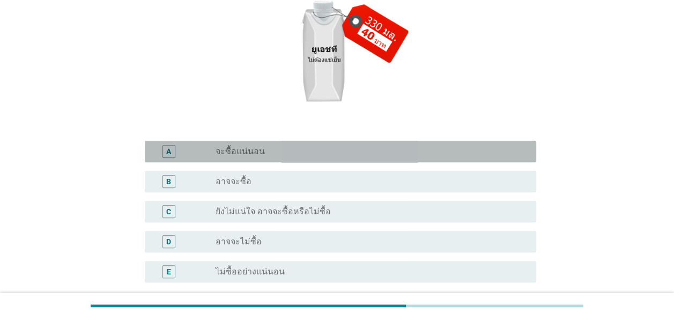
click at [167, 151] on div "A" at bounding box center [168, 150] width 5 height 11
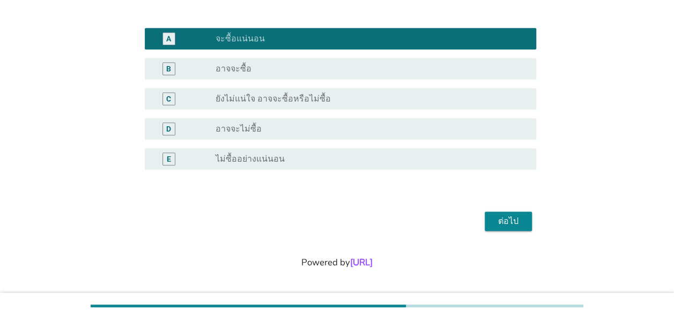
scroll to position [276, 0]
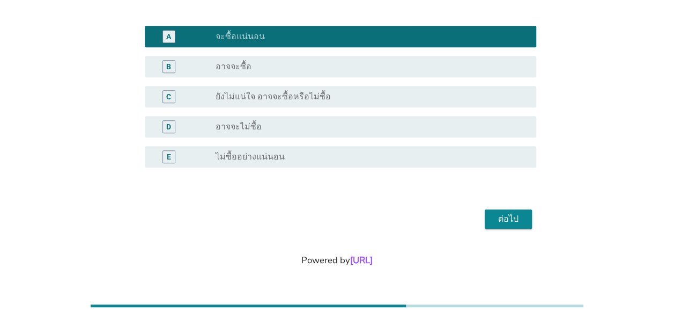
click at [519, 223] on div "ต่อไป" at bounding box center [509, 218] width 30 height 13
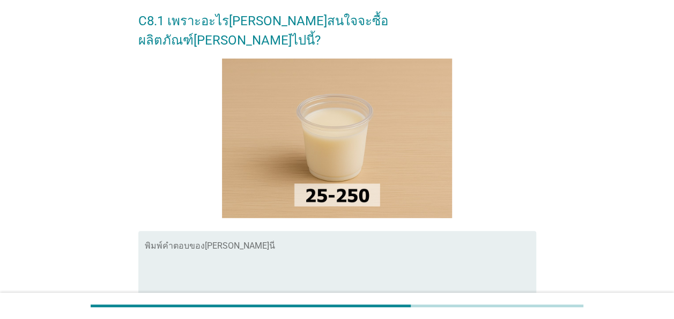
scroll to position [107, 0]
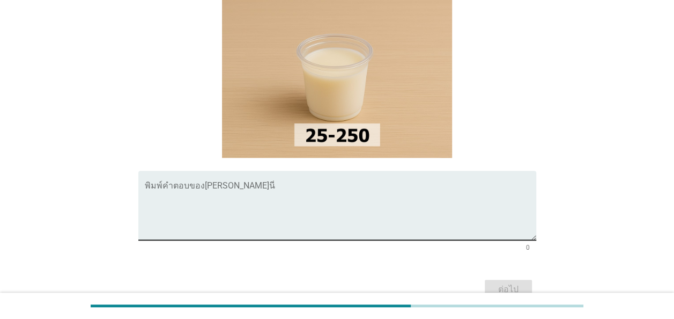
click at [152, 186] on textarea "พิมพ์คำตอบของคุณ ที่นี่" at bounding box center [341, 211] width 392 height 56
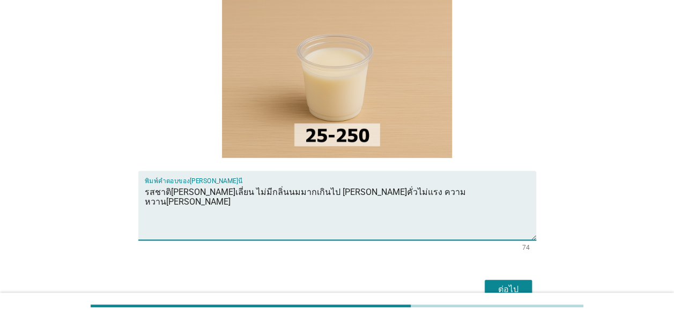
type textarea "รสชาติ[PERSON_NAME]เลี่ยน ไม่มีกลิ่นนมมากเกินไป [PERSON_NAME]คั่วไม่แรง ความหวา…"
click at [516, 283] on div "ต่อไป" at bounding box center [509, 289] width 30 height 13
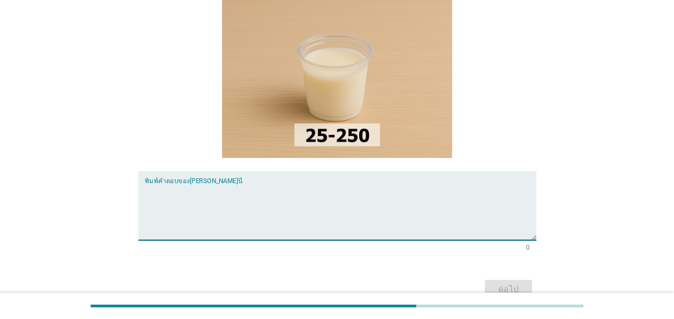
click at [153, 186] on textarea "พิมพ์คำตอบของคุณ ที่นี่" at bounding box center [341, 211] width 392 height 56
type textarea "ไม่มีค่ะ ชอบมาก"
click at [525, 280] on button "ต่อไป" at bounding box center [508, 289] width 47 height 19
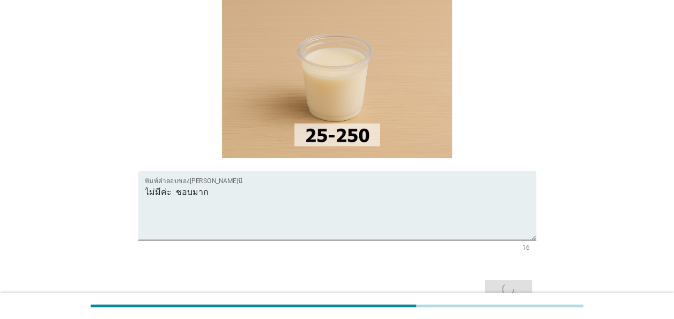
scroll to position [0, 0]
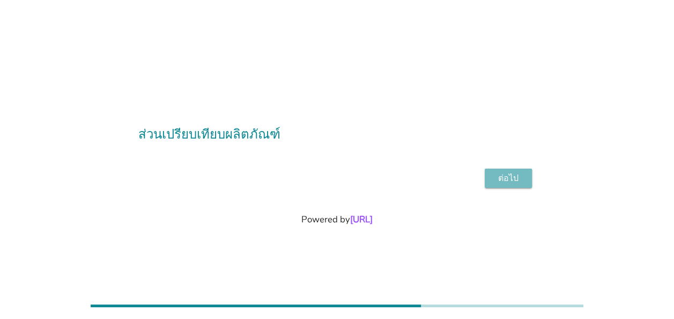
click at [519, 176] on div "ต่อไป" at bounding box center [509, 178] width 30 height 13
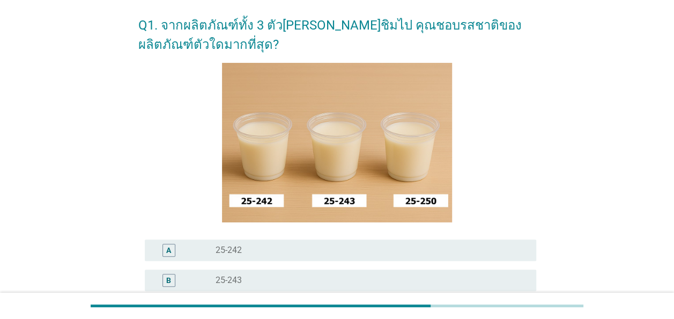
scroll to position [107, 0]
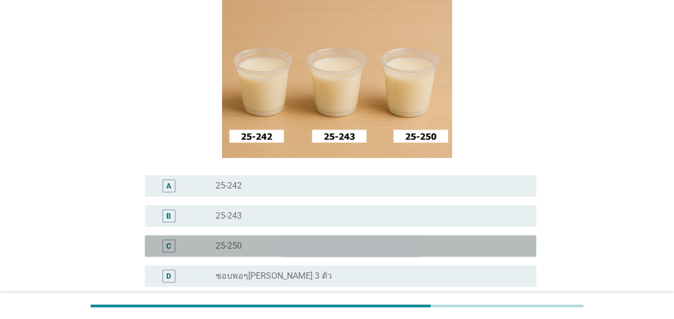
click at [173, 246] on div "C" at bounding box center [169, 245] width 13 height 13
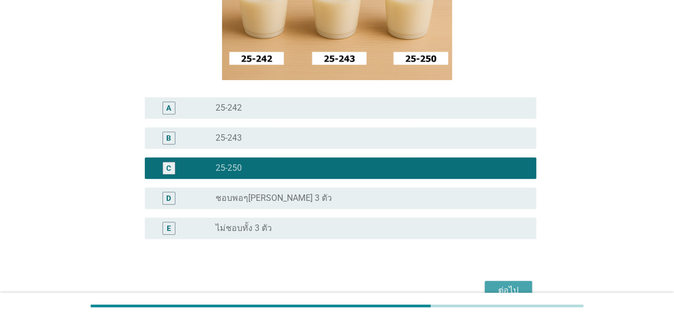
scroll to position [215, 0]
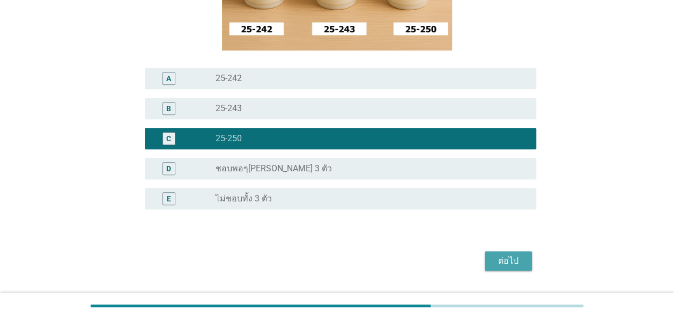
click at [516, 260] on div "ต่อไป" at bounding box center [509, 260] width 30 height 13
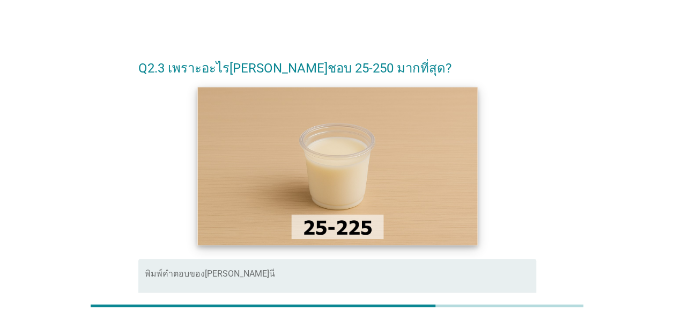
scroll to position [107, 0]
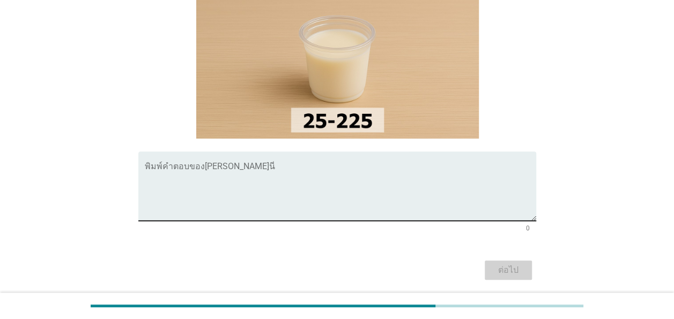
click at [149, 177] on textarea "พิมพ์คำตอบของคุณ ที่นี่" at bounding box center [341, 192] width 392 height 56
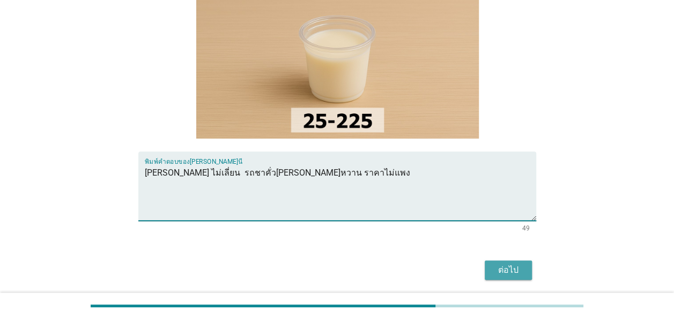
type textarea "[PERSON_NAME] ไม่เลี่ยน รถชาคั่ว[PERSON_NAME]หวาน ราคาไม่แพง"
click at [511, 269] on div "ต่อไป" at bounding box center [509, 269] width 30 height 13
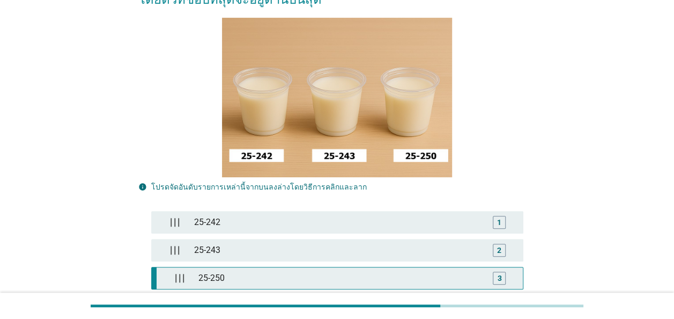
click at [246, 278] on div "25-250" at bounding box center [339, 277] width 291 height 21
click at [499, 276] on div "3" at bounding box center [499, 277] width 4 height 11
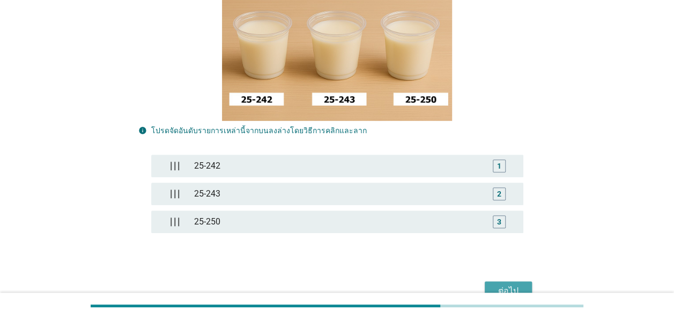
scroll to position [234, 0]
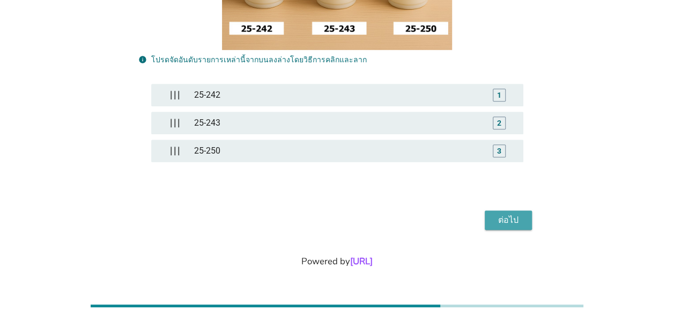
click at [514, 217] on div "ต่อไป" at bounding box center [509, 220] width 30 height 13
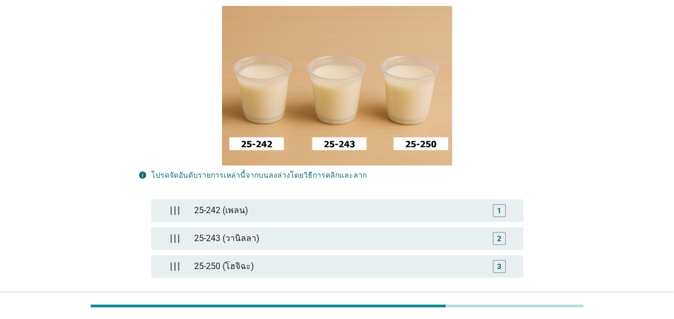
scroll to position [181, 0]
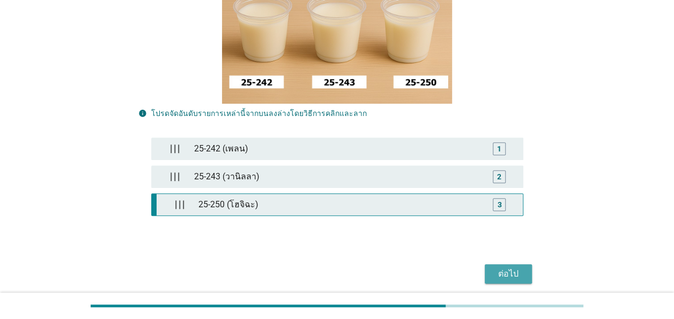
click at [497, 205] on div "3" at bounding box center [499, 204] width 13 height 13
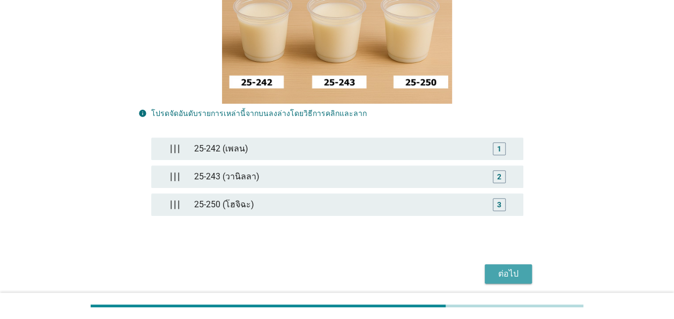
click at [504, 92] on div at bounding box center [337, 23] width 398 height 159
click at [5, 195] on div "Q3. [PERSON_NAME]เรียงลำดับความชอบ 'กลิ่น' ของผลิตภัณฑ์ โดยตัวที่ชอบที่สุดจะอยู…" at bounding box center [337, 83] width 674 height 528
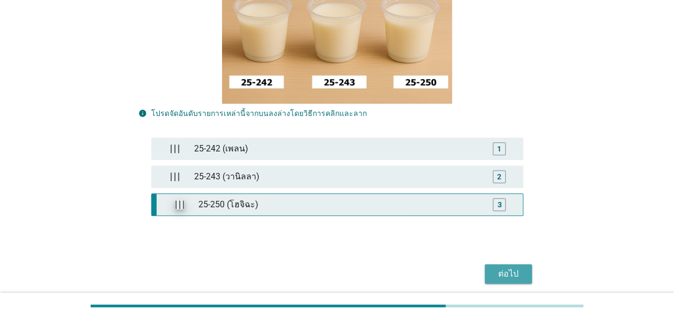
click at [171, 206] on div at bounding box center [179, 204] width 29 height 21
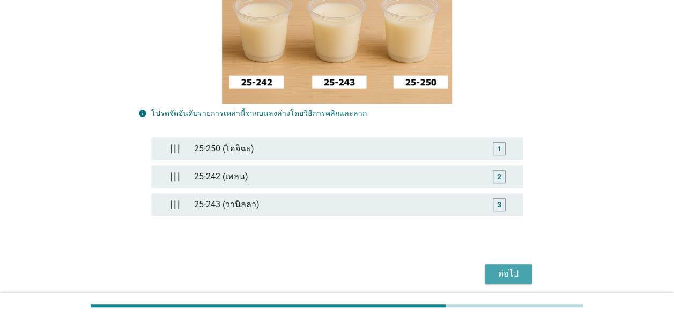
click at [514, 270] on div "ต่อไป" at bounding box center [509, 273] width 30 height 13
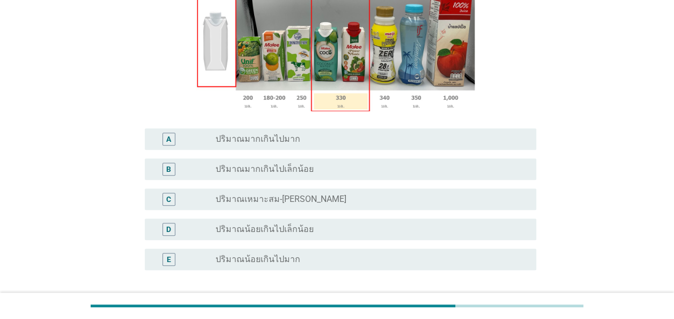
scroll to position [215, 0]
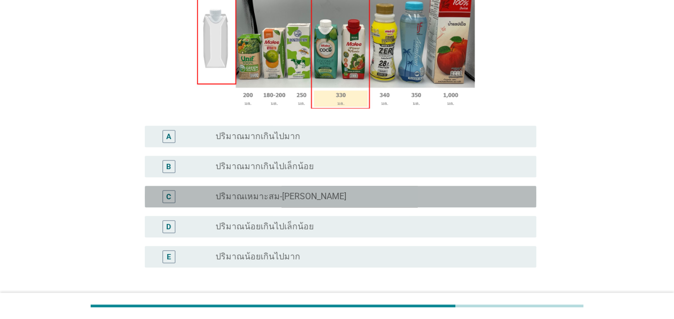
click at [168, 190] on div "C" at bounding box center [168, 195] width 5 height 11
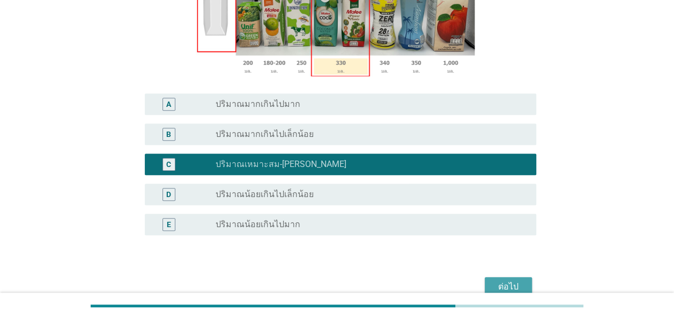
scroll to position [295, 0]
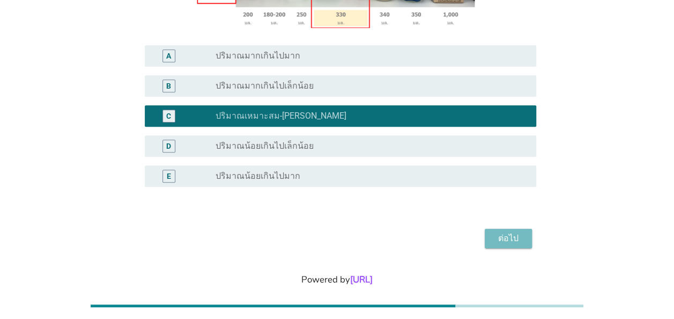
click at [508, 232] on div "ต่อไป" at bounding box center [509, 238] width 30 height 13
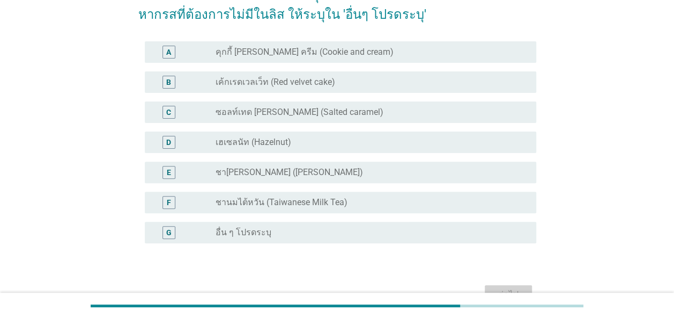
scroll to position [107, 0]
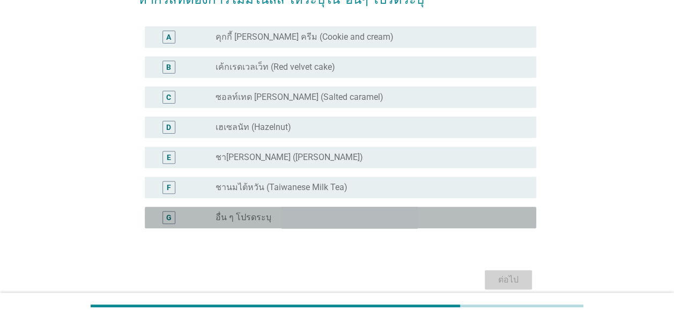
click at [248, 211] on div "radio_button_unchecked อื่น ๆ โปรดระบุ" at bounding box center [372, 217] width 312 height 13
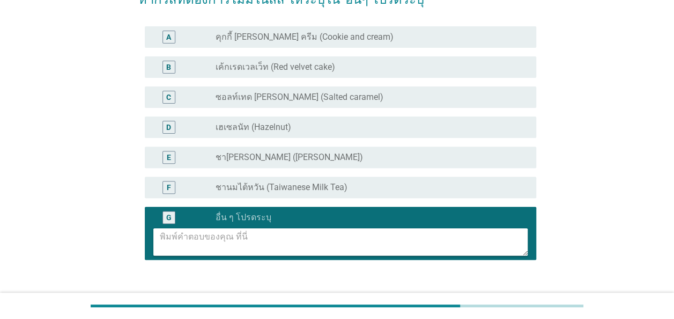
click at [165, 240] on textarea at bounding box center [344, 241] width 368 height 27
type textarea "ช"
click at [167, 188] on div "F" at bounding box center [169, 186] width 4 height 11
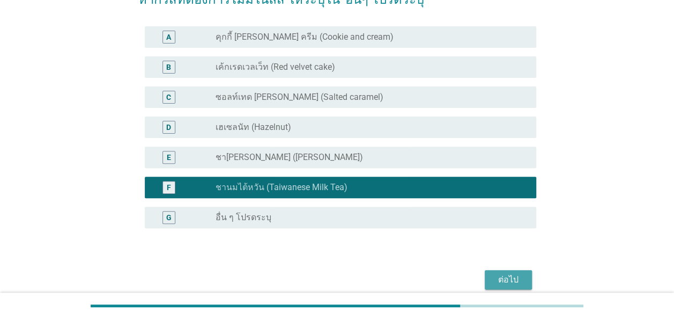
click at [515, 277] on div "ต่อไป" at bounding box center [509, 279] width 30 height 13
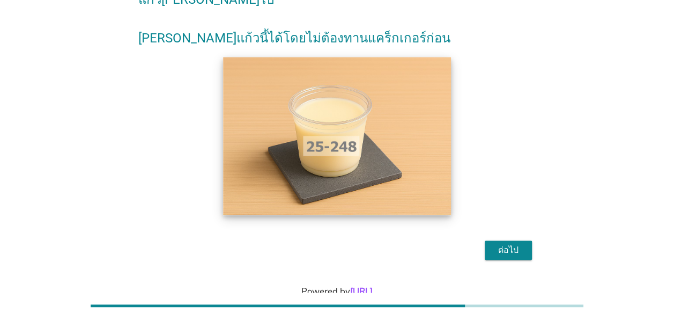
scroll to position [119, 0]
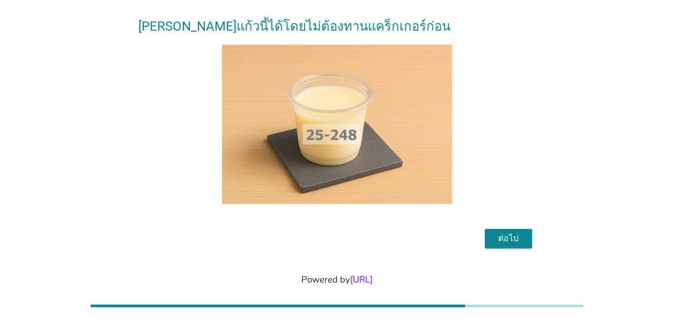
click at [516, 232] on div "ต่อไป" at bounding box center [509, 238] width 30 height 13
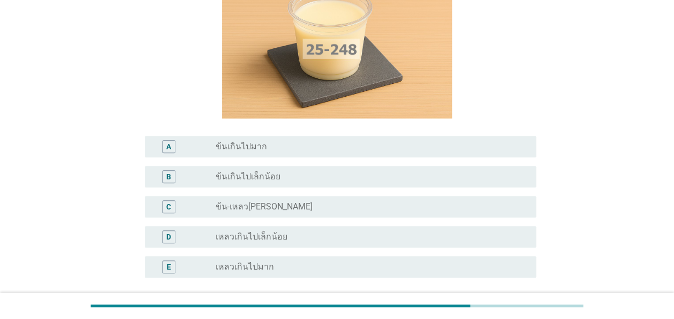
scroll to position [161, 0]
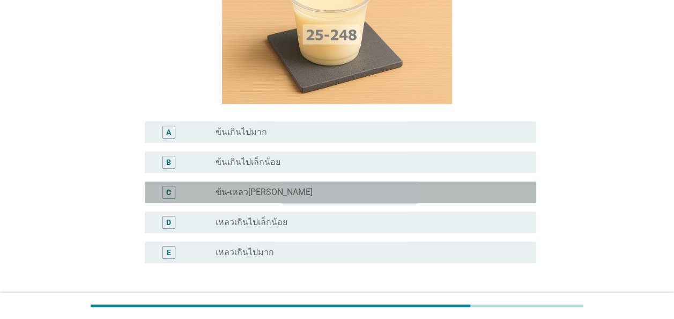
click at [168, 186] on div "C" at bounding box center [168, 191] width 5 height 11
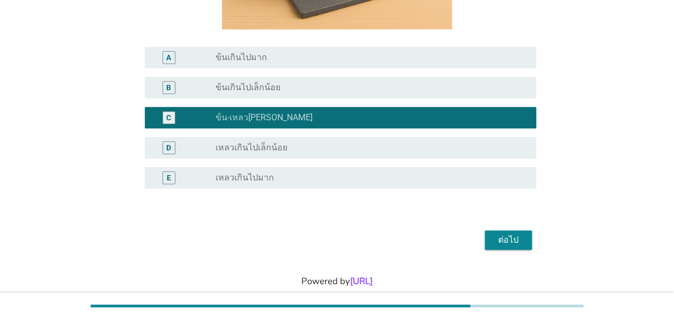
scroll to position [237, 0]
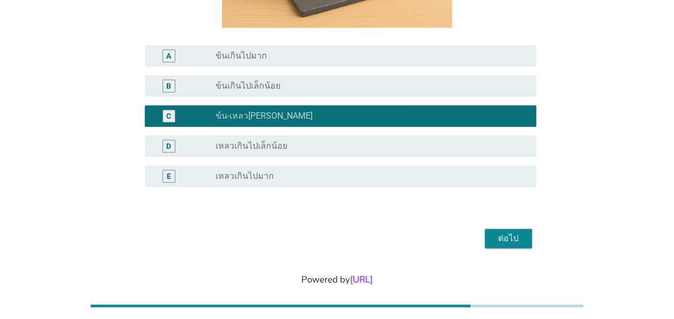
click at [504, 232] on div "ต่อไป" at bounding box center [509, 238] width 30 height 13
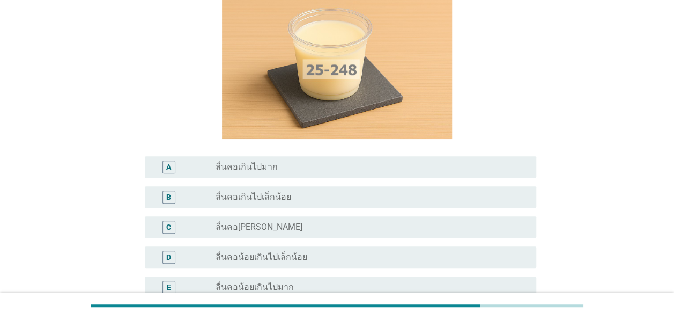
scroll to position [107, 0]
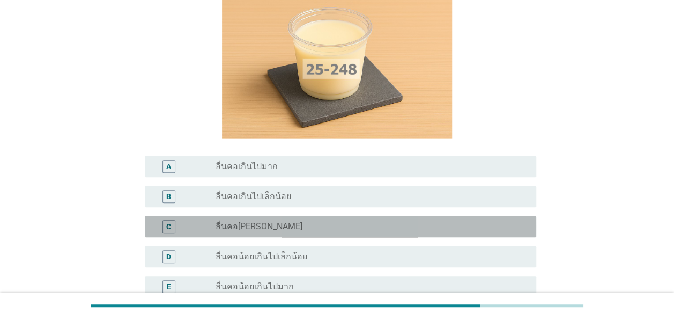
click at [171, 226] on div "C" at bounding box center [168, 226] width 5 height 11
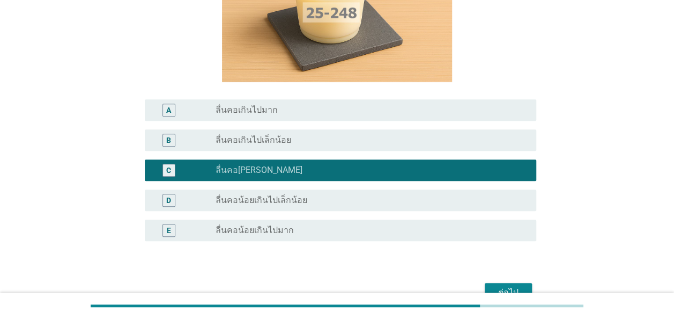
scroll to position [215, 0]
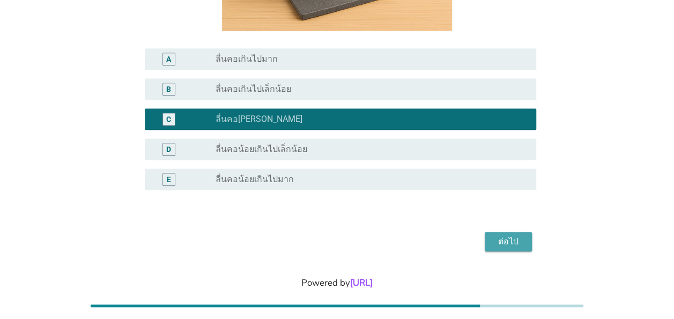
click at [498, 243] on div "ต่อไป" at bounding box center [509, 241] width 30 height 13
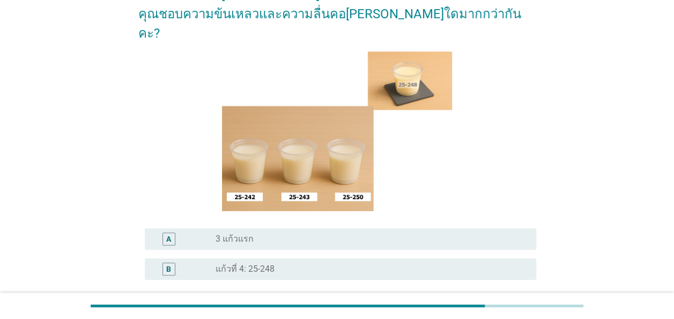
scroll to position [107, 0]
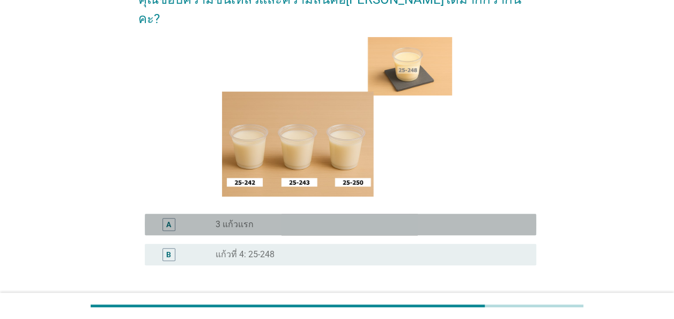
click at [168, 218] on div "A" at bounding box center [168, 223] width 5 height 11
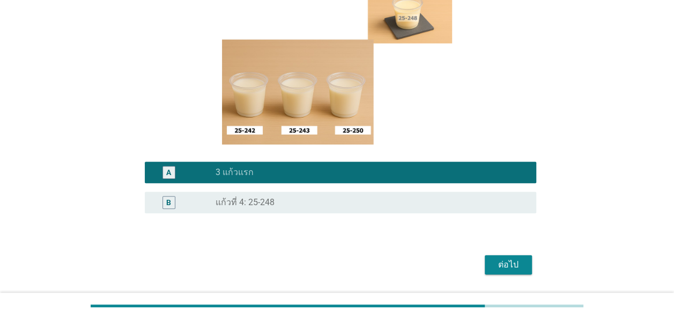
scroll to position [186, 0]
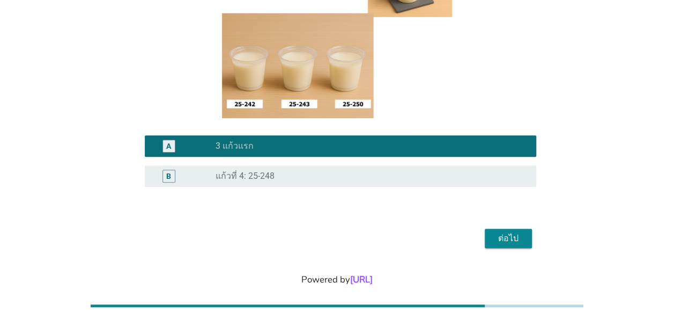
click at [513, 232] on div "ต่อไป" at bounding box center [509, 238] width 30 height 13
